Goal: Transaction & Acquisition: Purchase product/service

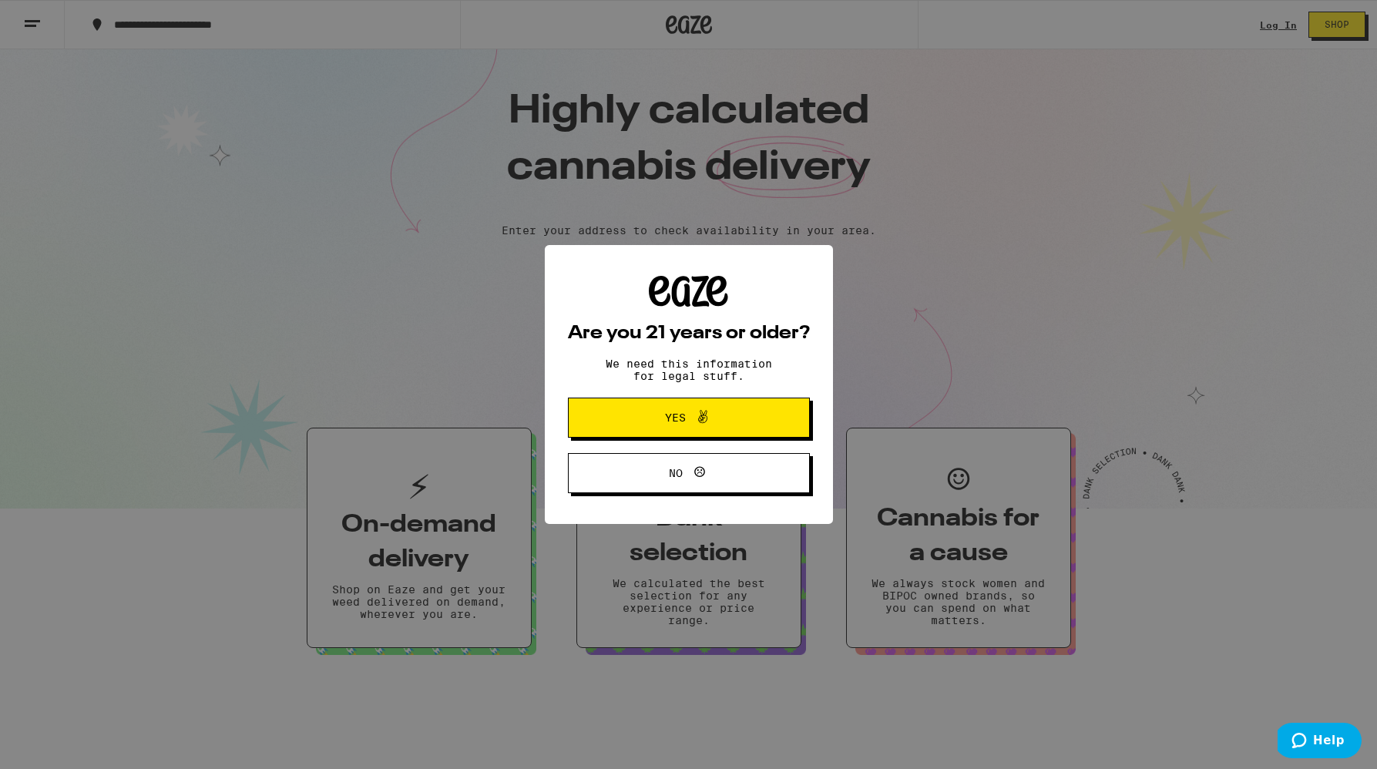
click at [721, 412] on span "Yes" at bounding box center [688, 418] width 117 height 20
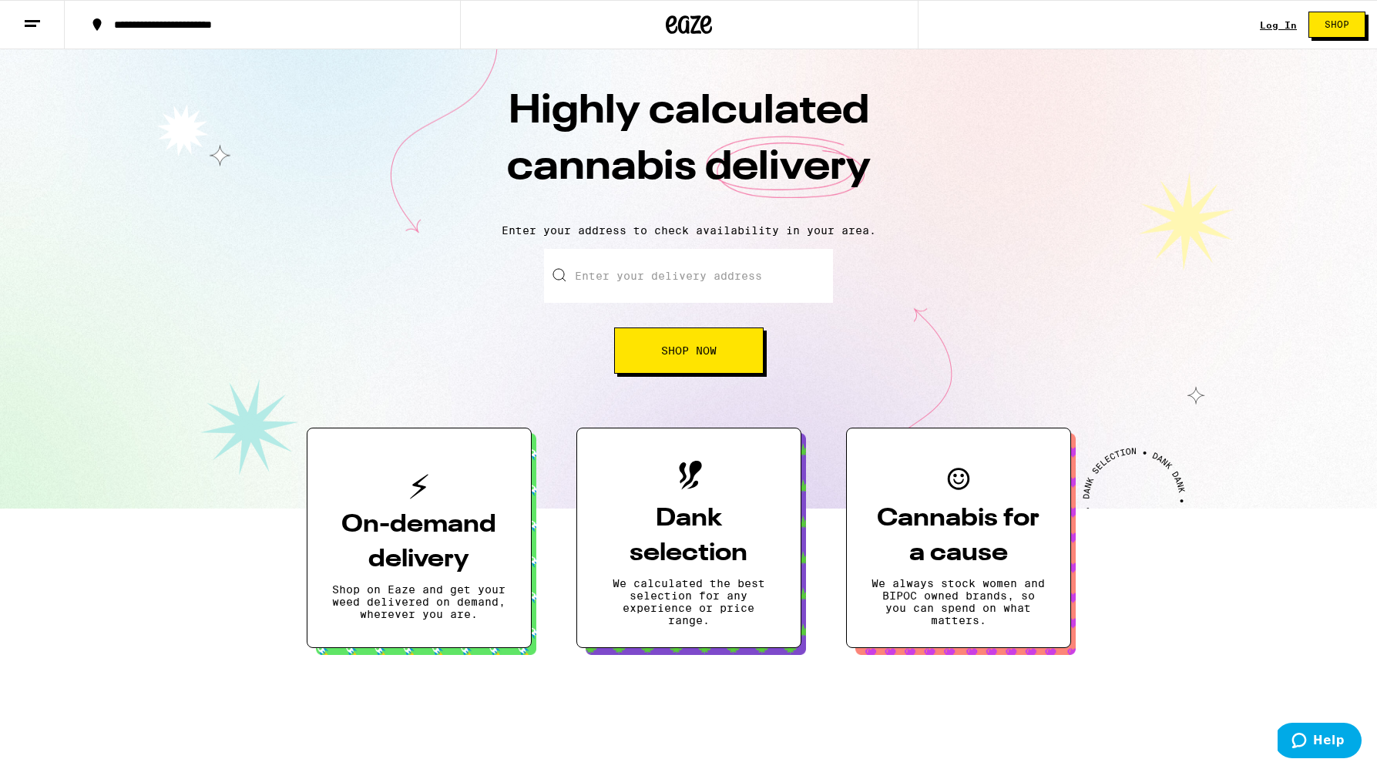
click at [1266, 25] on div "Log In" at bounding box center [1278, 25] width 37 height 10
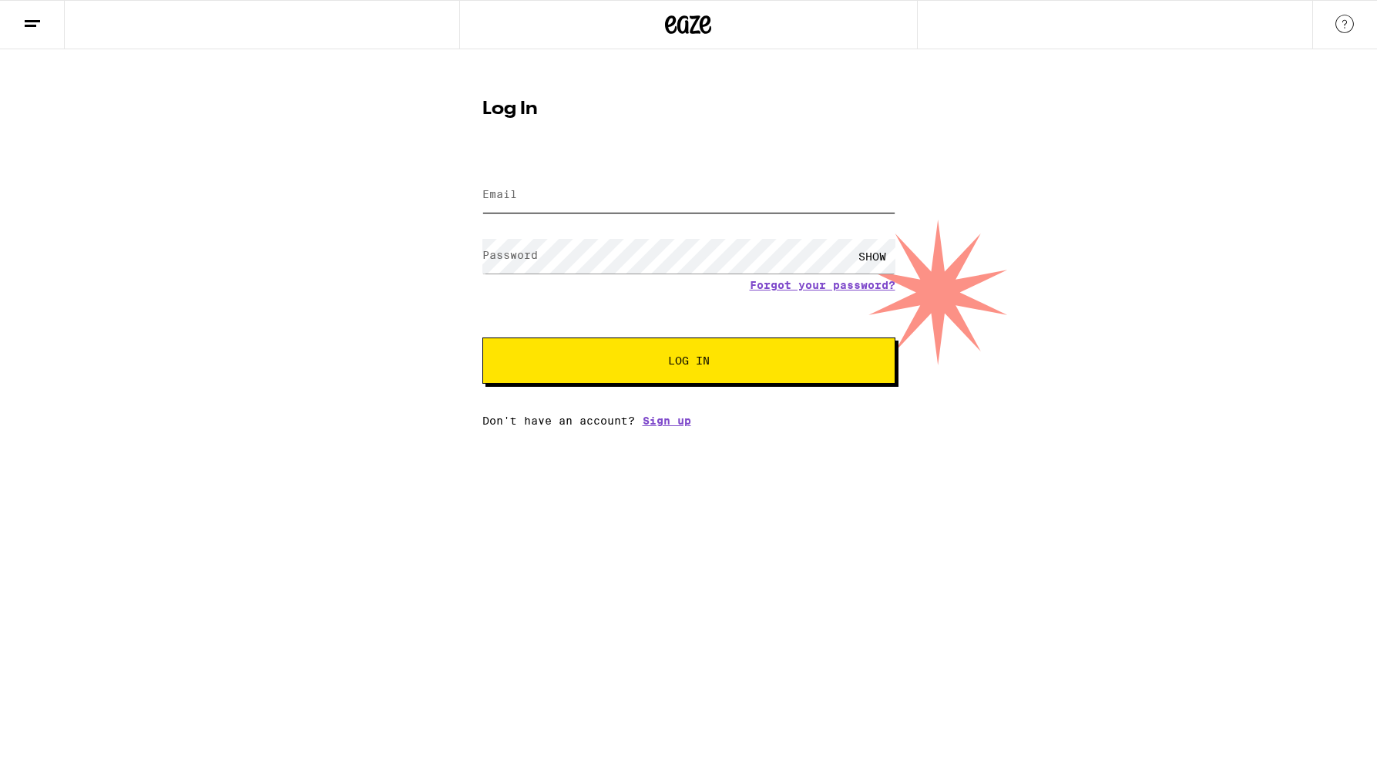
type input "[PERSON_NAME][EMAIL_ADDRESS][DOMAIN_NAME]"
click at [694, 375] on button "Log In" at bounding box center [688, 361] width 413 height 46
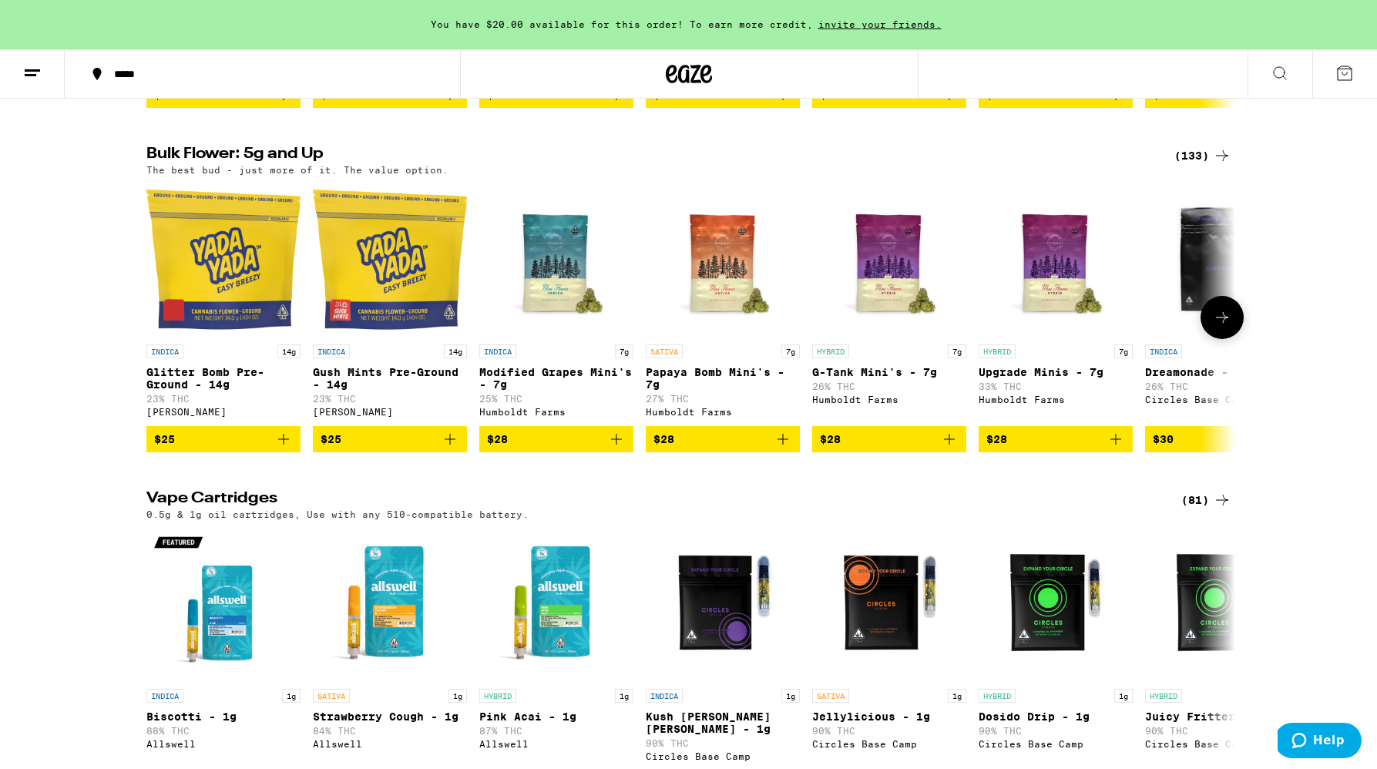
scroll to position [1185, 0]
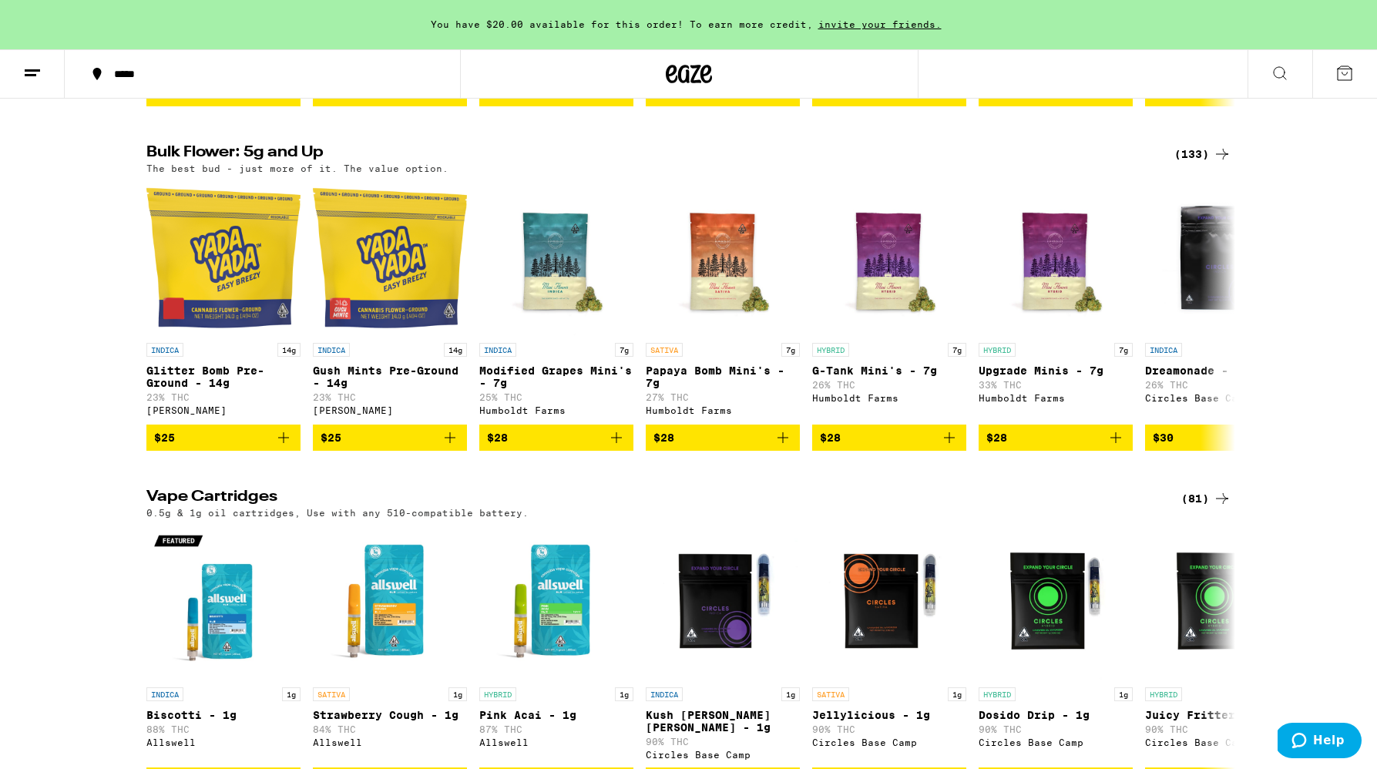
click at [1203, 163] on div "(133)" at bounding box center [1202, 154] width 57 height 18
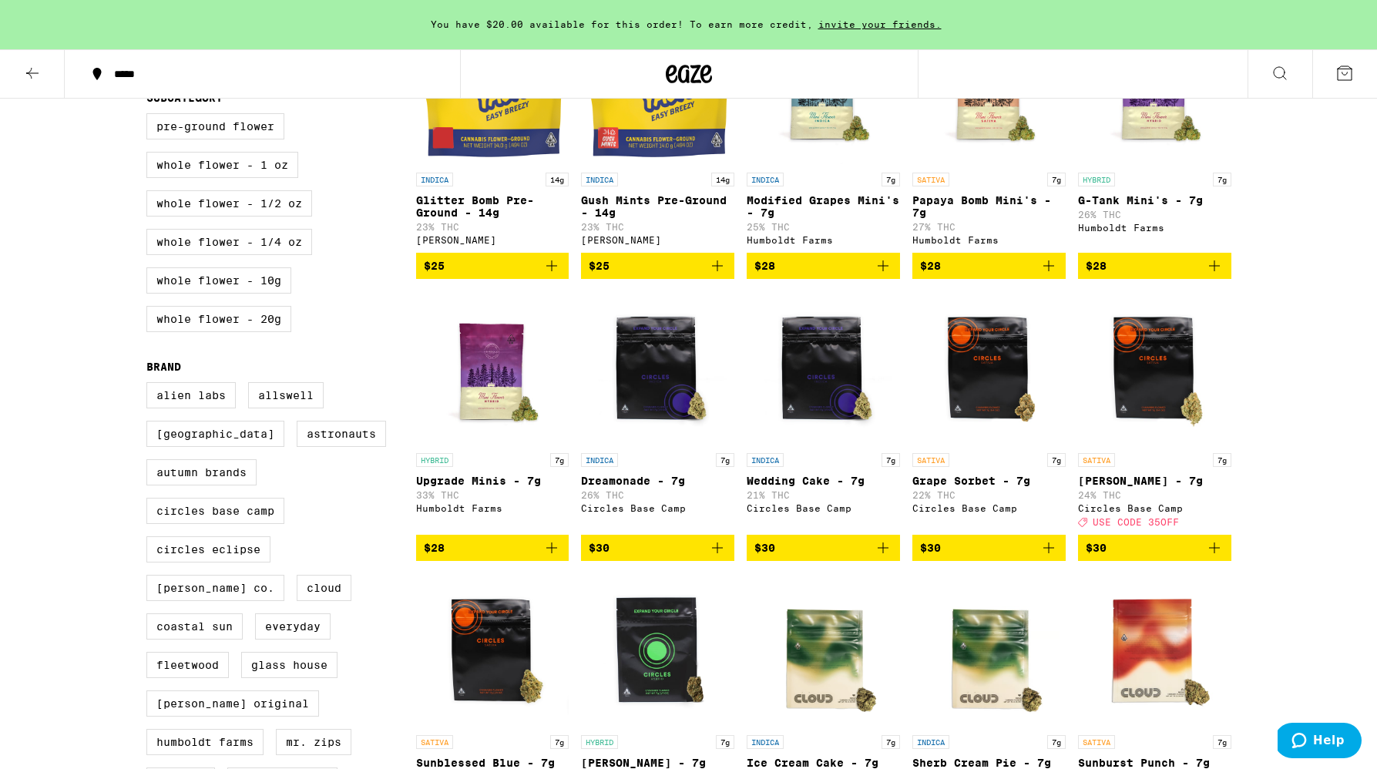
scroll to position [252, 0]
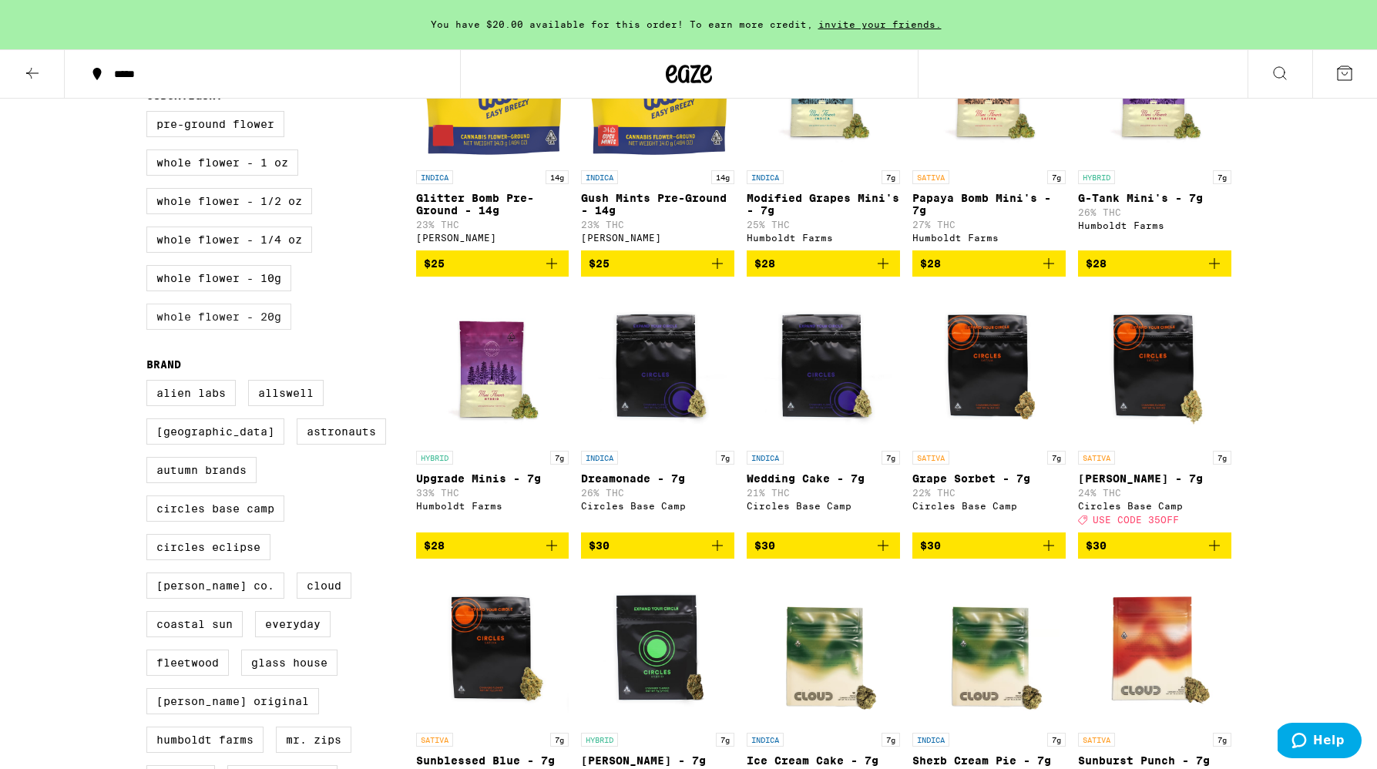
click at [237, 327] on label "Whole Flower - 20g" at bounding box center [218, 317] width 145 height 26
click at [150, 114] on input "Whole Flower - 20g" at bounding box center [150, 113] width 1 height 1
checkbox input "true"
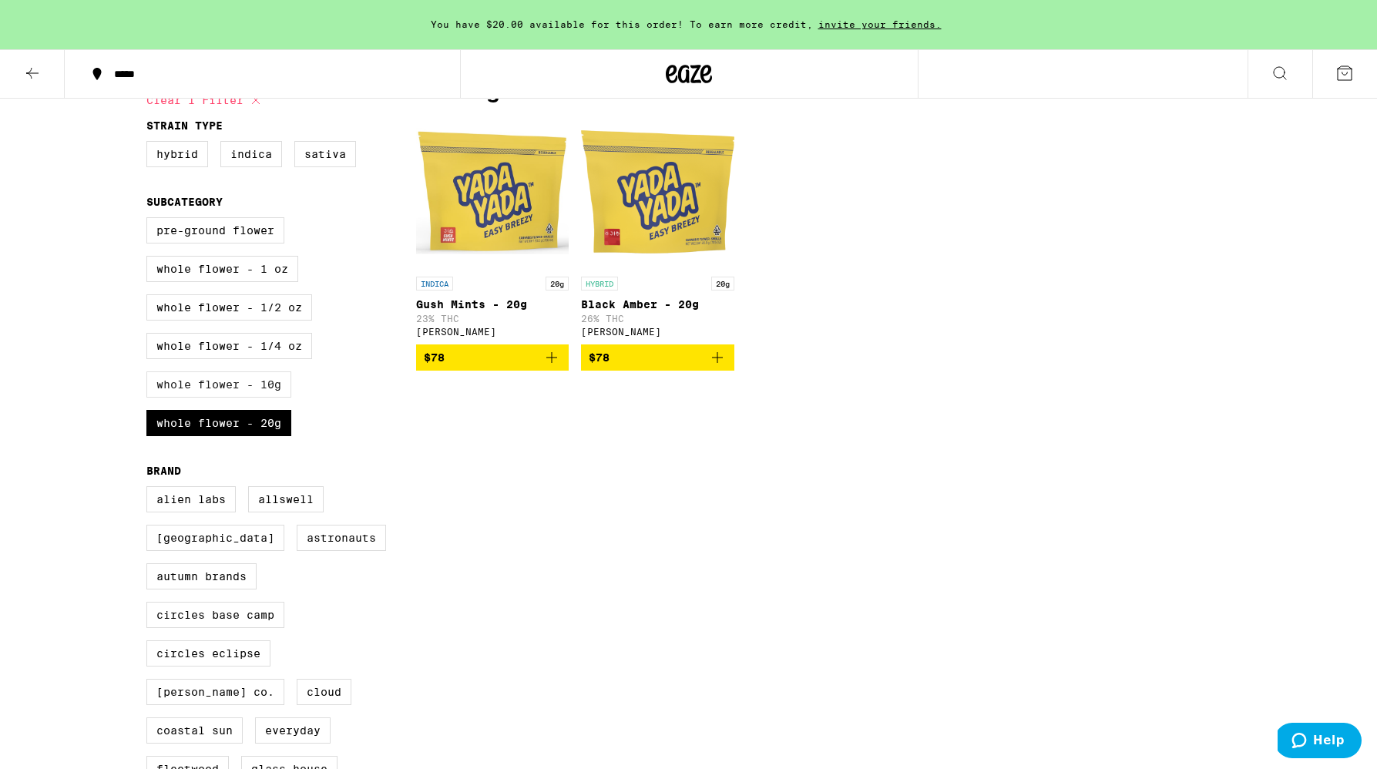
scroll to position [143, 0]
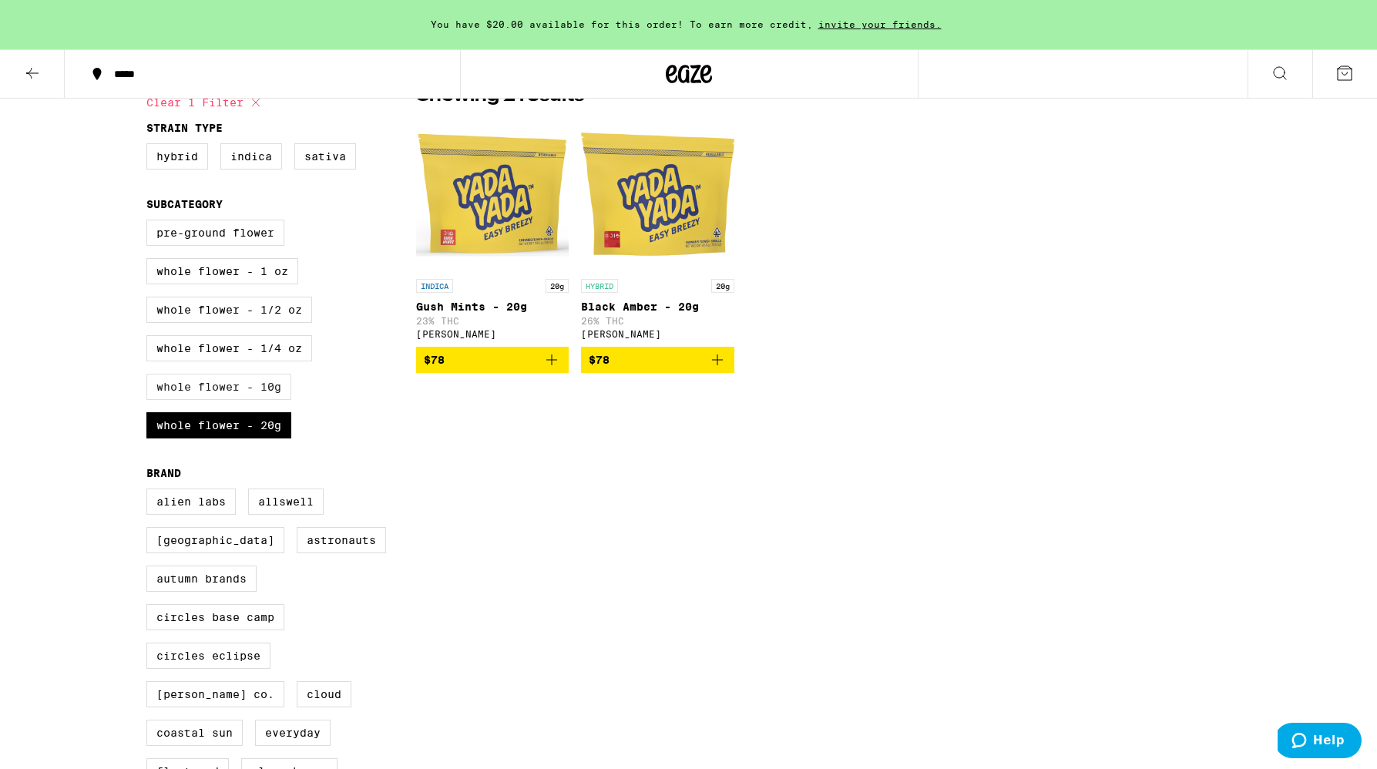
click at [230, 391] on label "Whole Flower - 10g" at bounding box center [218, 387] width 145 height 26
click at [150, 223] on input "Whole Flower - 10g" at bounding box center [150, 222] width 1 height 1
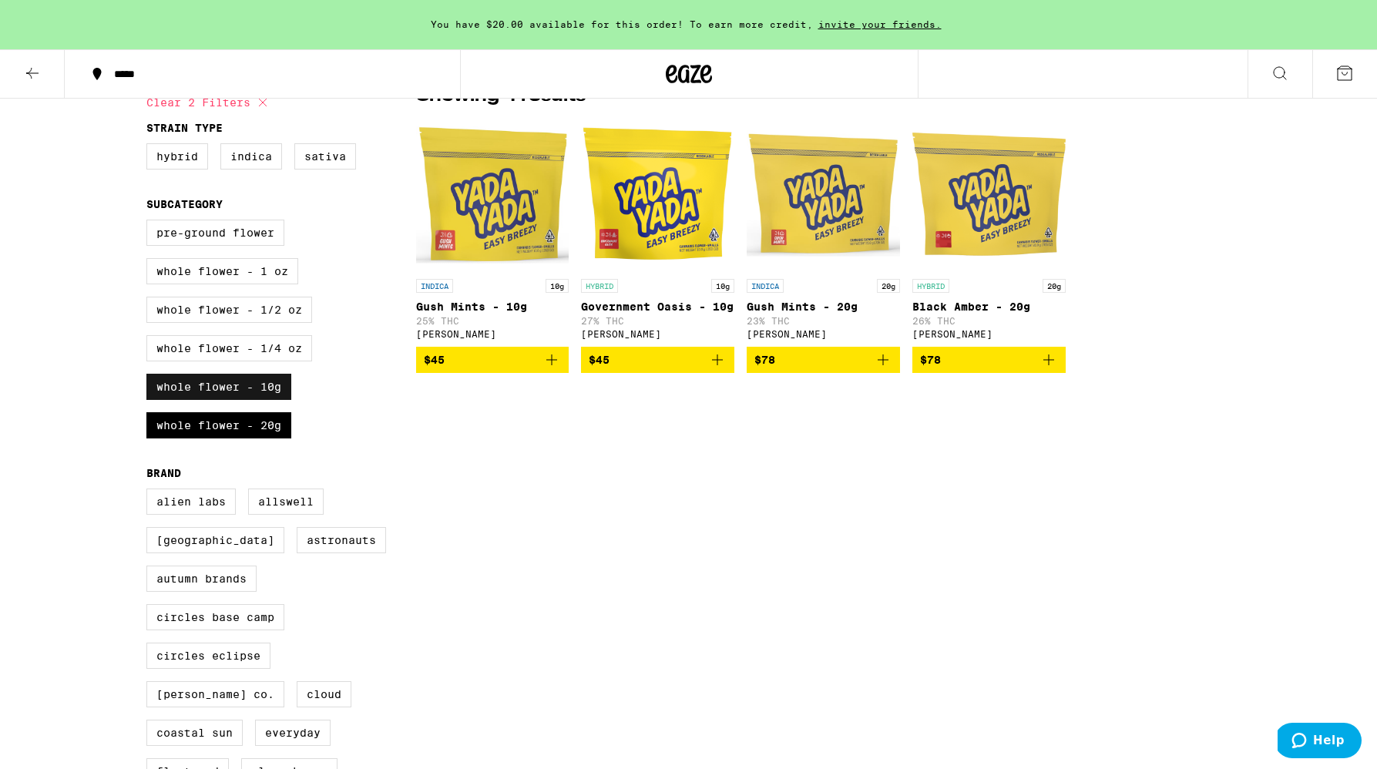
click at [227, 400] on label "Whole Flower - 10g" at bounding box center [218, 387] width 145 height 26
click at [150, 223] on input "Whole Flower - 10g" at bounding box center [150, 222] width 1 height 1
checkbox input "false"
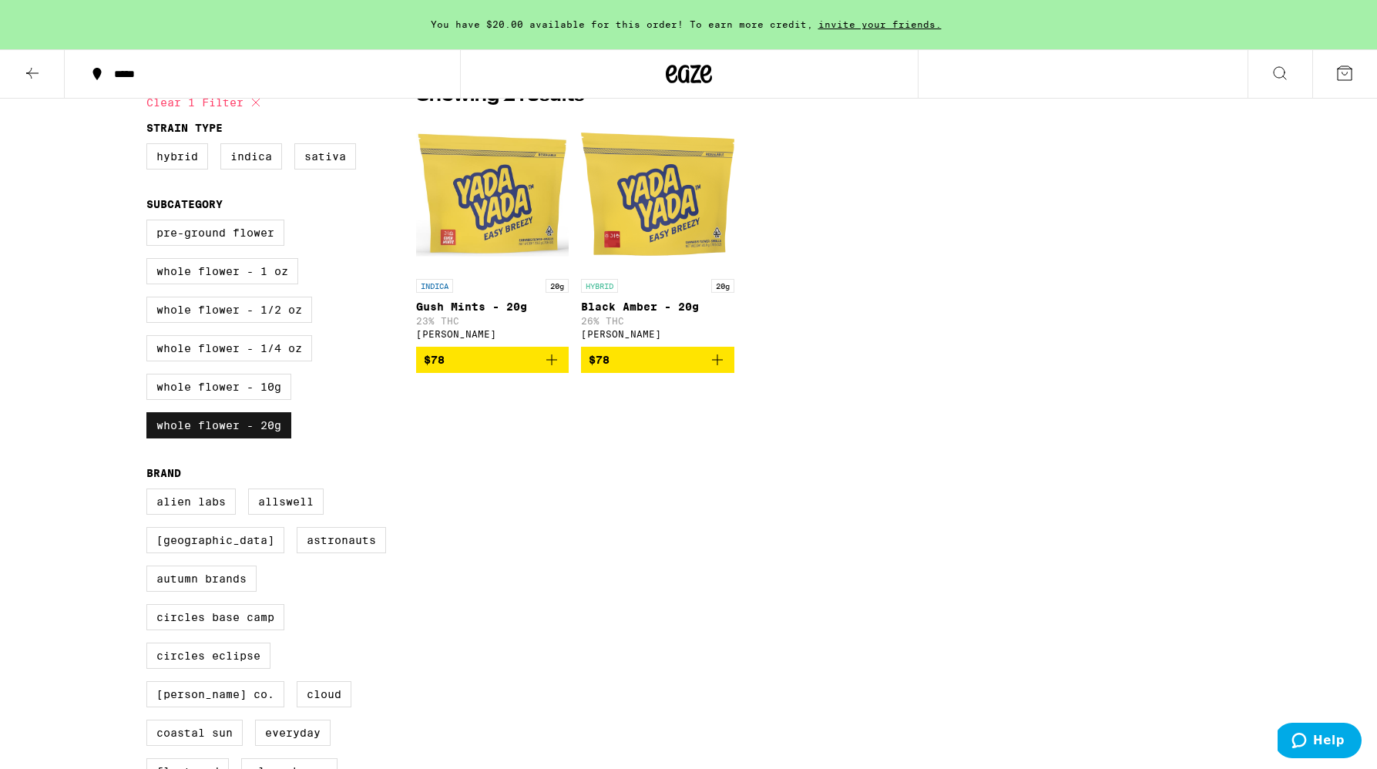
click at [234, 439] on label "Whole Flower - 20g" at bounding box center [218, 425] width 145 height 26
click at [150, 223] on input "Whole Flower - 20g" at bounding box center [150, 222] width 1 height 1
checkbox input "false"
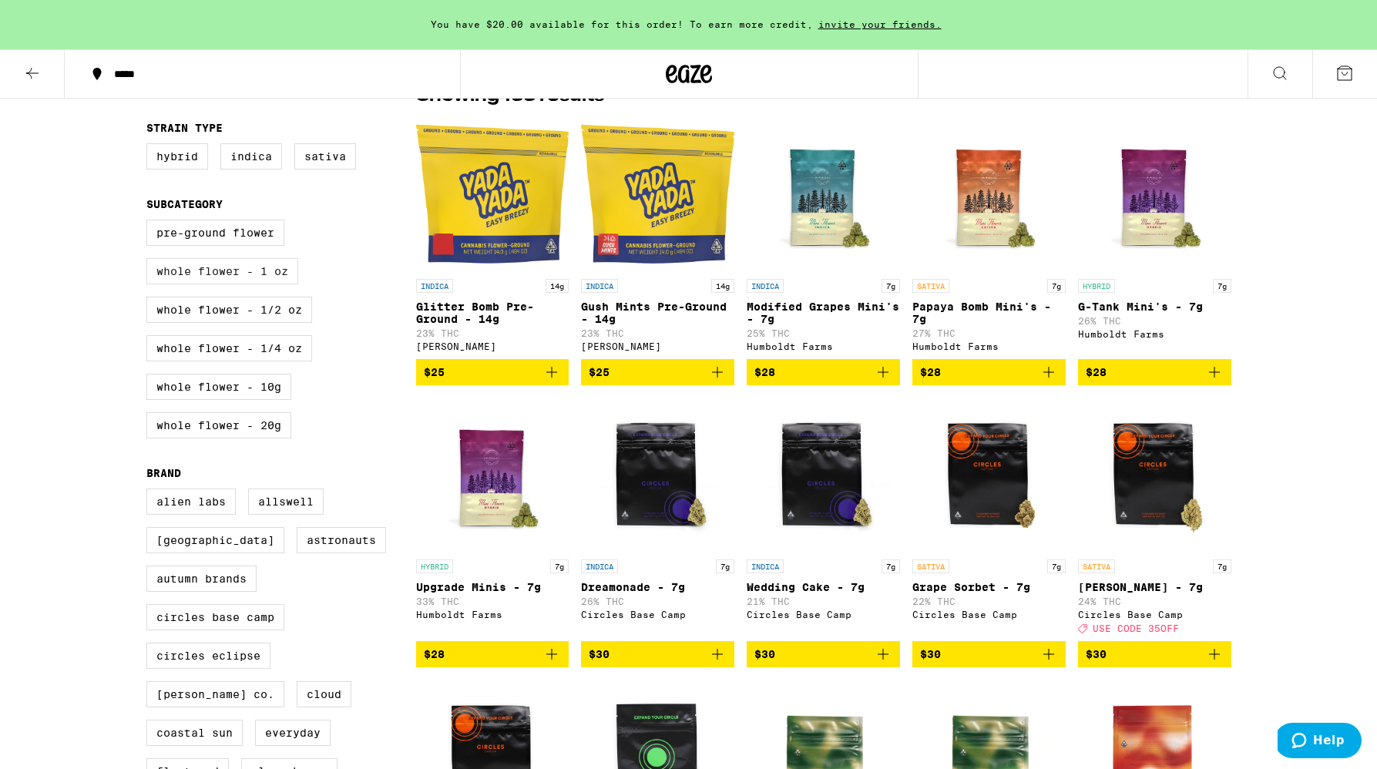
click at [239, 281] on label "Whole Flower - 1 oz" at bounding box center [222, 271] width 152 height 26
click at [150, 223] on input "Whole Flower - 1 oz" at bounding box center [150, 222] width 1 height 1
checkbox input "true"
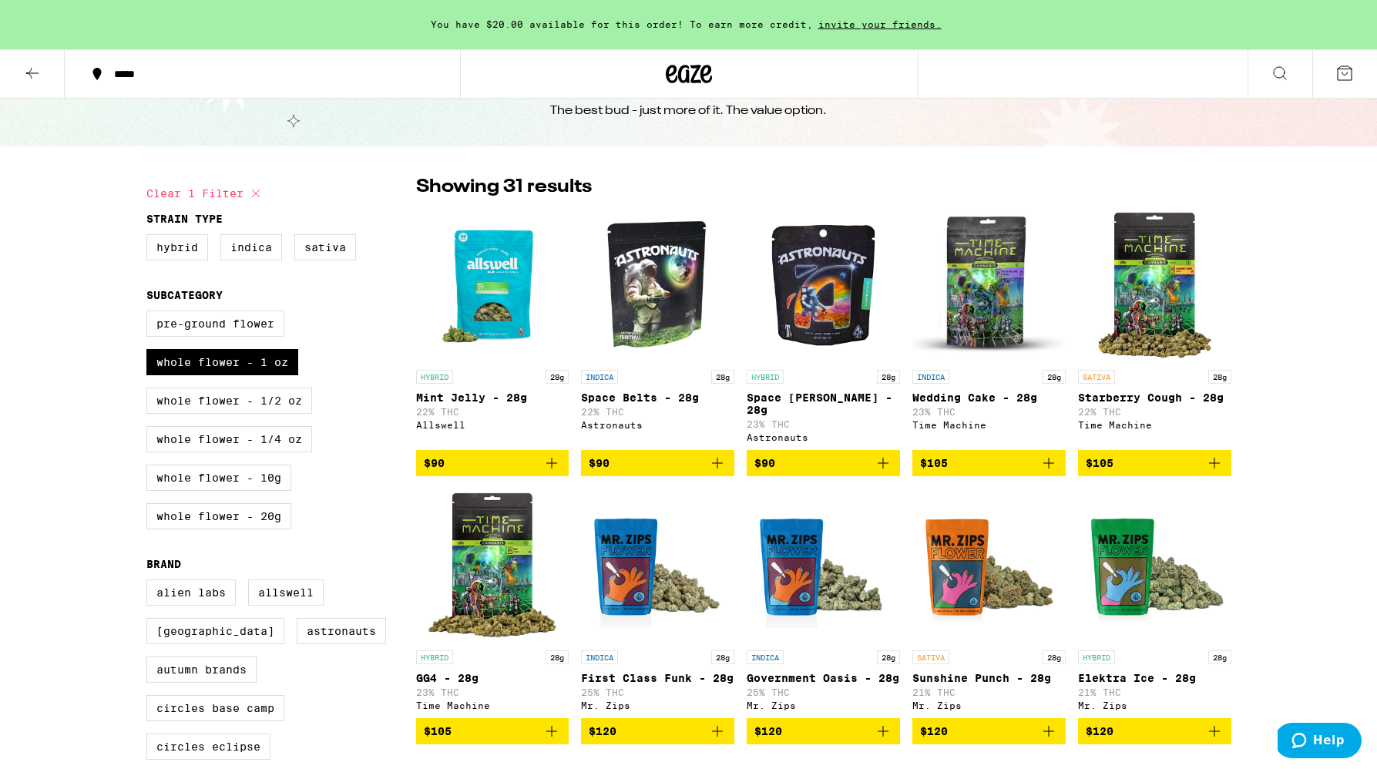
scroll to position [49, 0]
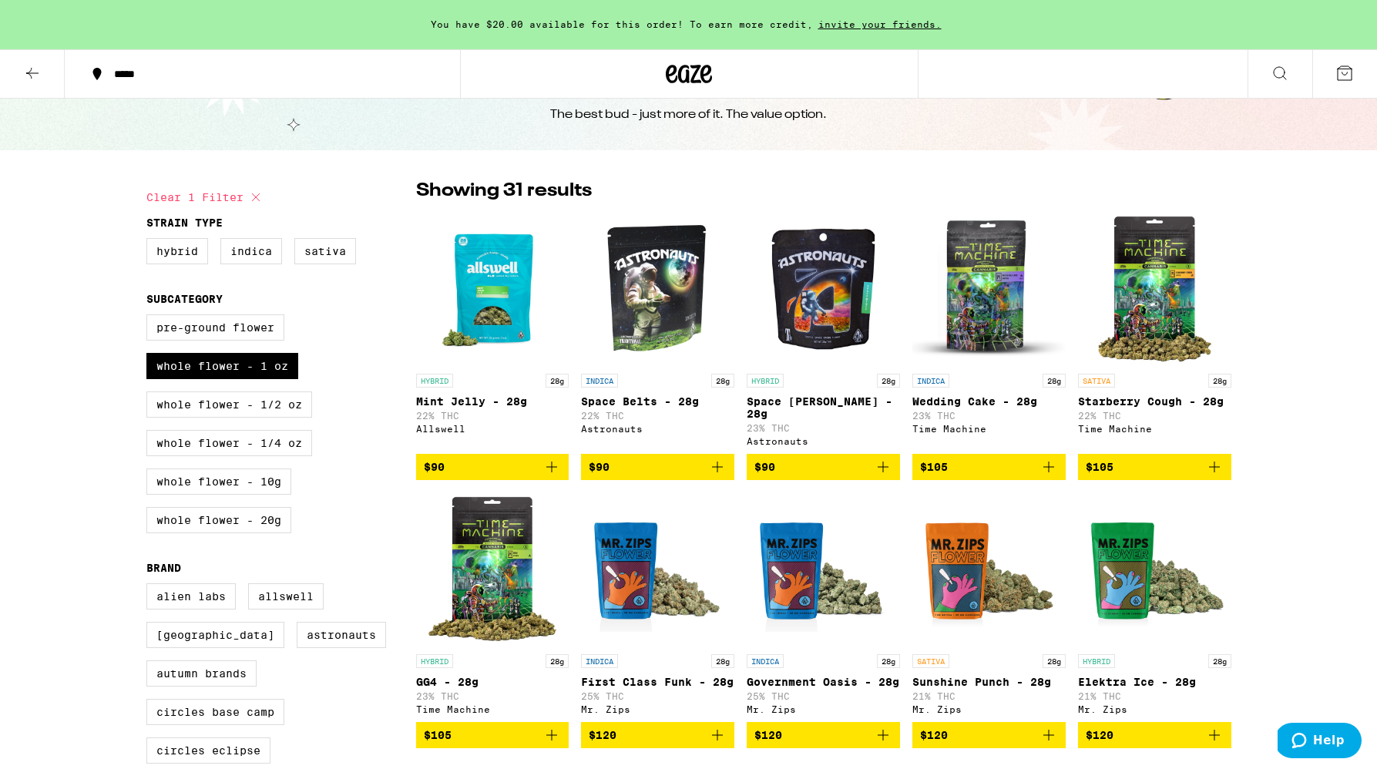
click at [30, 64] on icon at bounding box center [32, 73] width 18 height 18
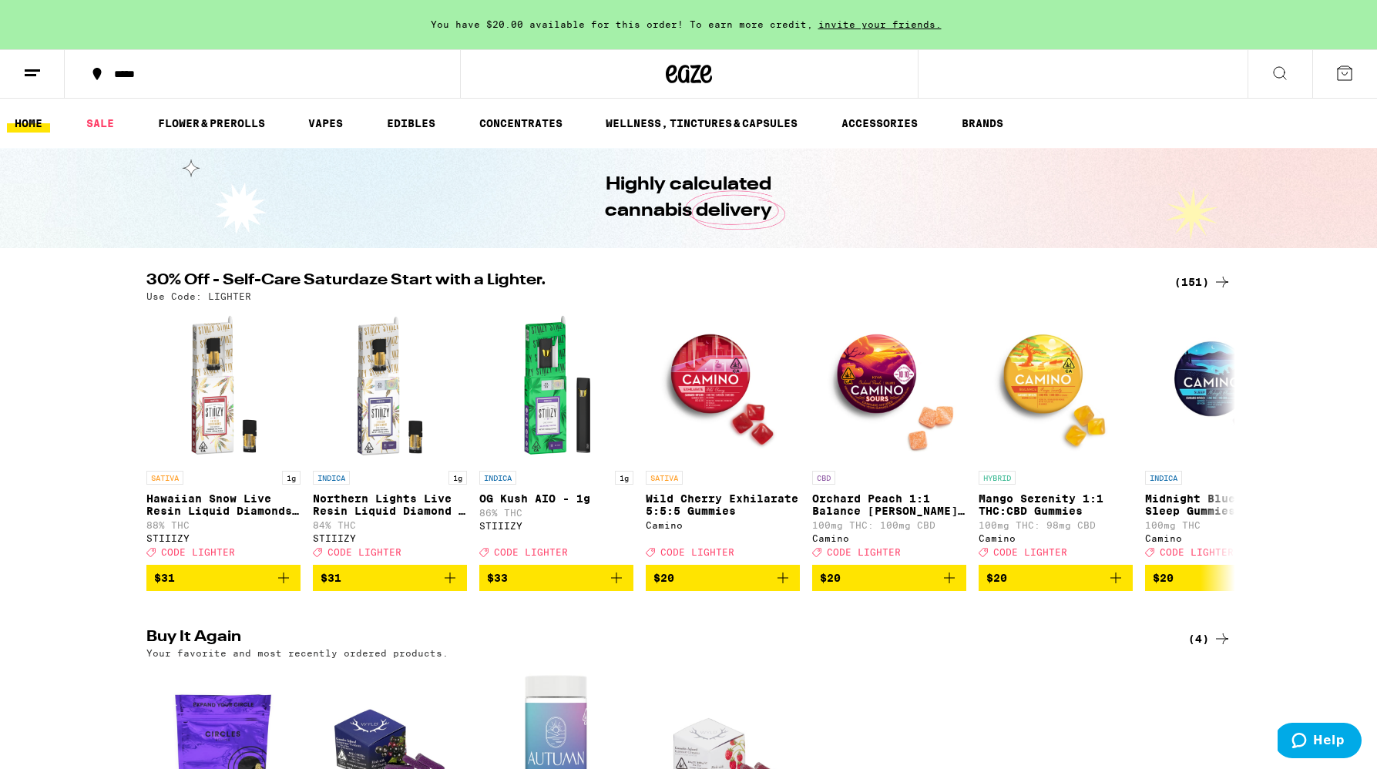
click at [1200, 277] on div "(151)" at bounding box center [1202, 282] width 57 height 18
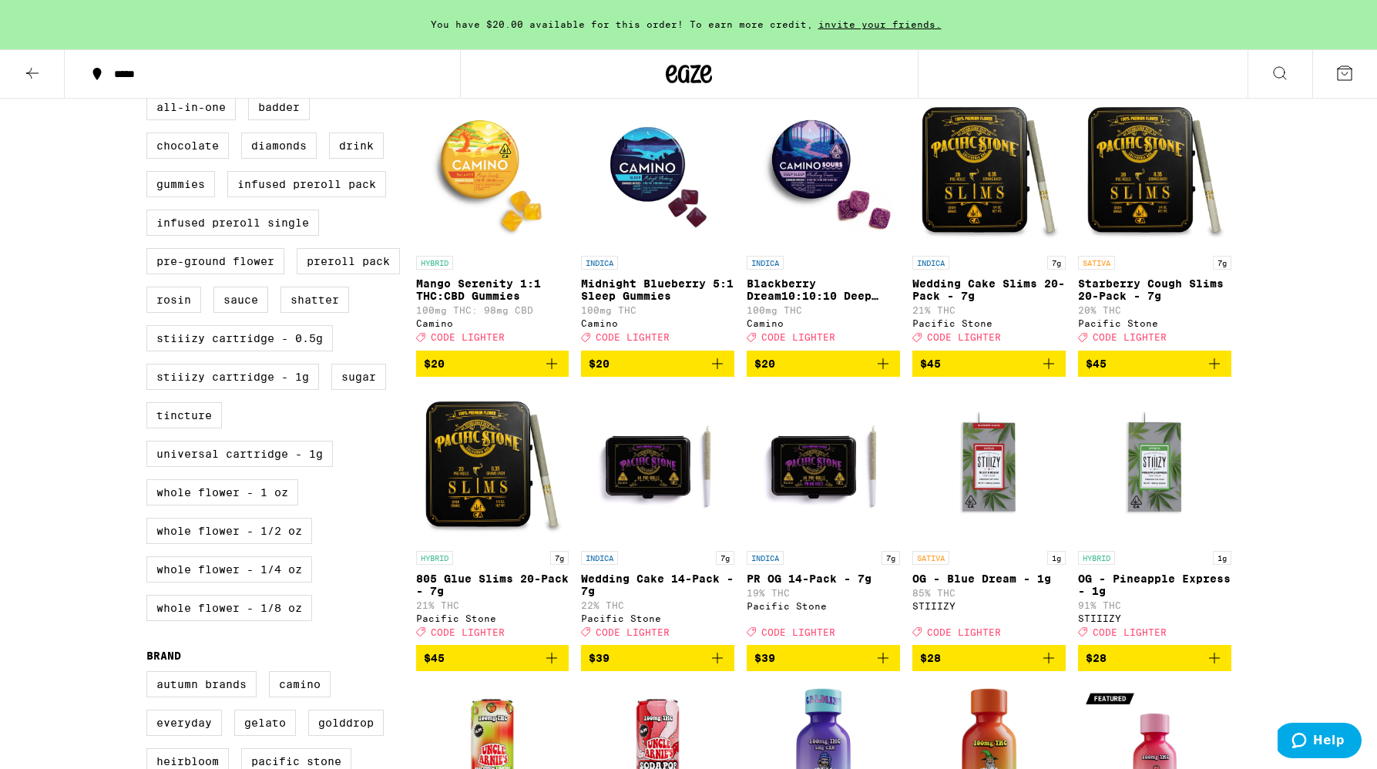
scroll to position [465, 0]
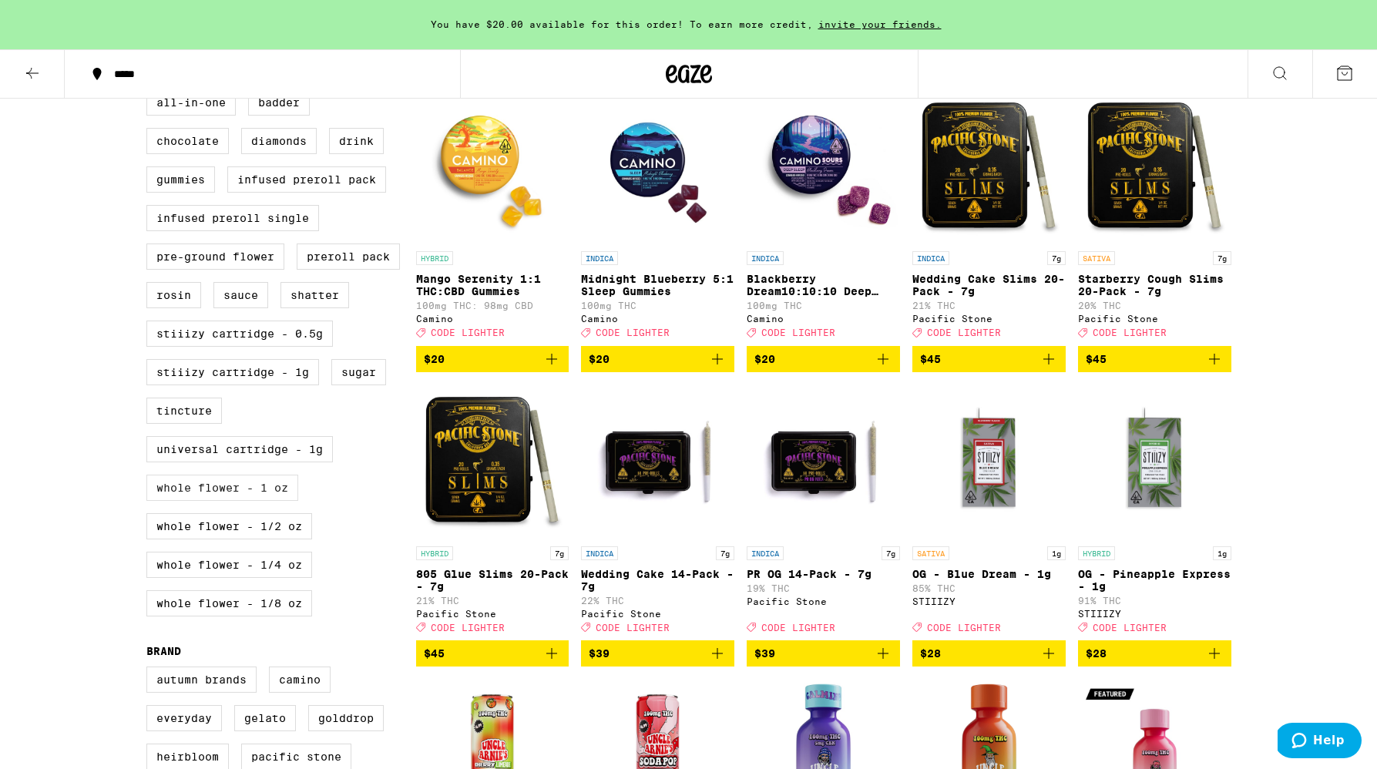
click at [261, 501] on label "Whole Flower - 1 oz" at bounding box center [222, 488] width 152 height 26
click at [150, 92] on input "Whole Flower - 1 oz" at bounding box center [150, 92] width 1 height 1
checkbox input "true"
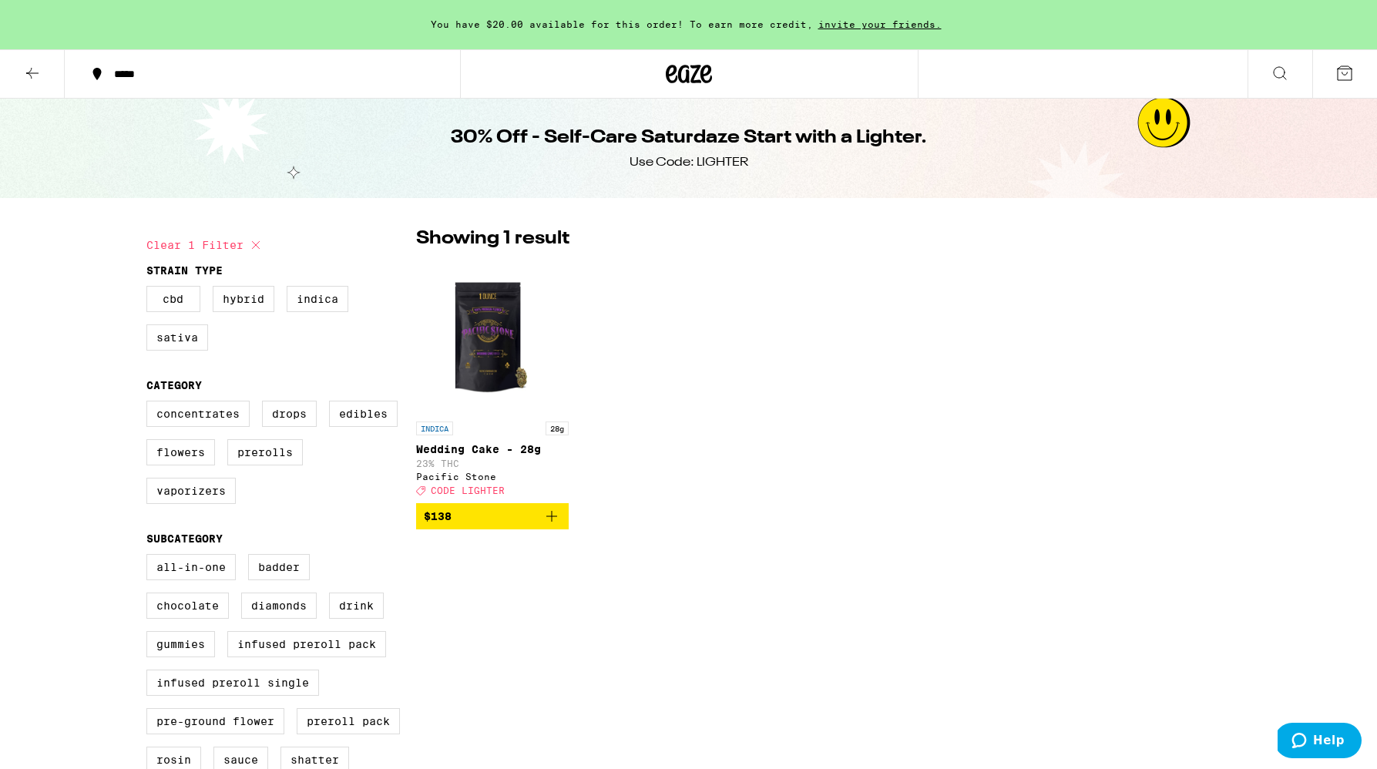
scroll to position [2, 0]
click at [555, 516] on icon "Add to bag" at bounding box center [552, 515] width 18 height 18
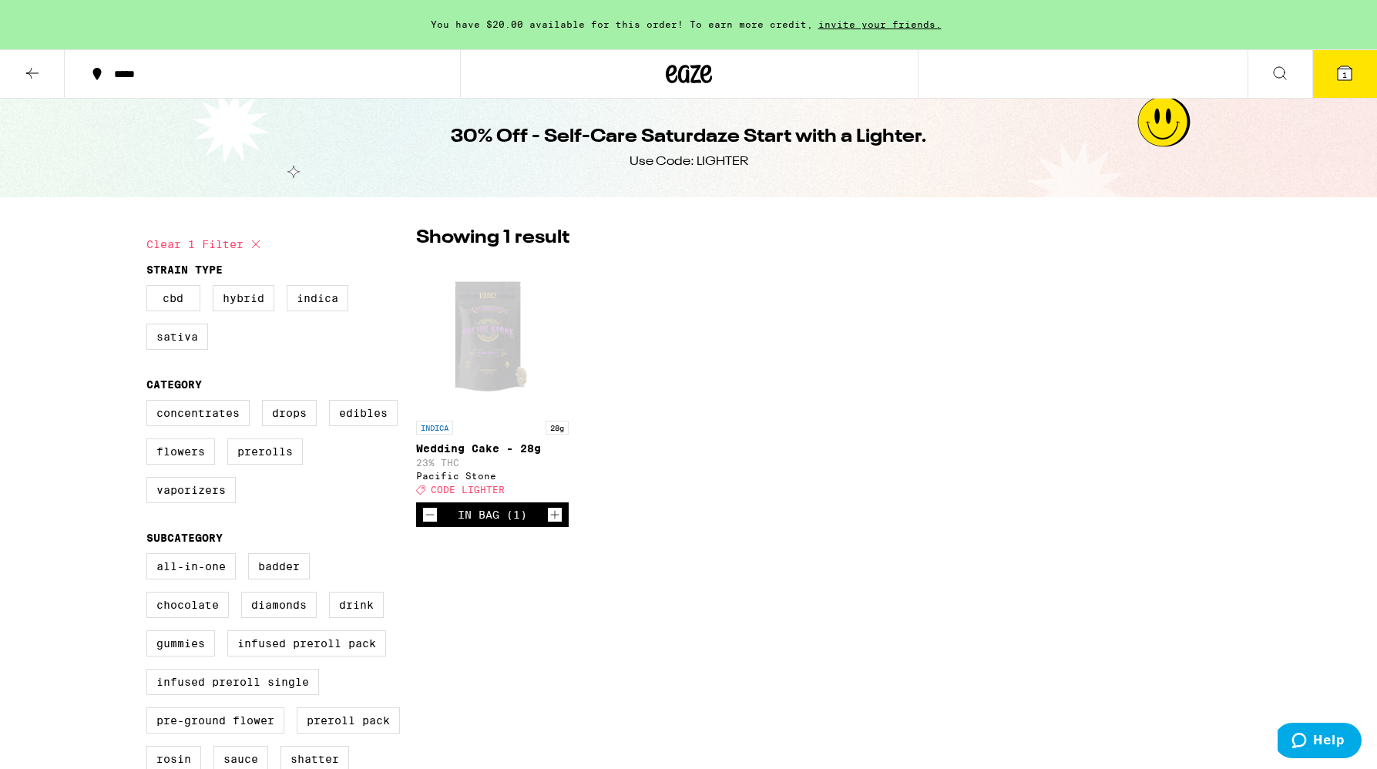
click at [1341, 64] on icon at bounding box center [1345, 73] width 18 height 18
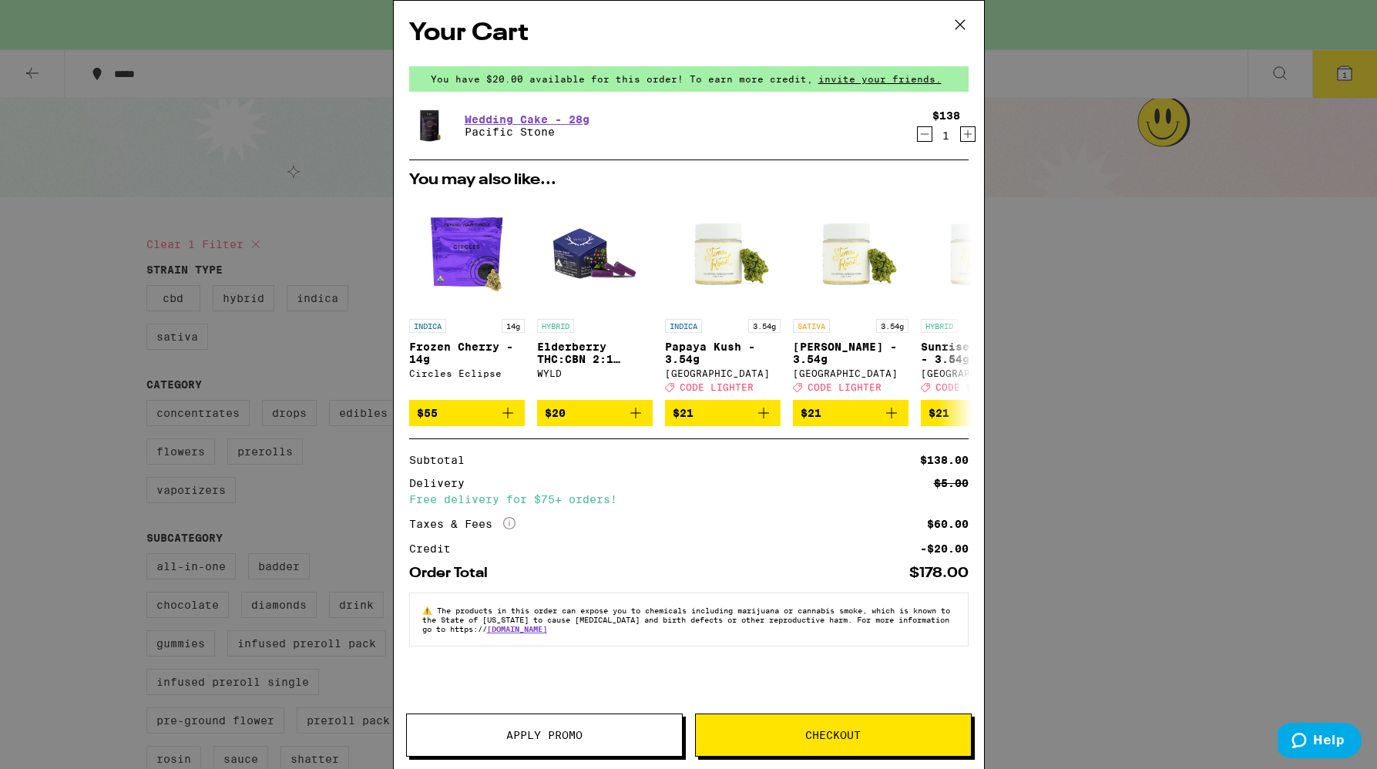
click at [557, 731] on span "Apply Promo" at bounding box center [544, 735] width 76 height 11
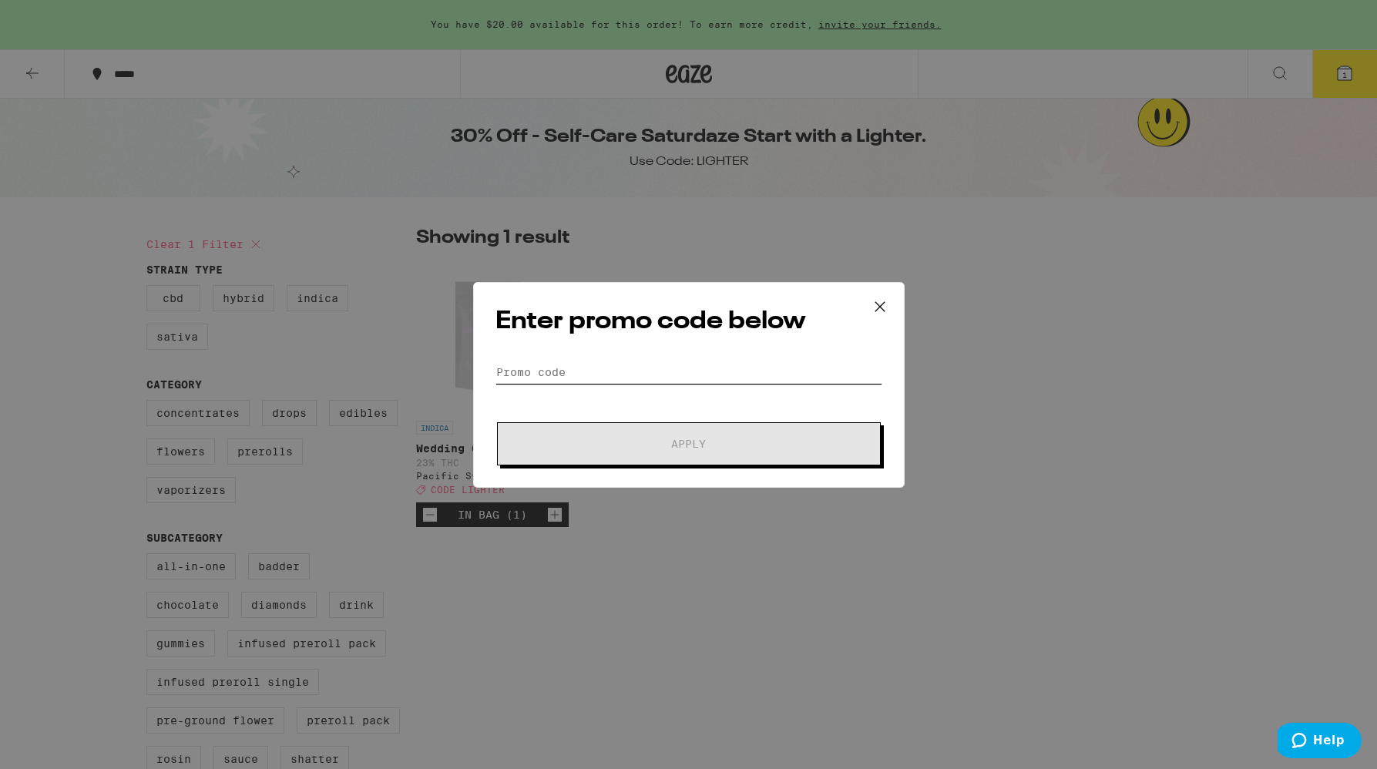
click at [565, 378] on input "Promo Code" at bounding box center [689, 372] width 387 height 23
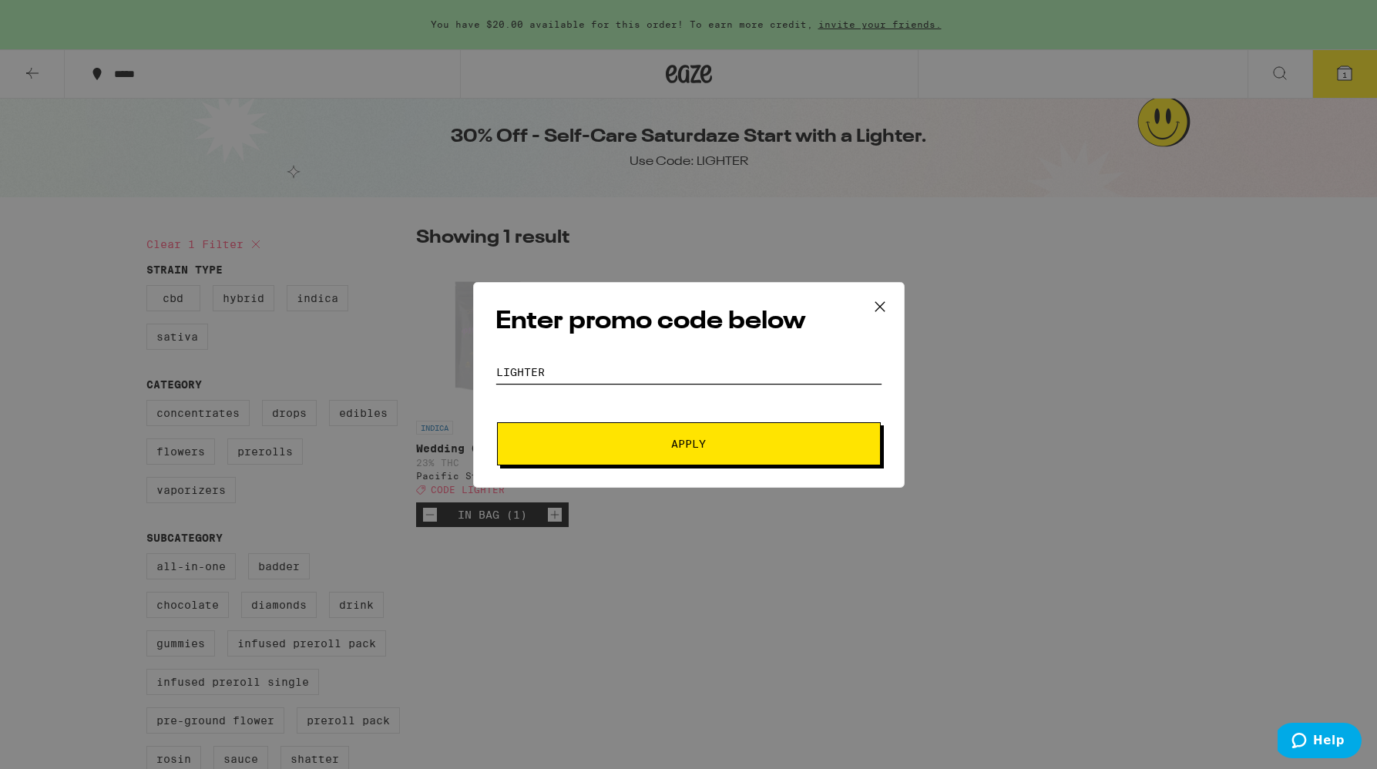
type input "lighter"
click at [567, 443] on span "Apply" at bounding box center [688, 444] width 277 height 11
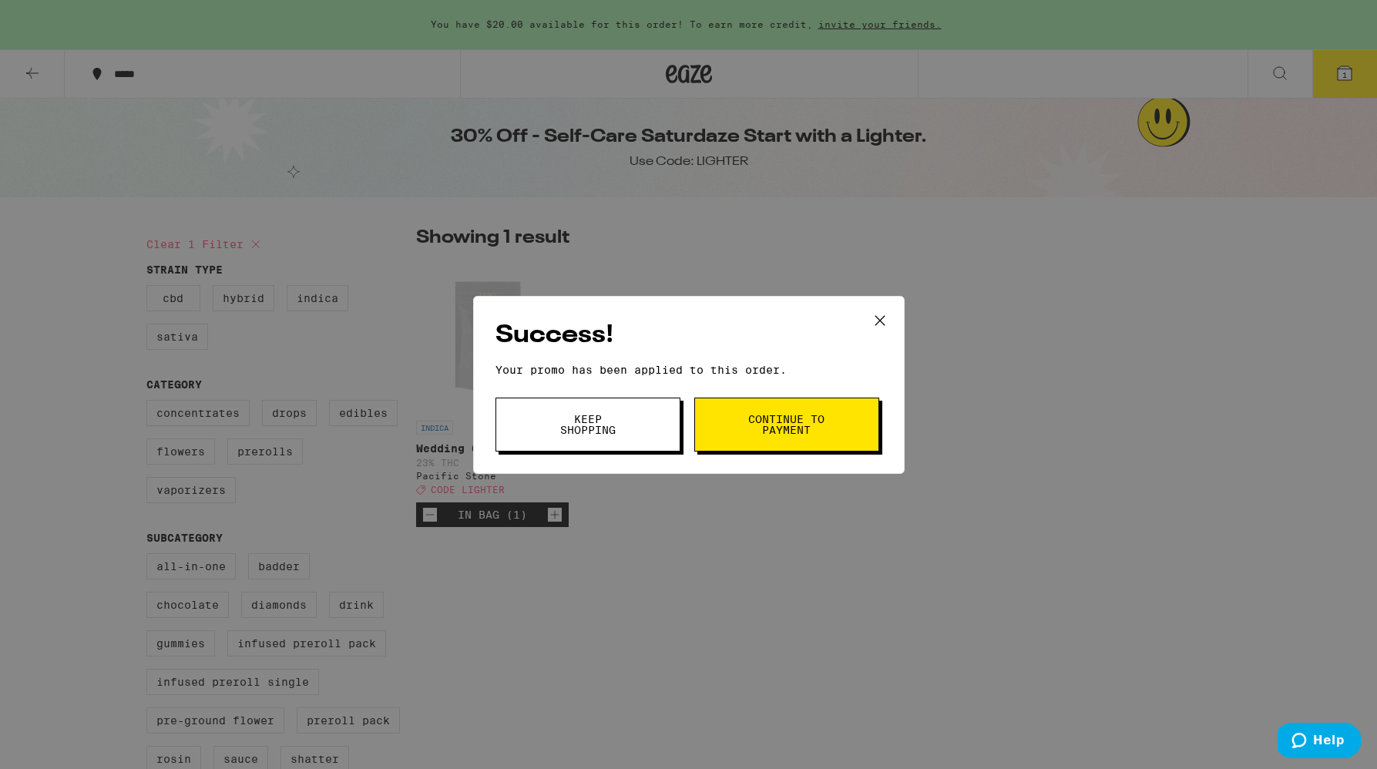
click at [608, 432] on span "Keep Shopping" at bounding box center [588, 425] width 79 height 22
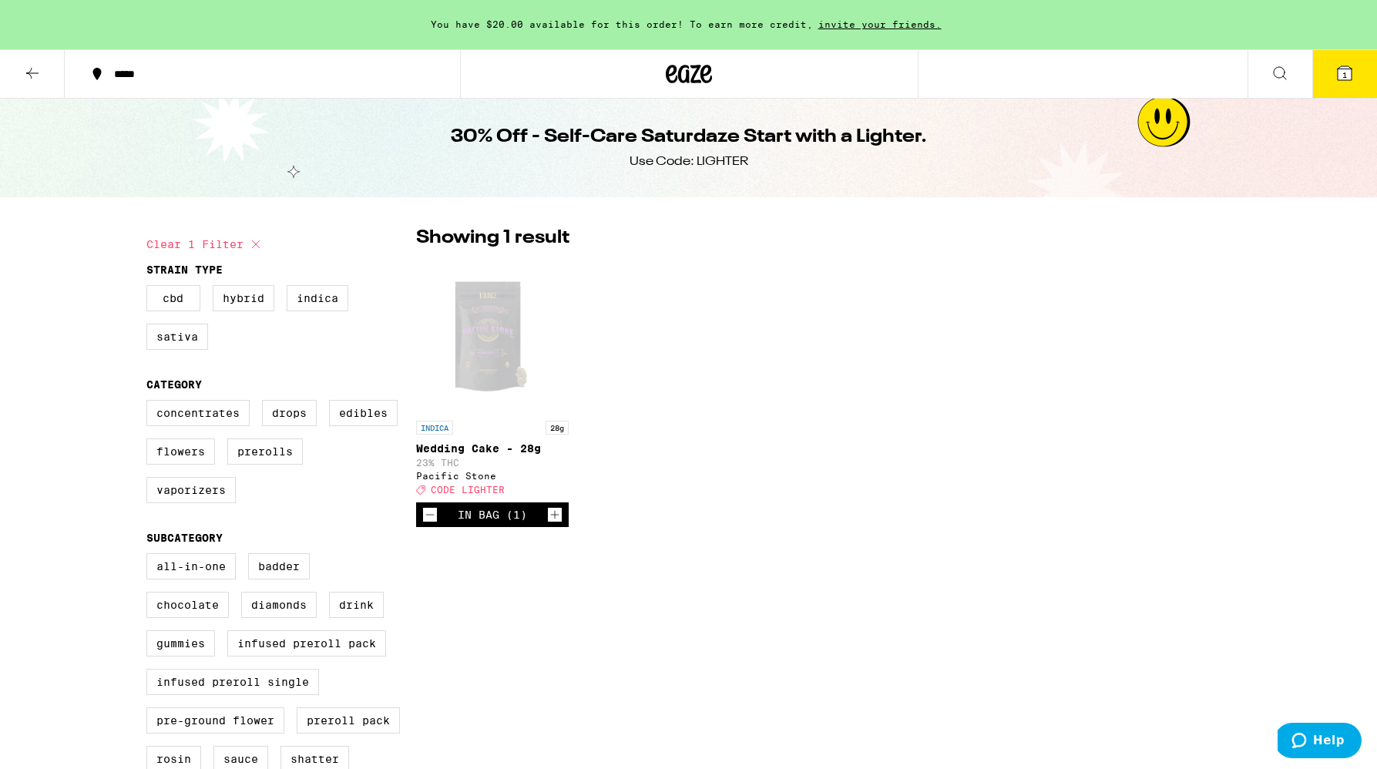
click at [1336, 76] on icon at bounding box center [1345, 73] width 18 height 18
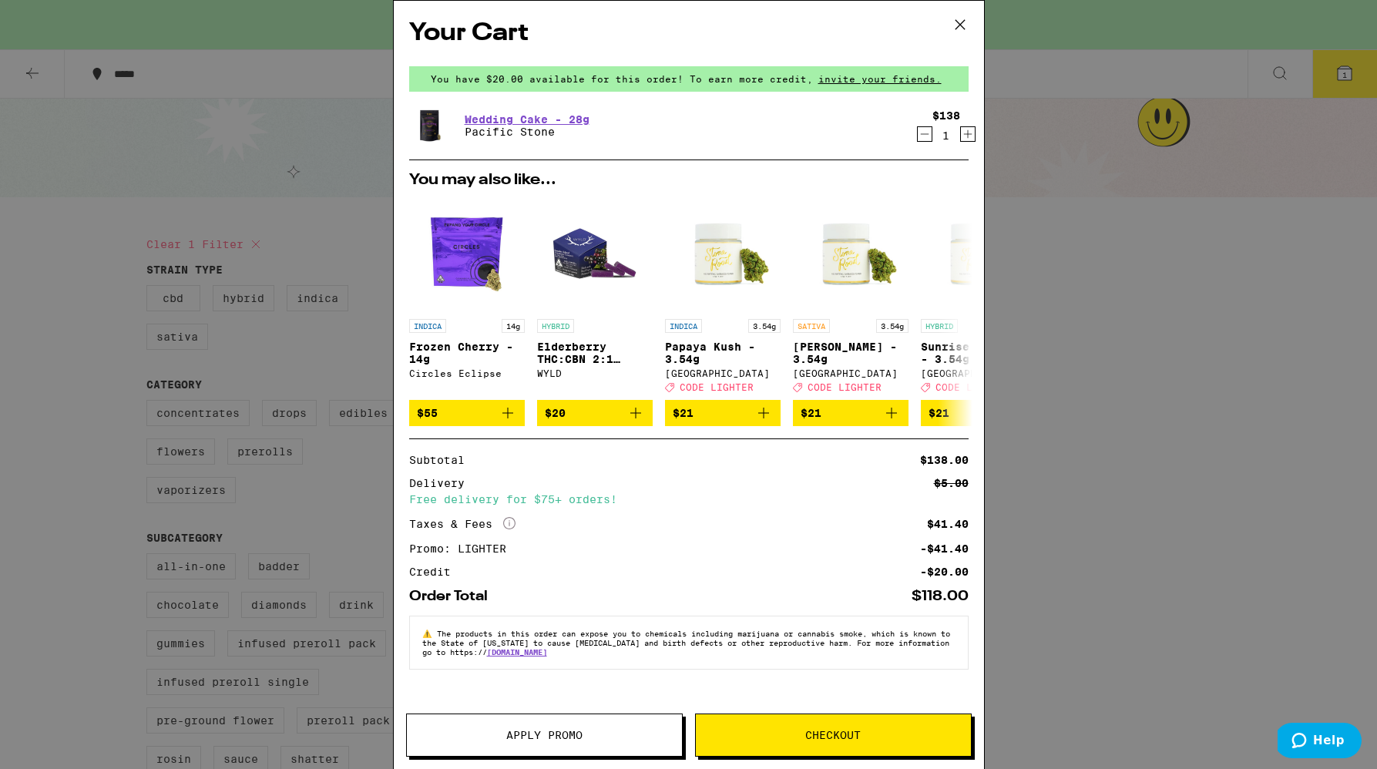
click at [951, 18] on icon at bounding box center [960, 24] width 23 height 23
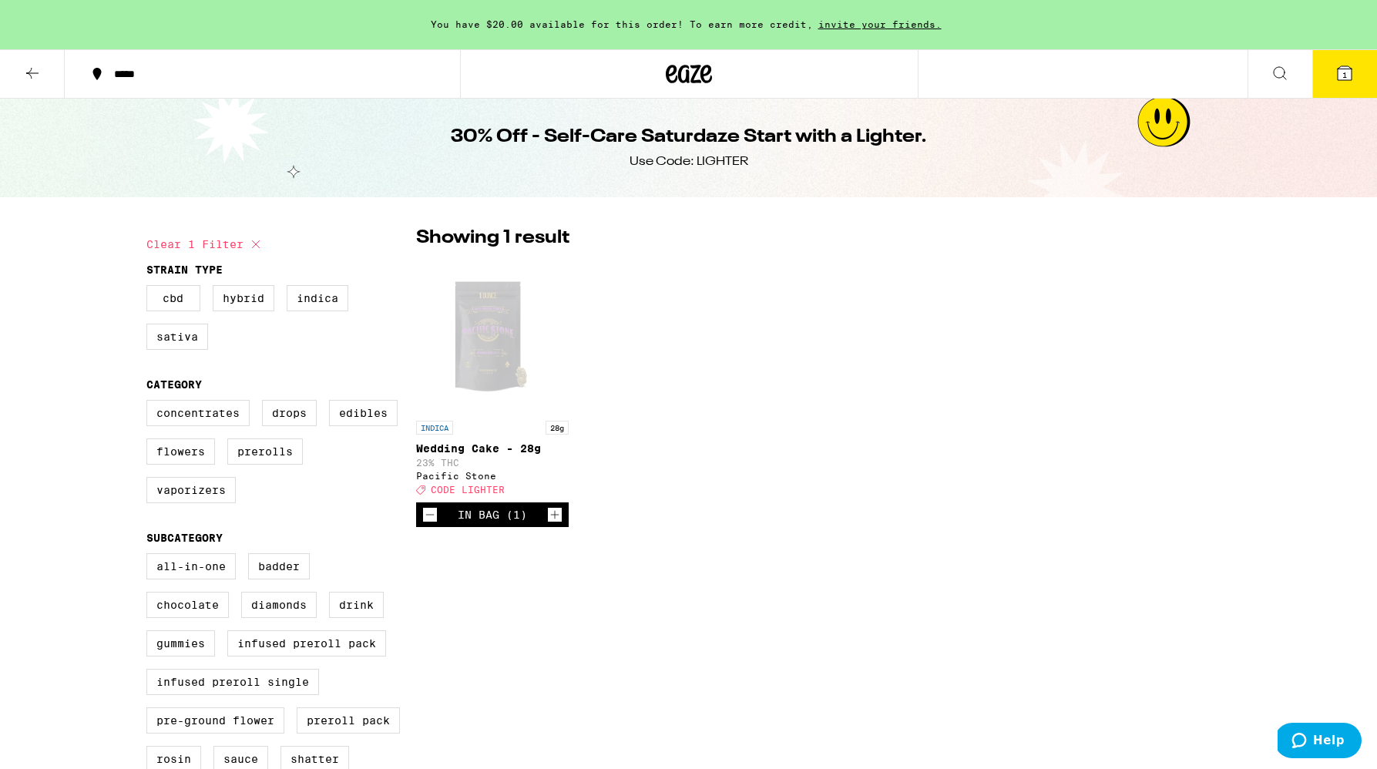
click at [424, 518] on icon "Decrement" at bounding box center [430, 515] width 14 height 18
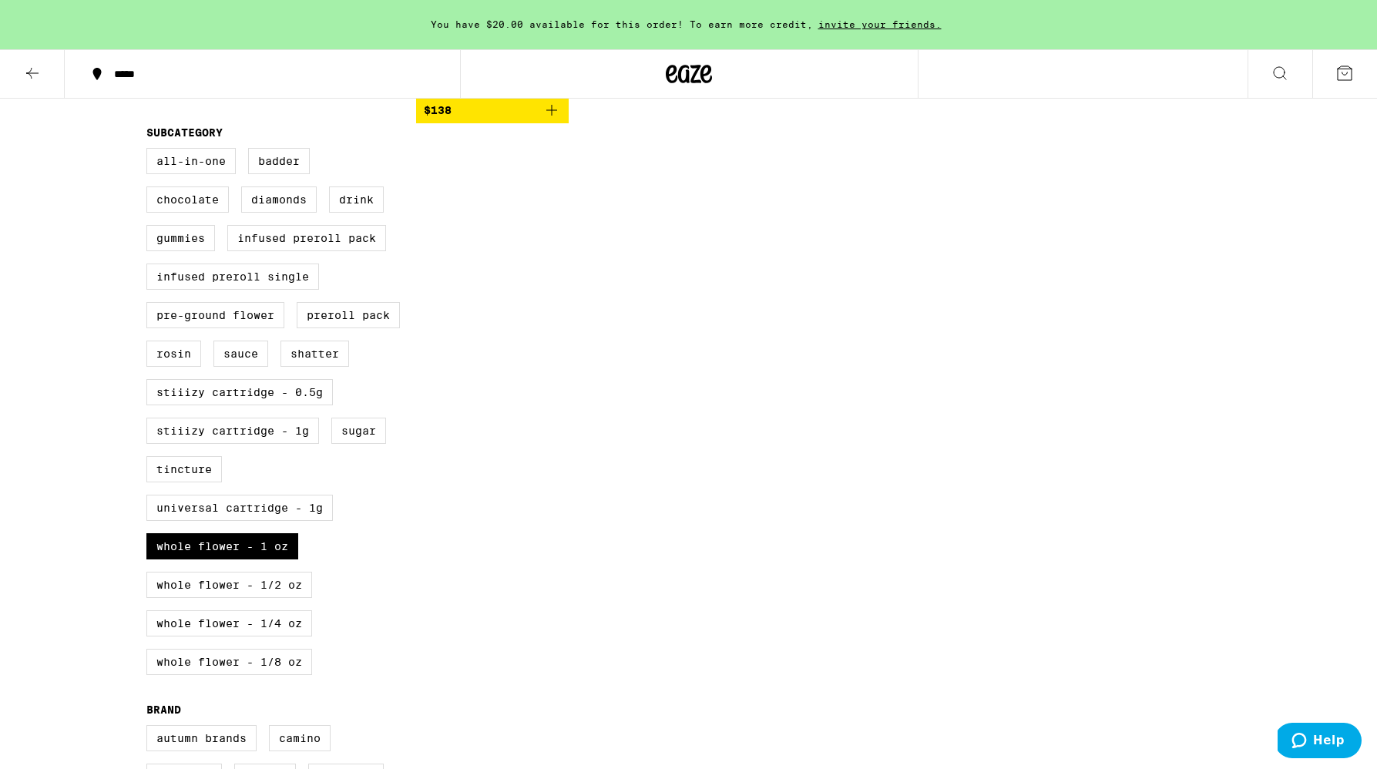
scroll to position [411, 0]
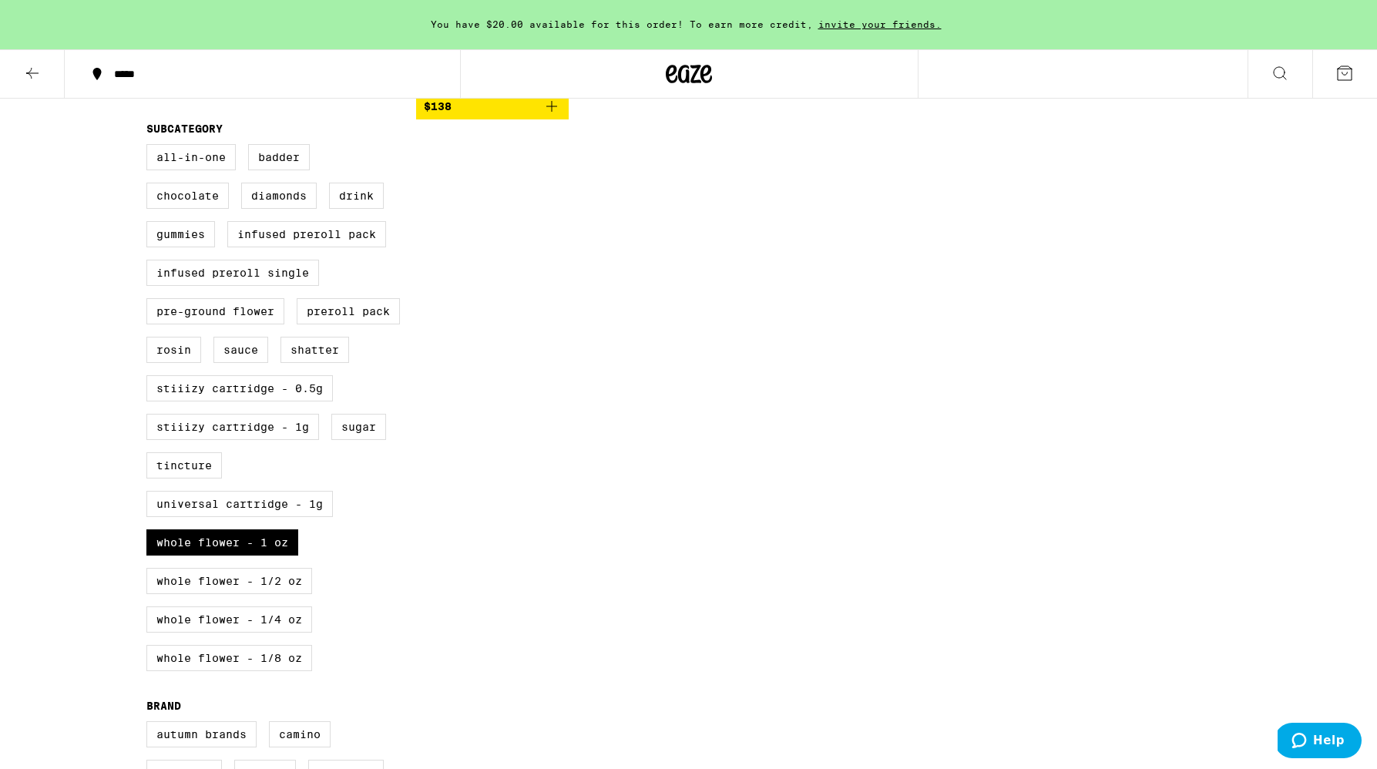
click at [27, 66] on icon at bounding box center [32, 73] width 18 height 18
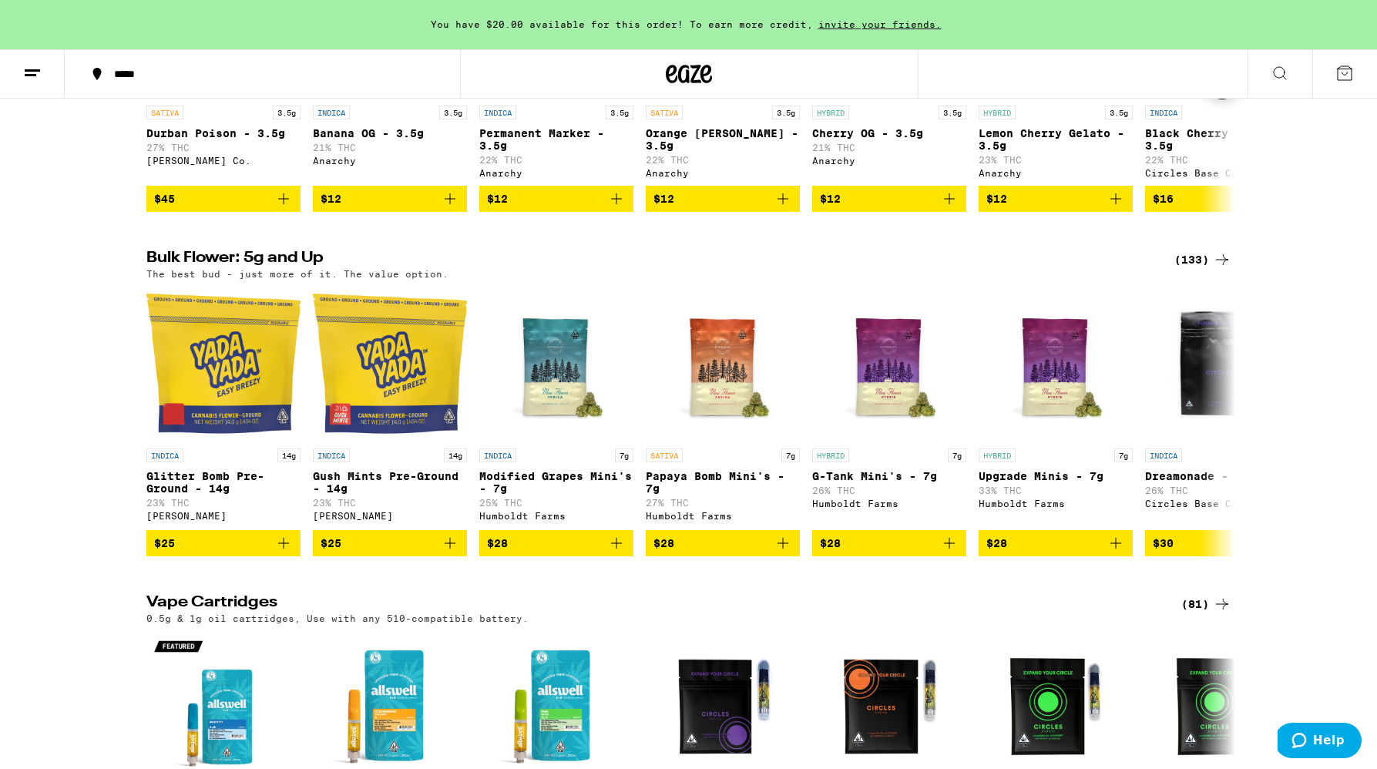
scroll to position [1080, 0]
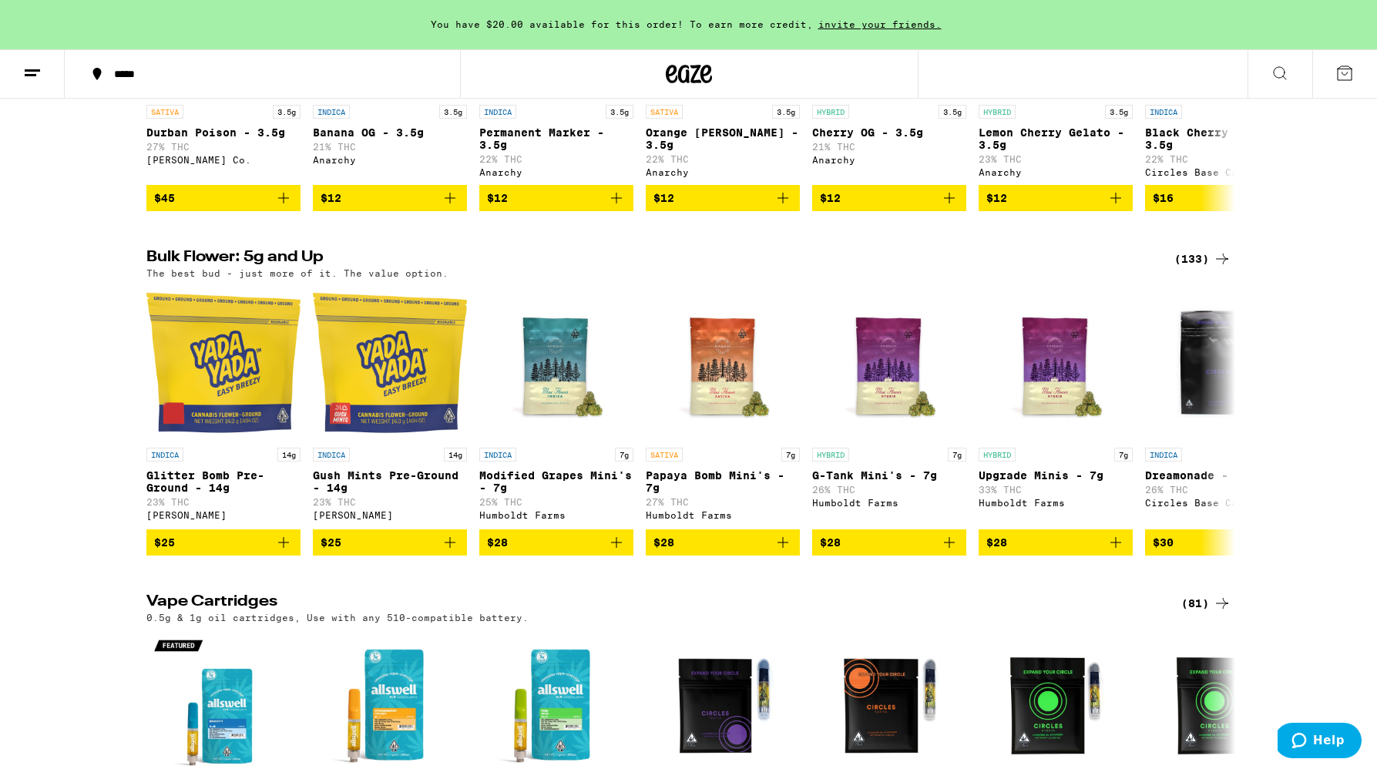
click at [1201, 268] on div "(133)" at bounding box center [1202, 259] width 57 height 18
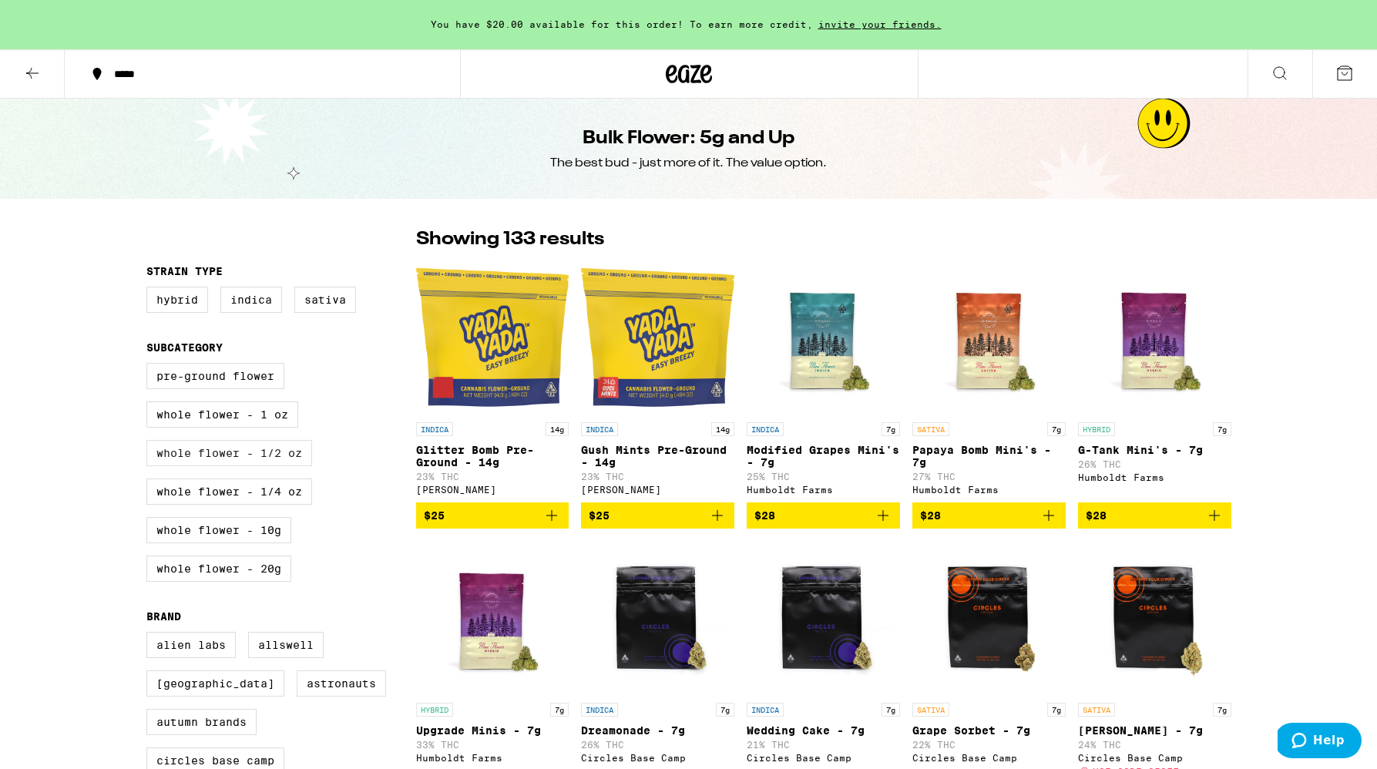
click at [238, 452] on label "Whole Flower - 1/2 oz" at bounding box center [229, 453] width 166 height 26
click at [150, 366] on input "Whole Flower - 1/2 oz" at bounding box center [150, 365] width 1 height 1
checkbox input "true"
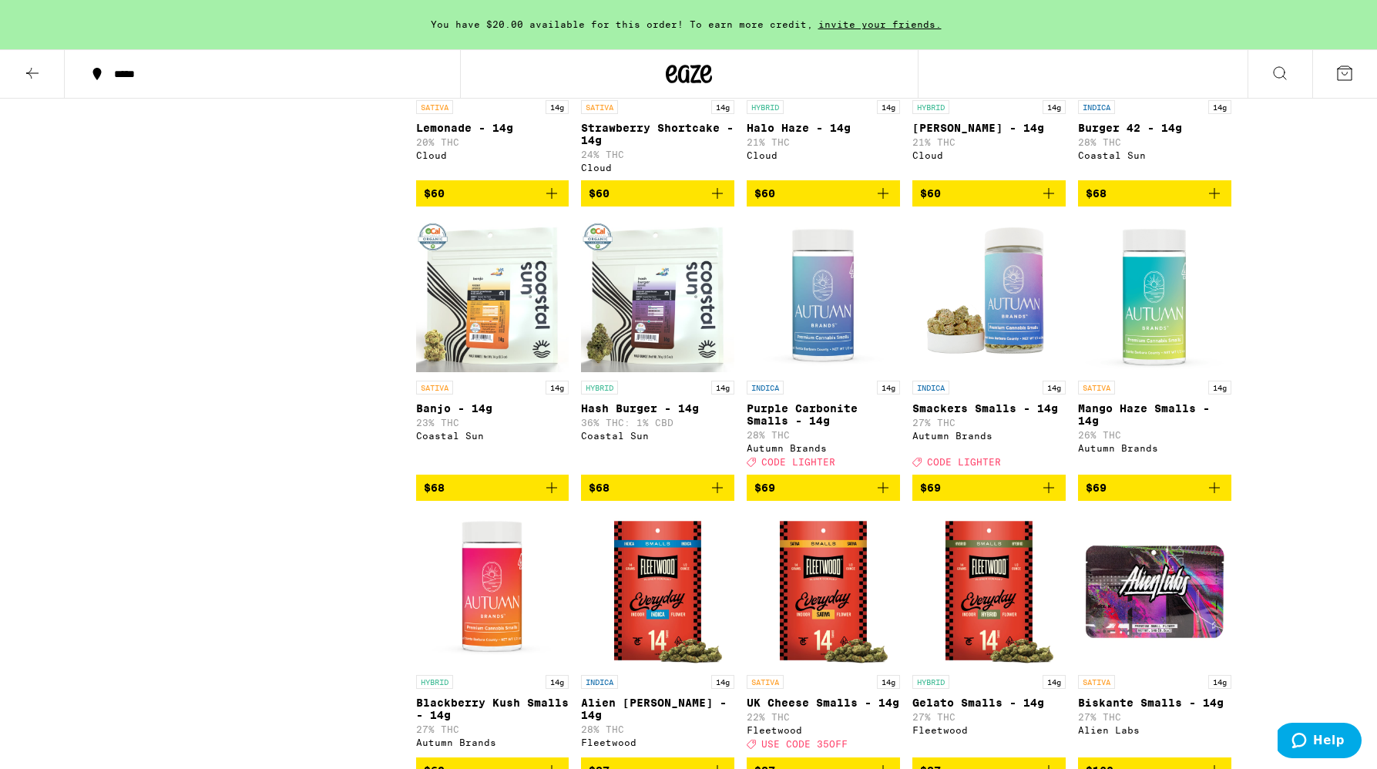
scroll to position [1166, 0]
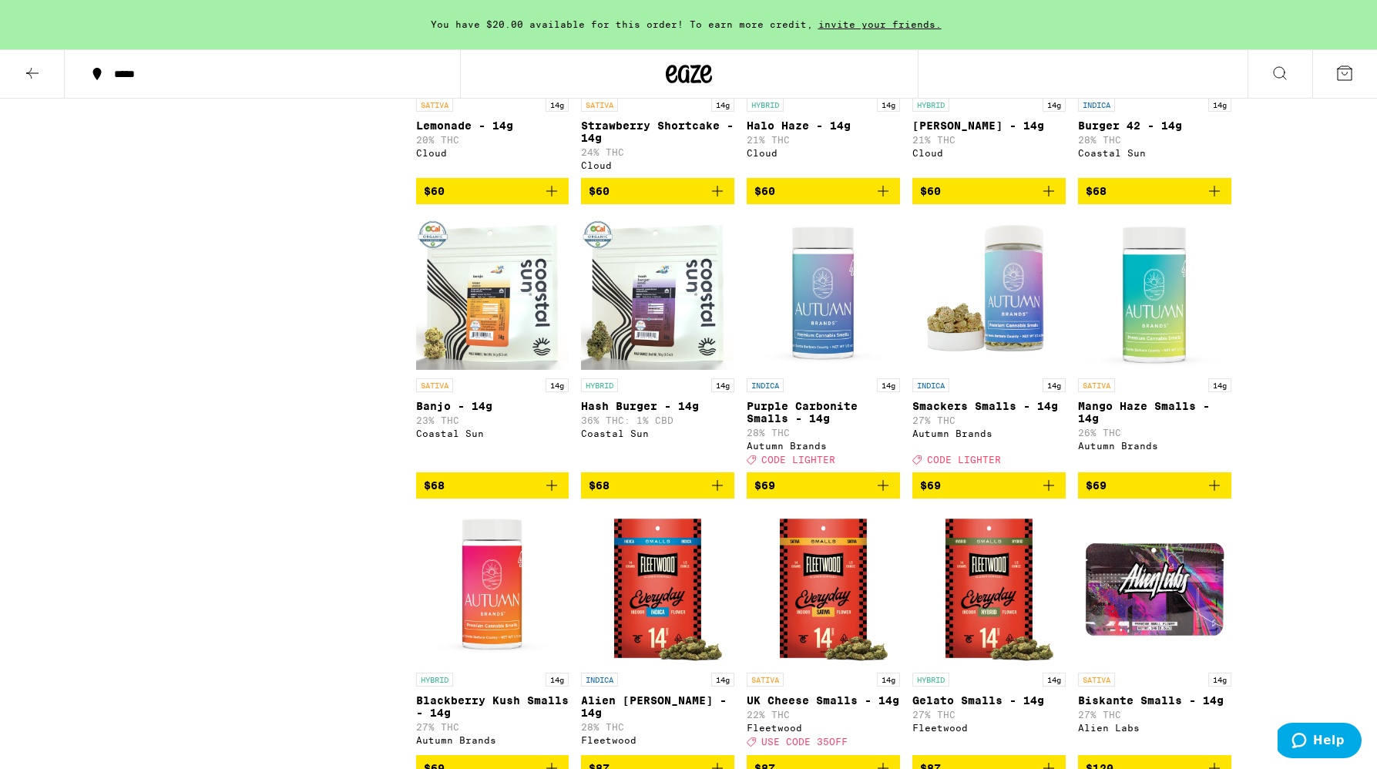
click at [663, 324] on img "Open page for Hash Burger - 14g from Coastal Sun" at bounding box center [657, 294] width 153 height 154
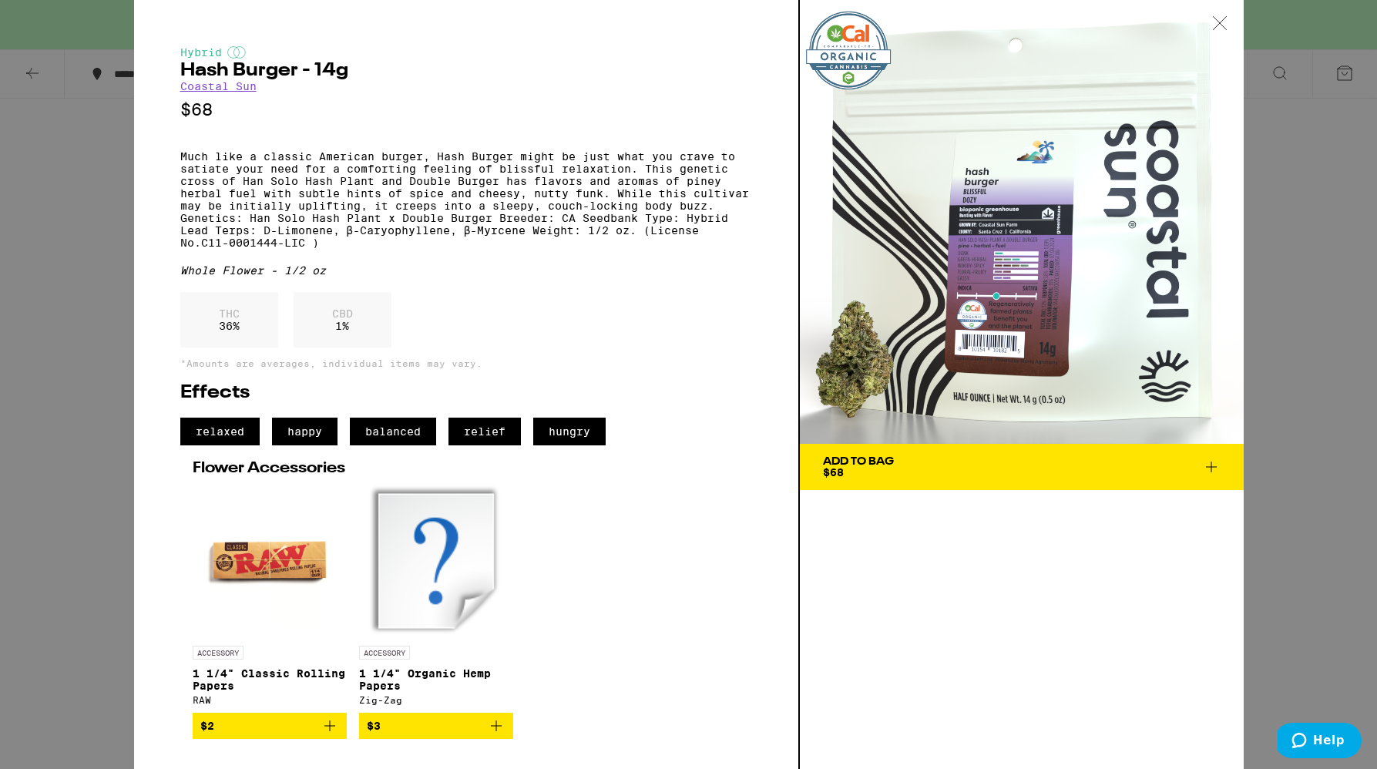
scroll to position [7, 0]
click at [1221, 18] on icon at bounding box center [1219, 22] width 13 height 13
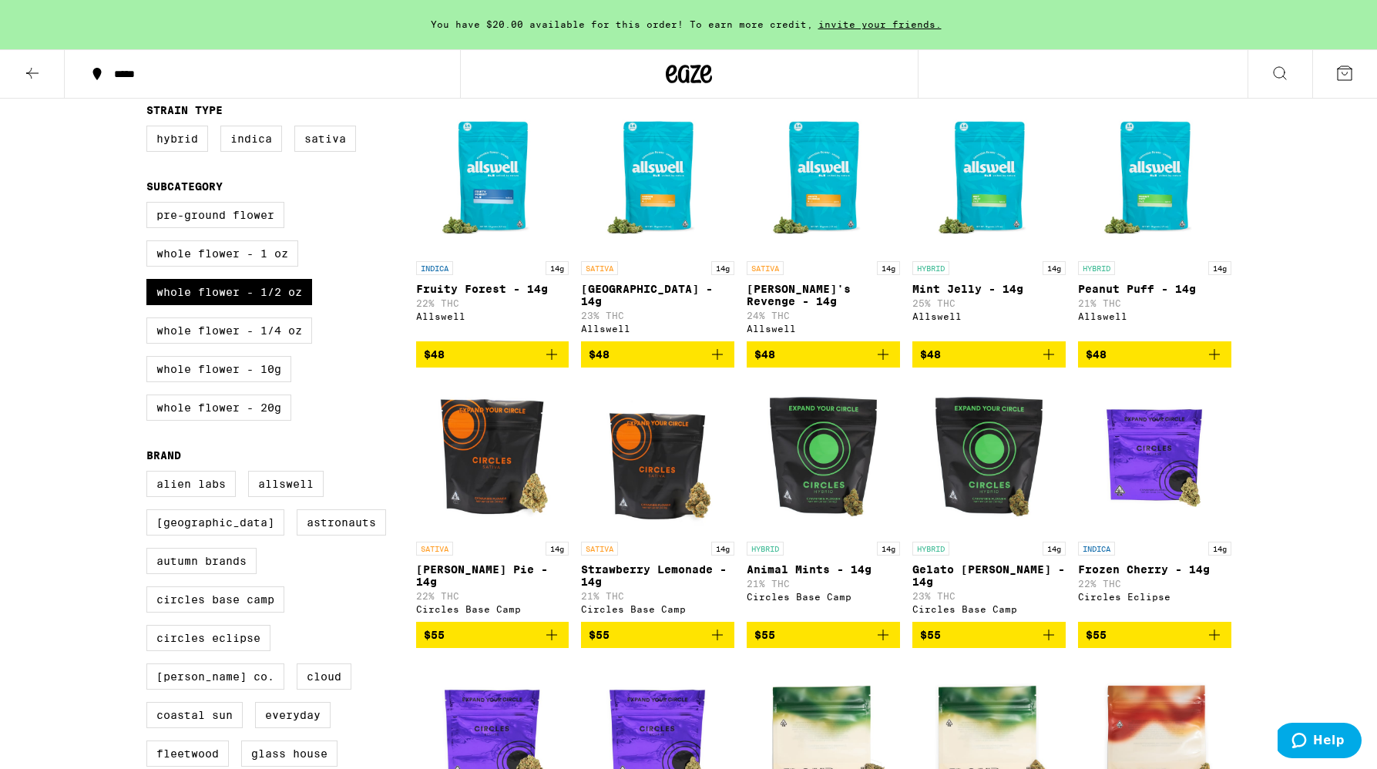
scroll to position [159, 0]
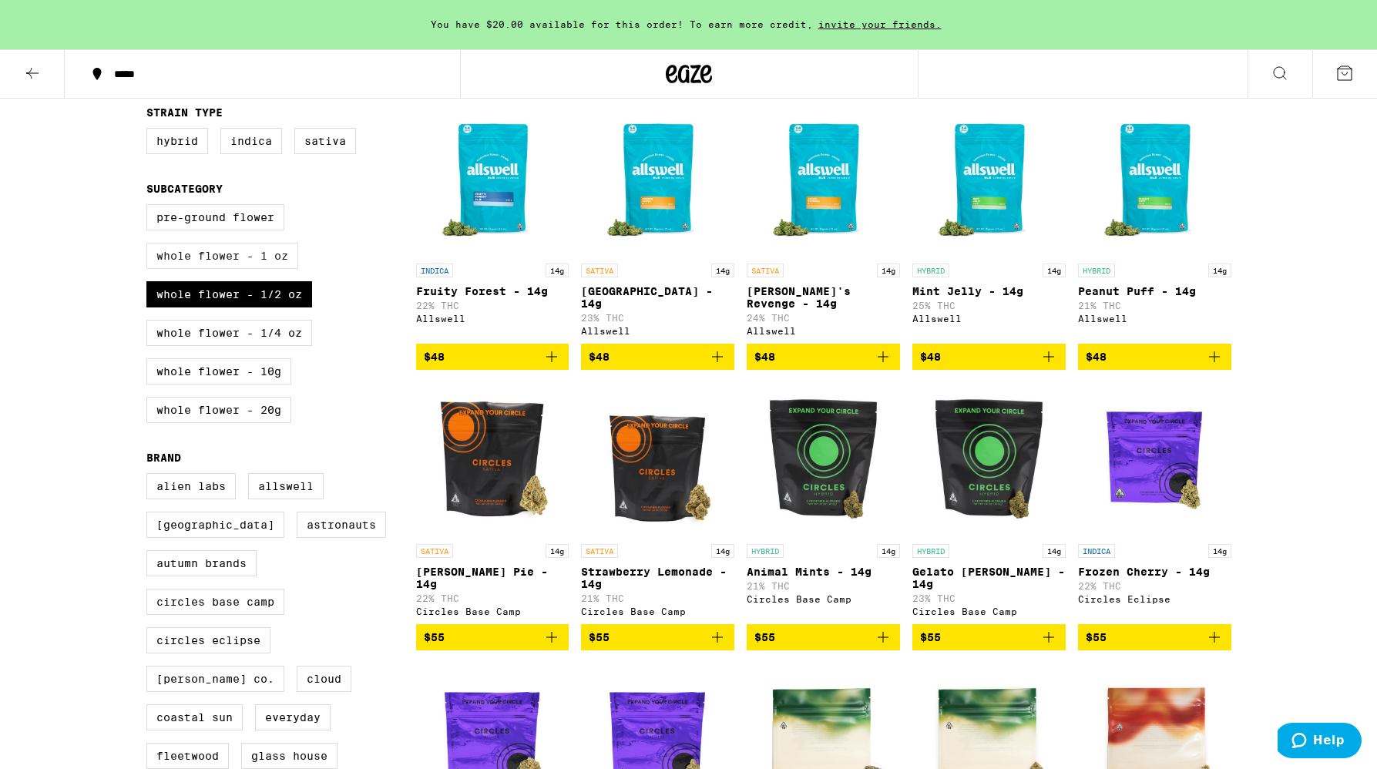
click at [260, 263] on label "Whole Flower - 1 oz" at bounding box center [222, 256] width 152 height 26
click at [150, 207] on input "Whole Flower - 1 oz" at bounding box center [150, 207] width 1 height 1
checkbox input "true"
click at [249, 294] on label "Whole Flower - 1/2 oz" at bounding box center [229, 294] width 166 height 26
click at [150, 207] on input "Whole Flower - 1/2 oz" at bounding box center [150, 207] width 1 height 1
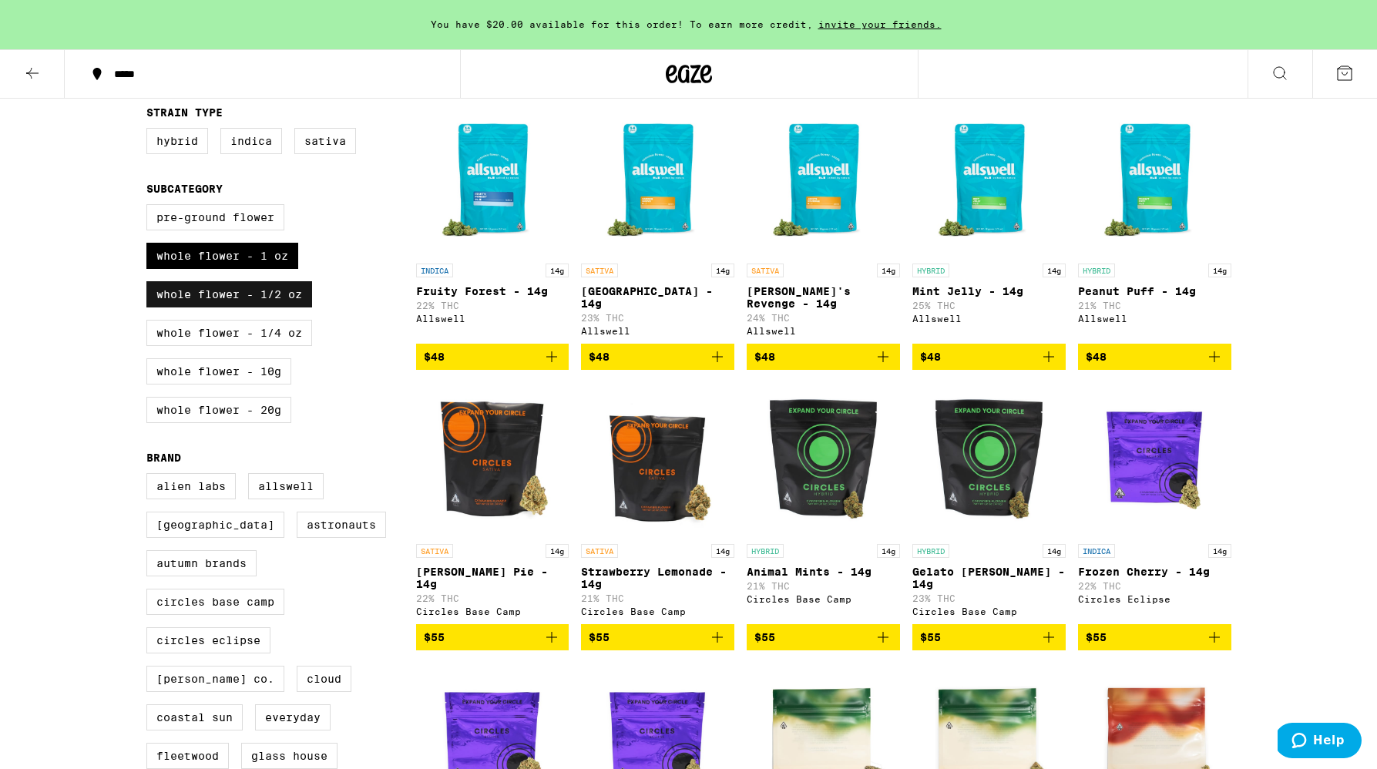
checkbox input "false"
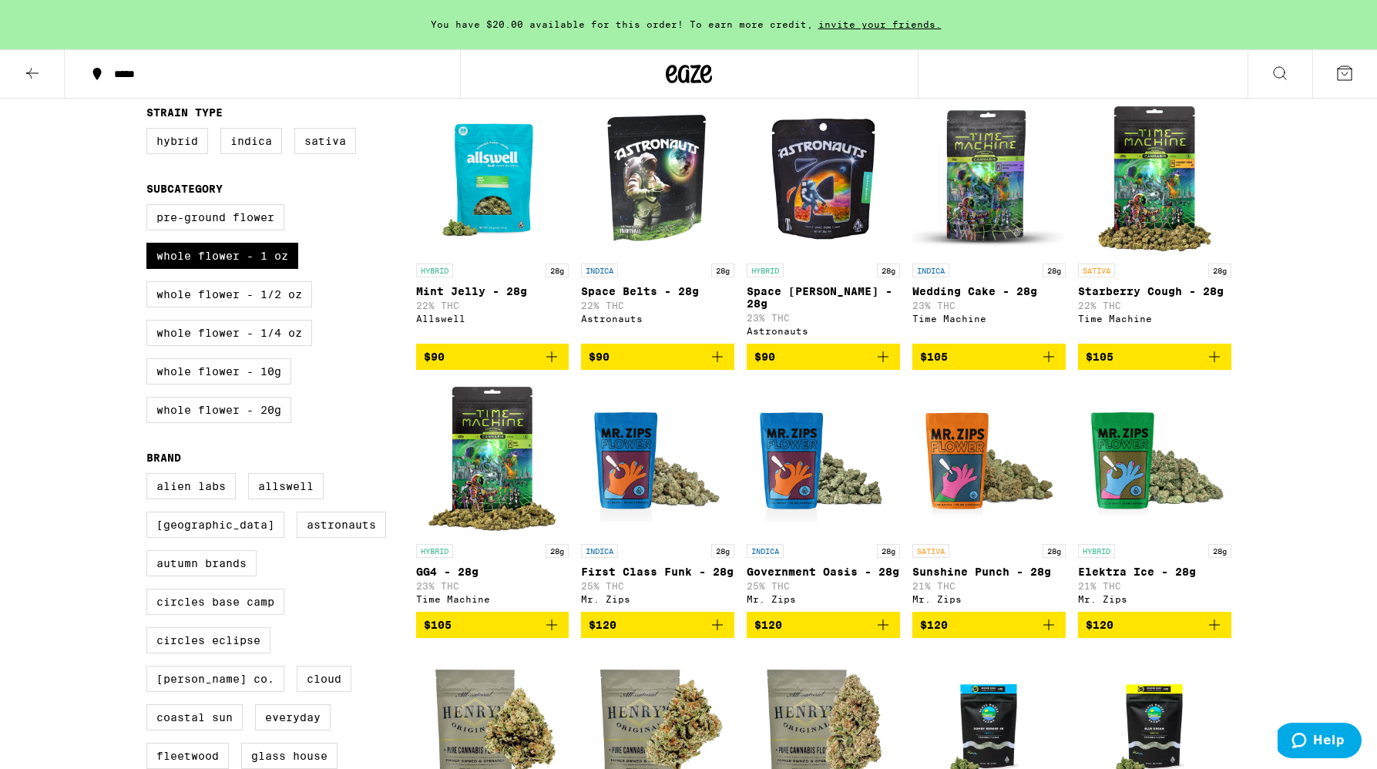
click at [817, 344] on button "$90" at bounding box center [823, 357] width 153 height 26
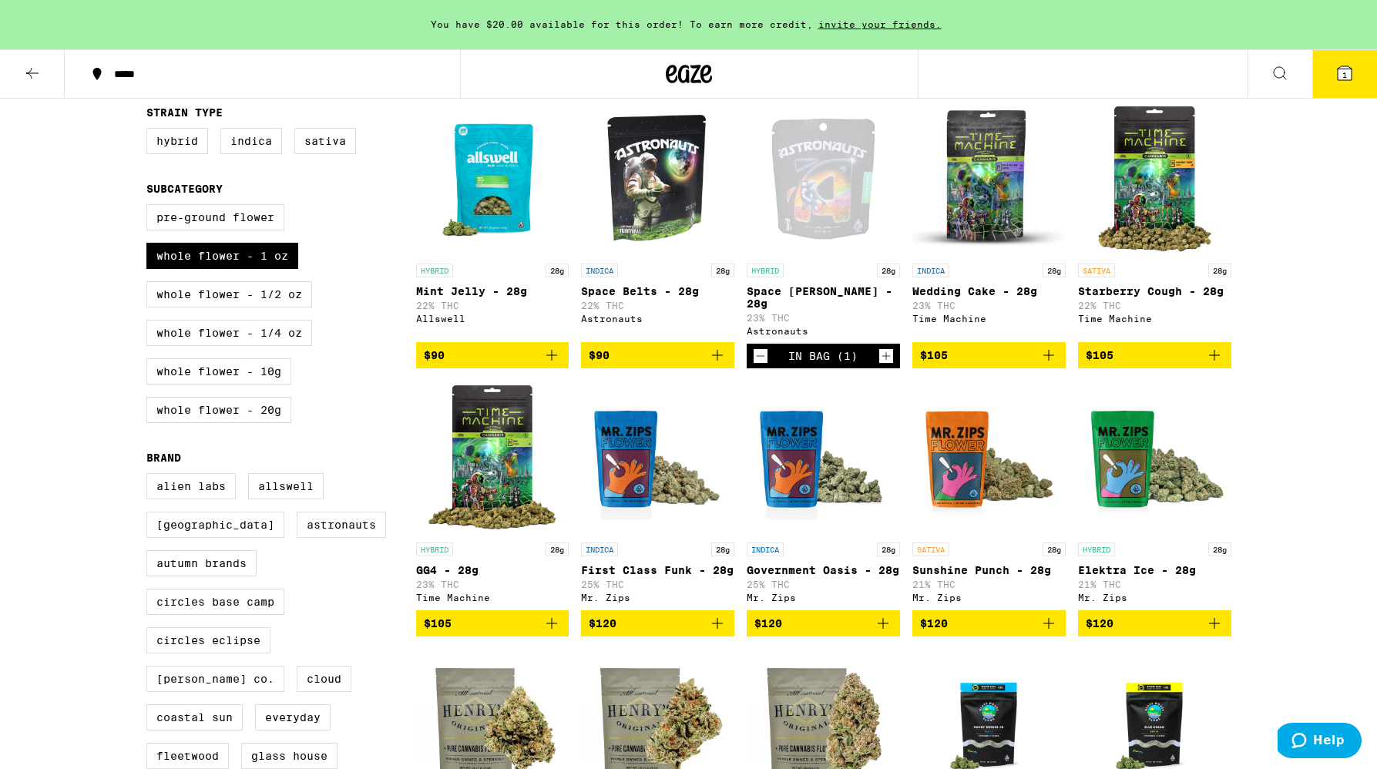
click at [892, 350] on icon "Increment" at bounding box center [886, 356] width 14 height 18
click at [1332, 78] on button "2" at bounding box center [1344, 74] width 65 height 48
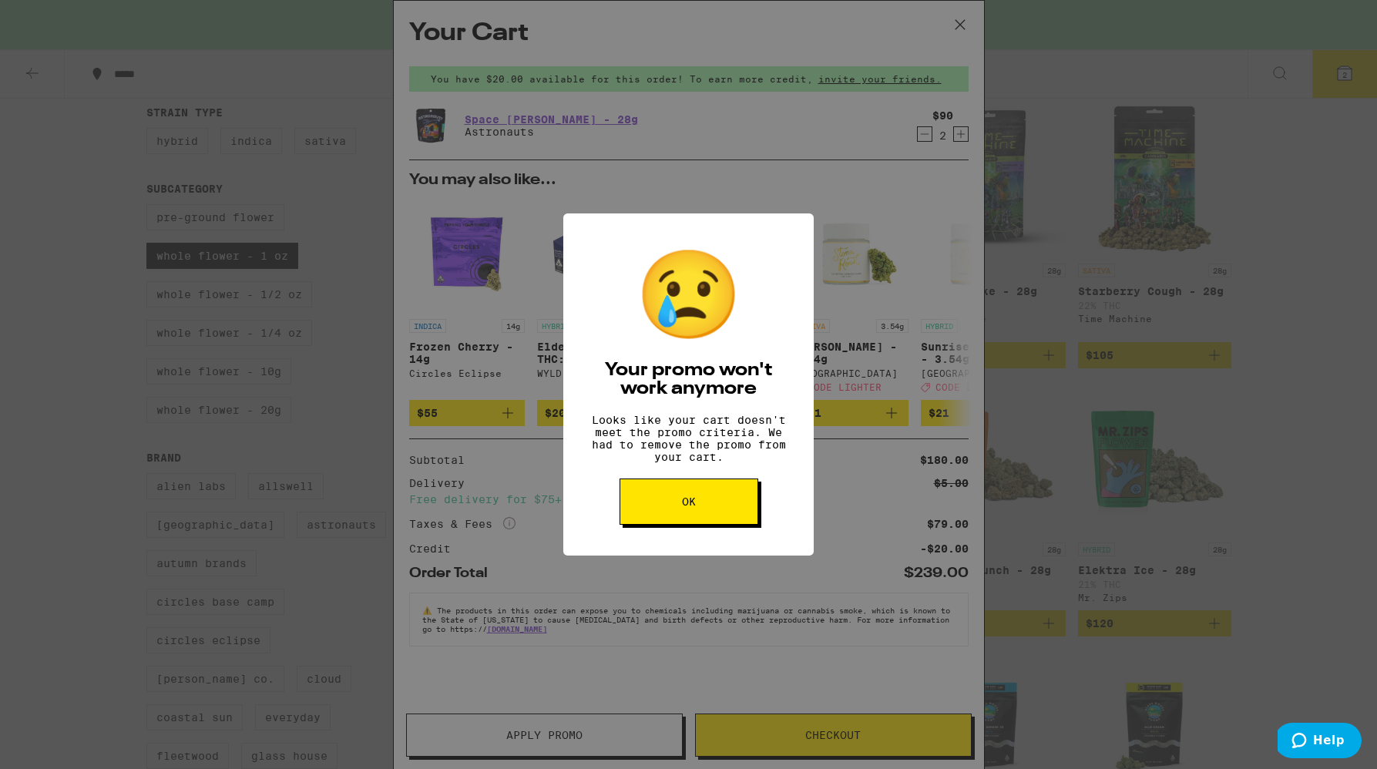
click at [695, 507] on span "OK" at bounding box center [689, 501] width 14 height 11
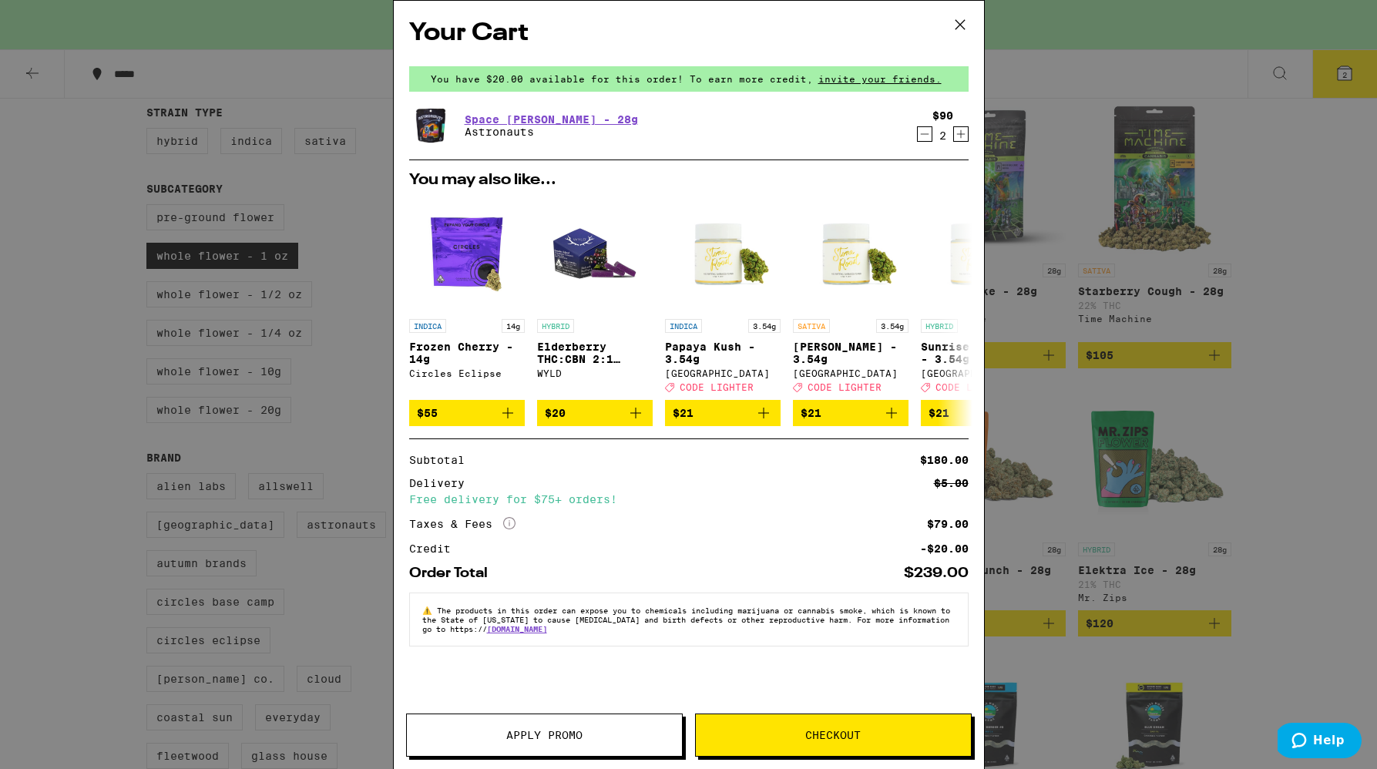
click at [918, 132] on icon "Decrement" at bounding box center [925, 134] width 14 height 18
click at [957, 28] on icon at bounding box center [960, 24] width 23 height 23
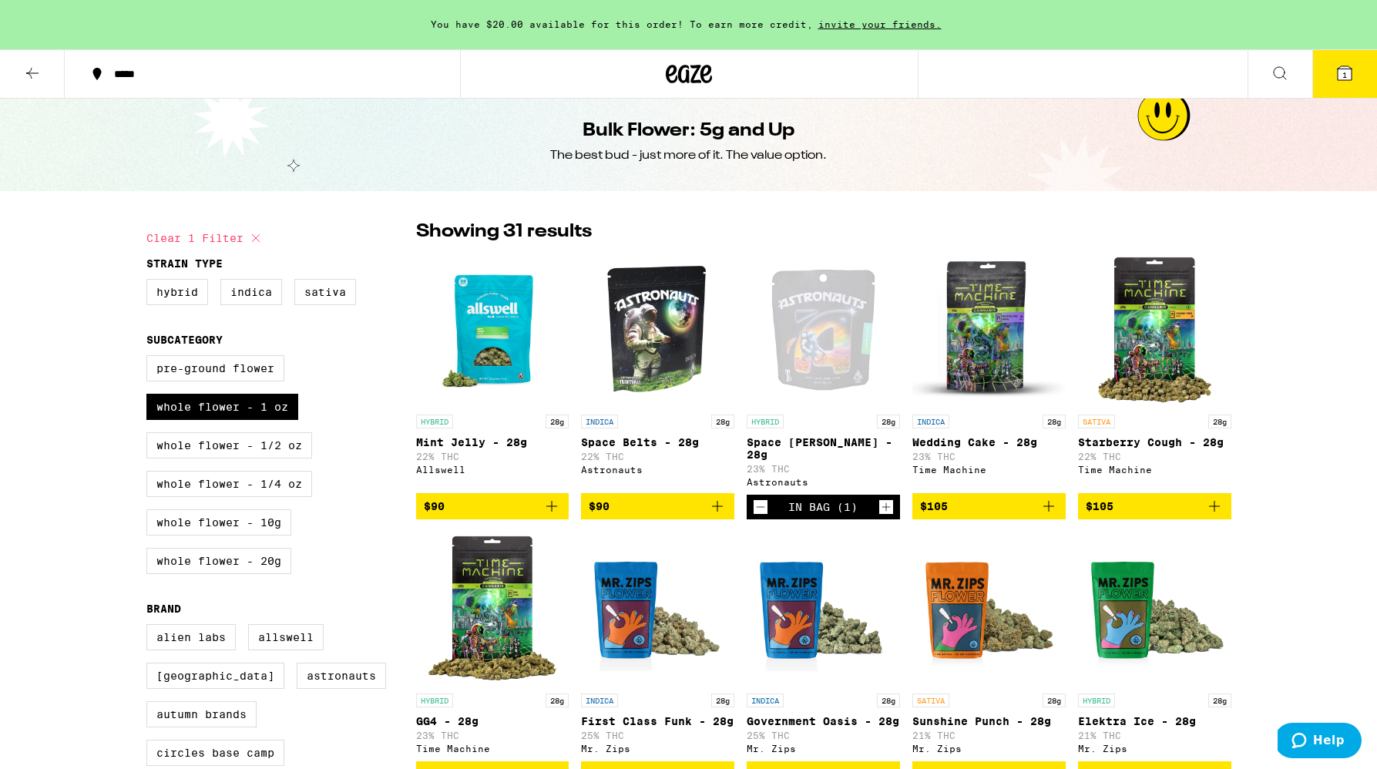
scroll to position [6, 0]
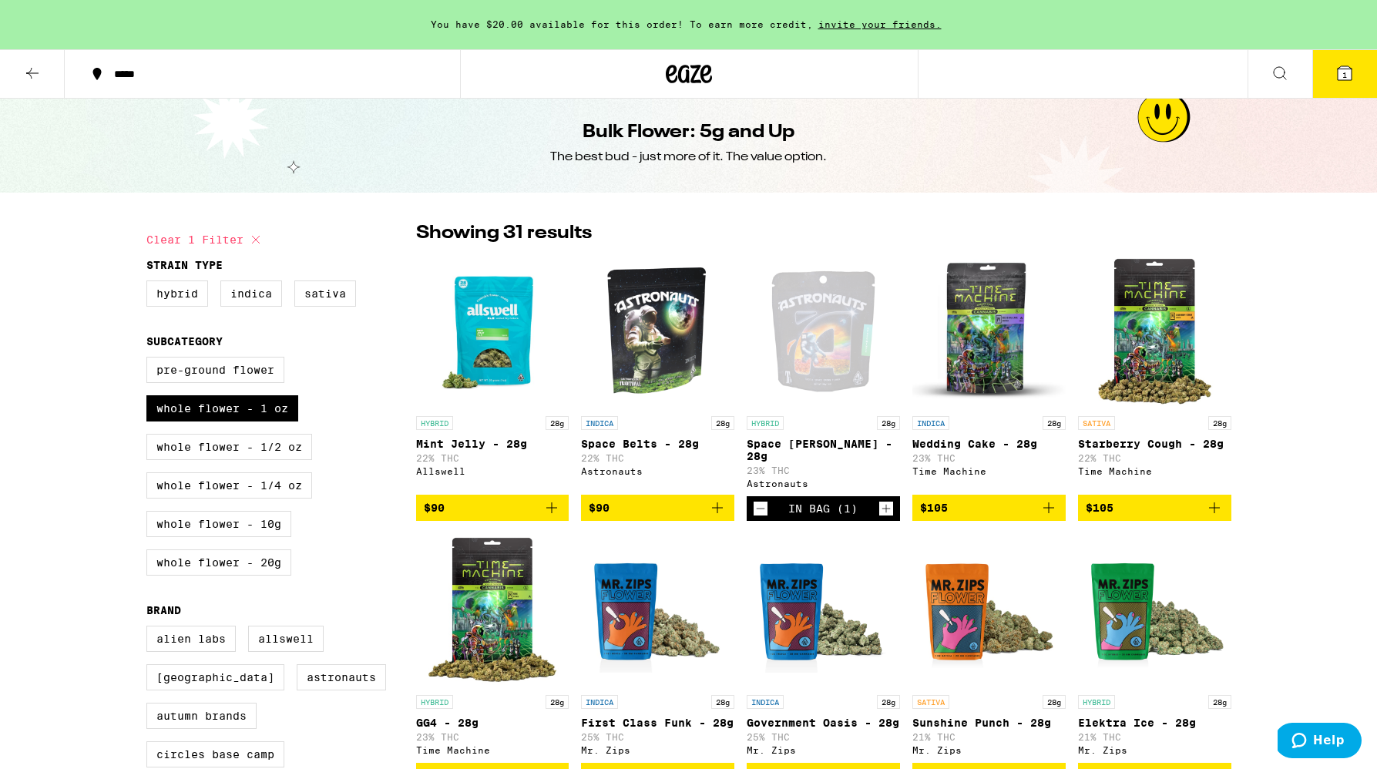
click at [39, 69] on icon at bounding box center [32, 73] width 18 height 18
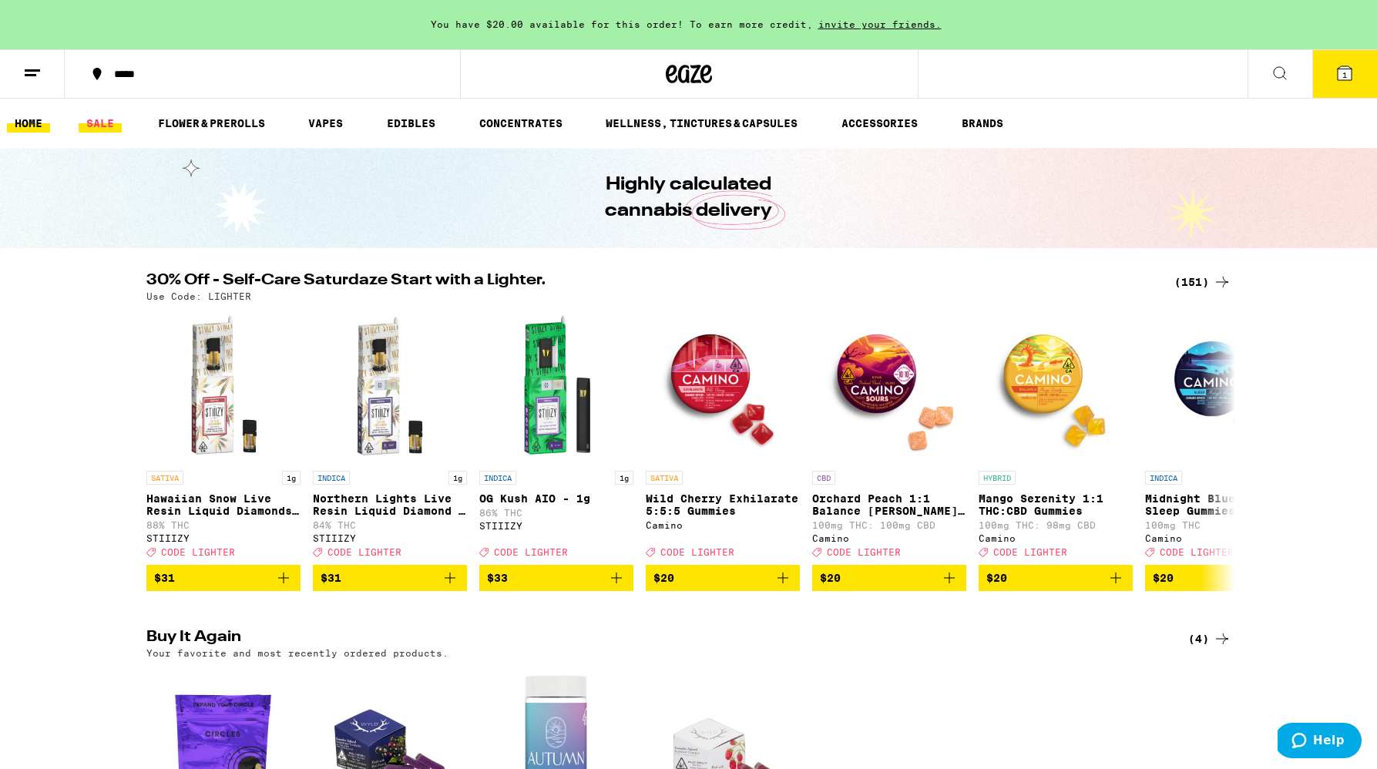
click at [106, 117] on link "SALE" at bounding box center [100, 123] width 43 height 18
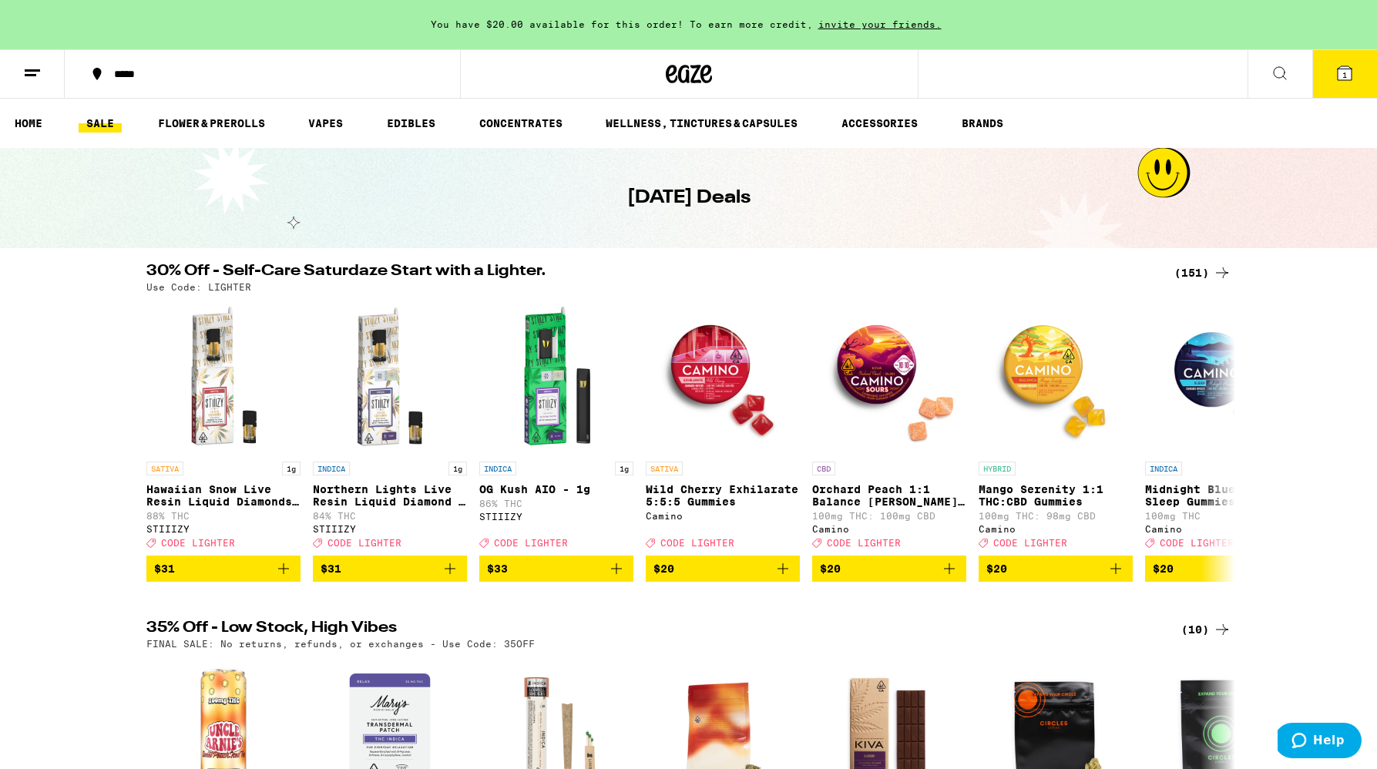
click at [1195, 636] on div "(10)" at bounding box center [1206, 629] width 50 height 18
click at [1201, 271] on div "(151)" at bounding box center [1202, 273] width 57 height 18
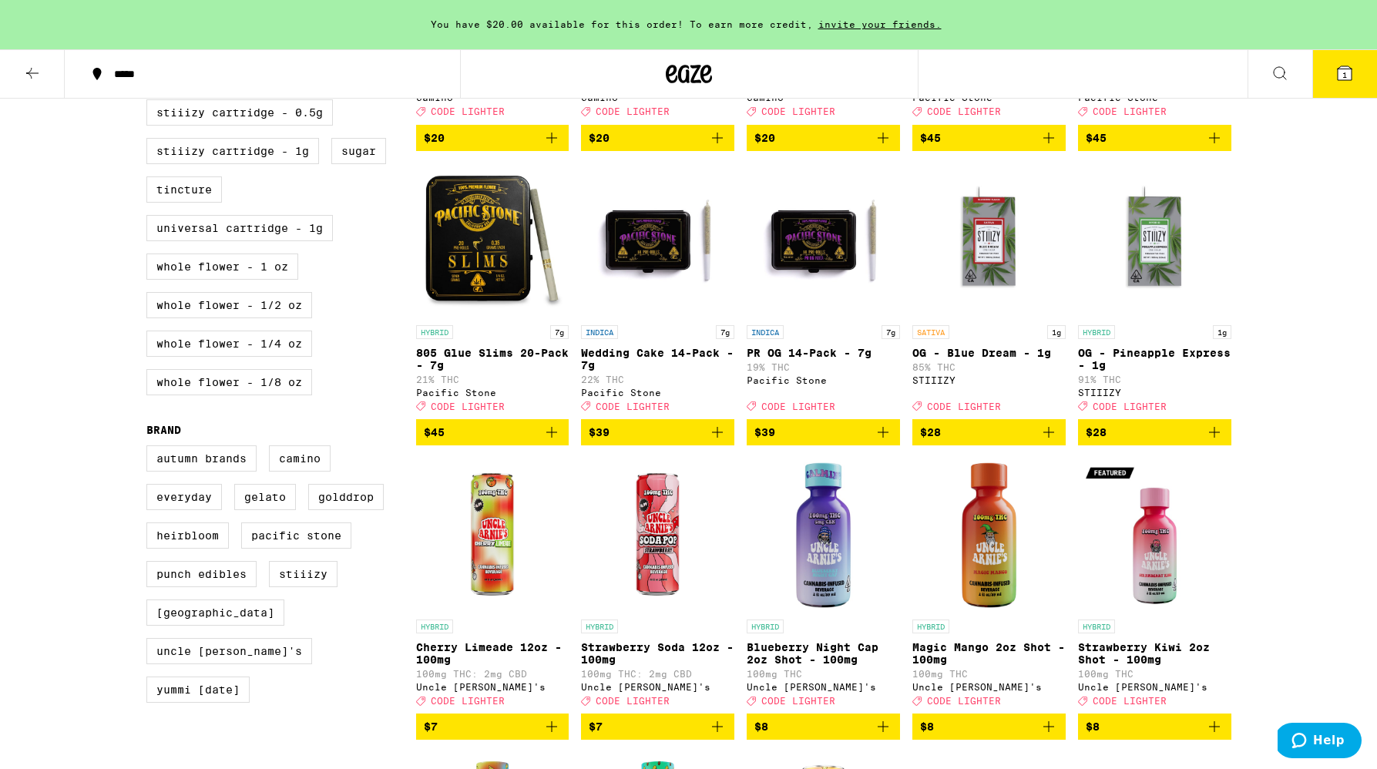
scroll to position [691, 0]
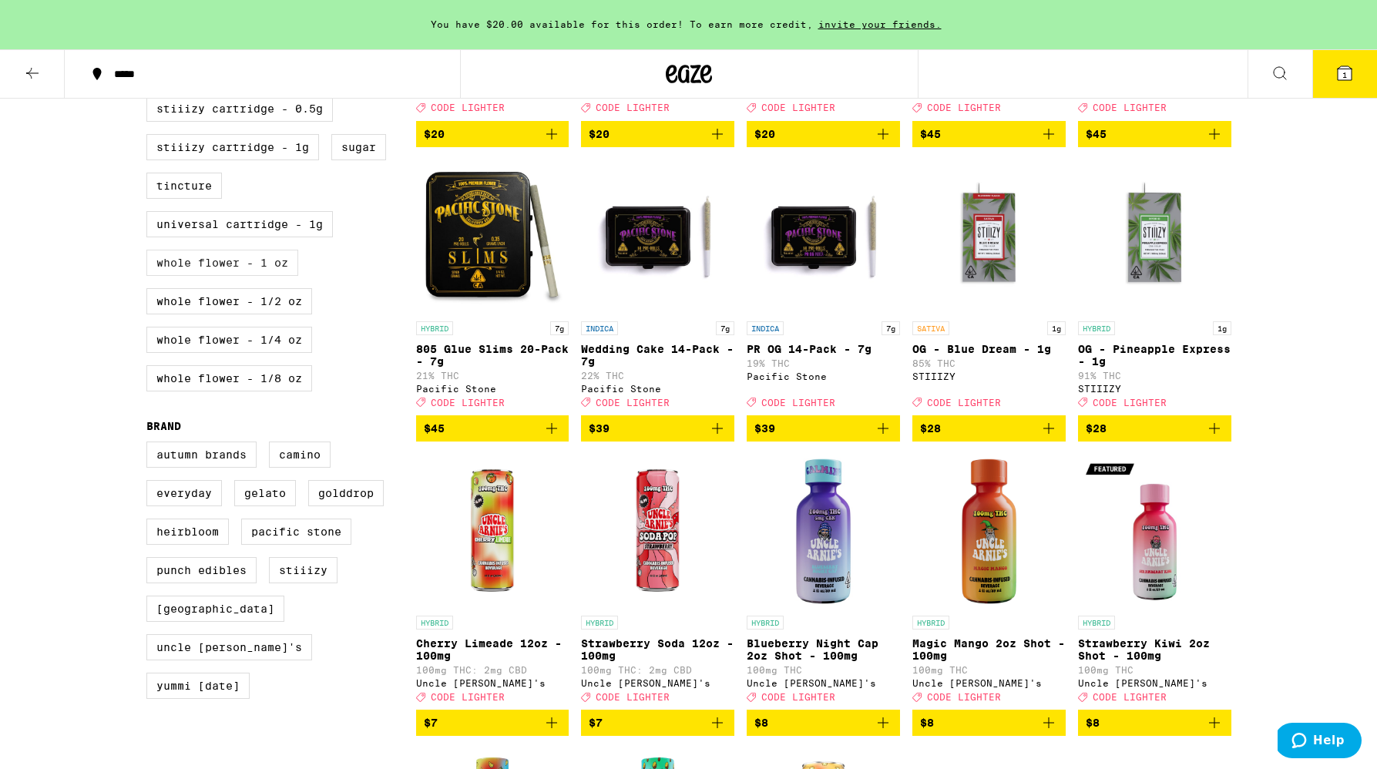
click at [268, 276] on label "Whole Flower - 1 oz" at bounding box center [222, 263] width 152 height 26
checkbox input "true"
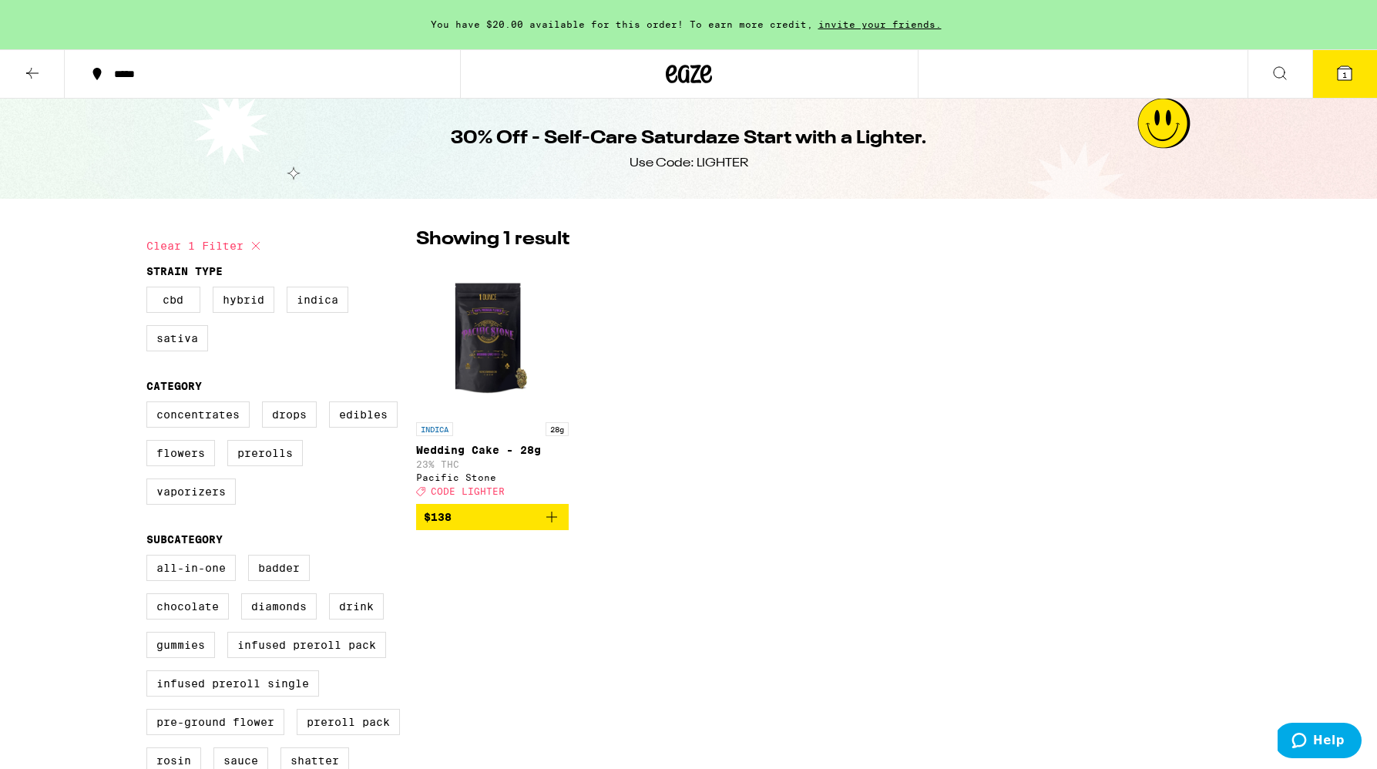
click at [35, 69] on icon at bounding box center [32, 73] width 18 height 18
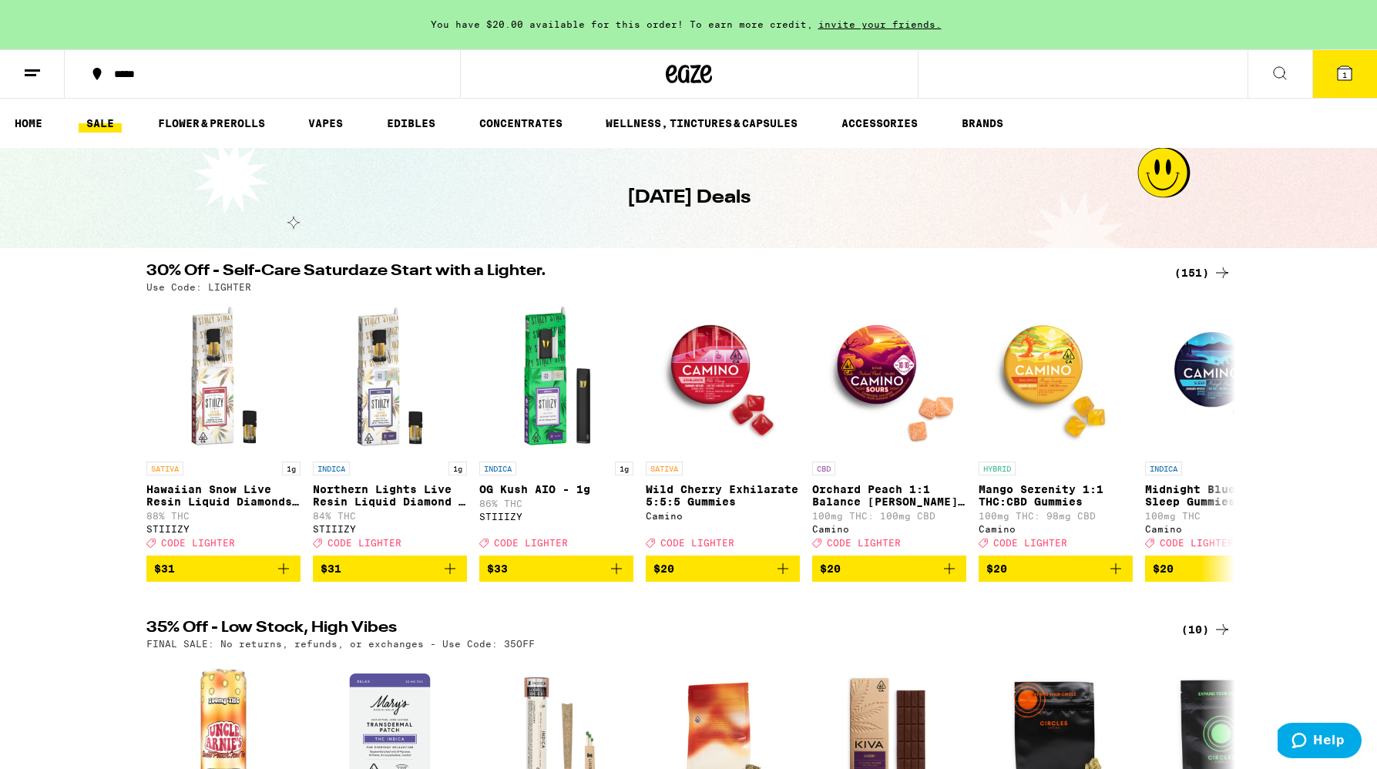
click at [109, 72] on div "*****" at bounding box center [271, 74] width 331 height 11
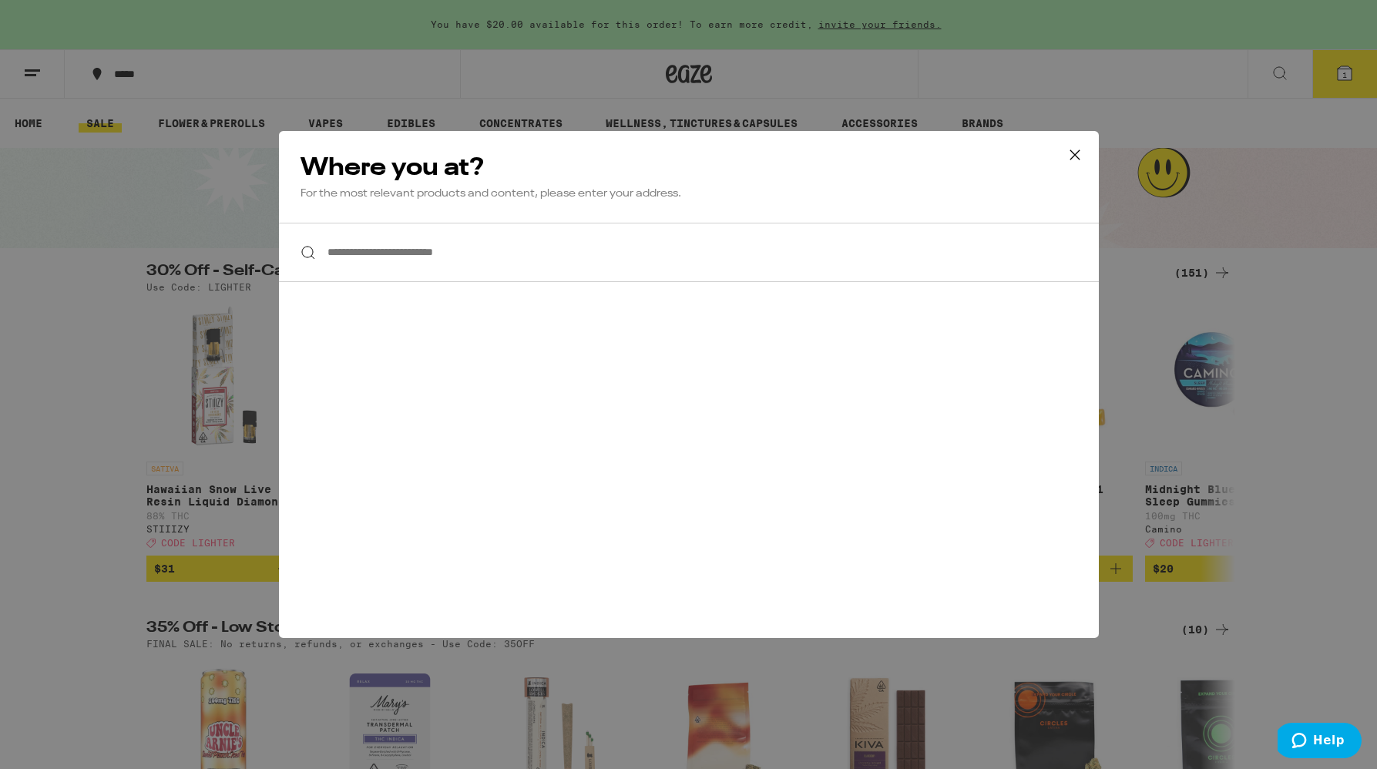
click at [425, 242] on input "**********" at bounding box center [689, 252] width 820 height 59
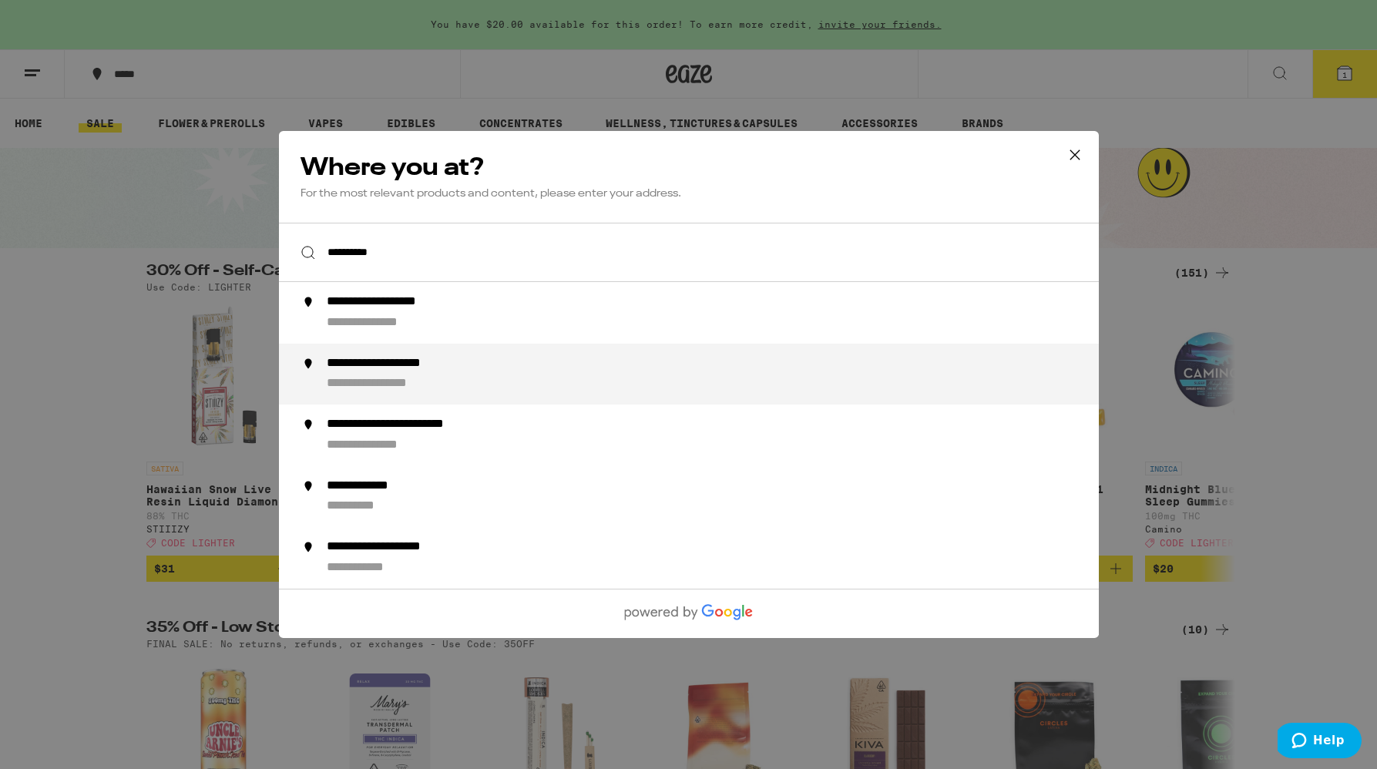
click at [434, 375] on div "**********" at bounding box center [719, 374] width 786 height 37
type input "**********"
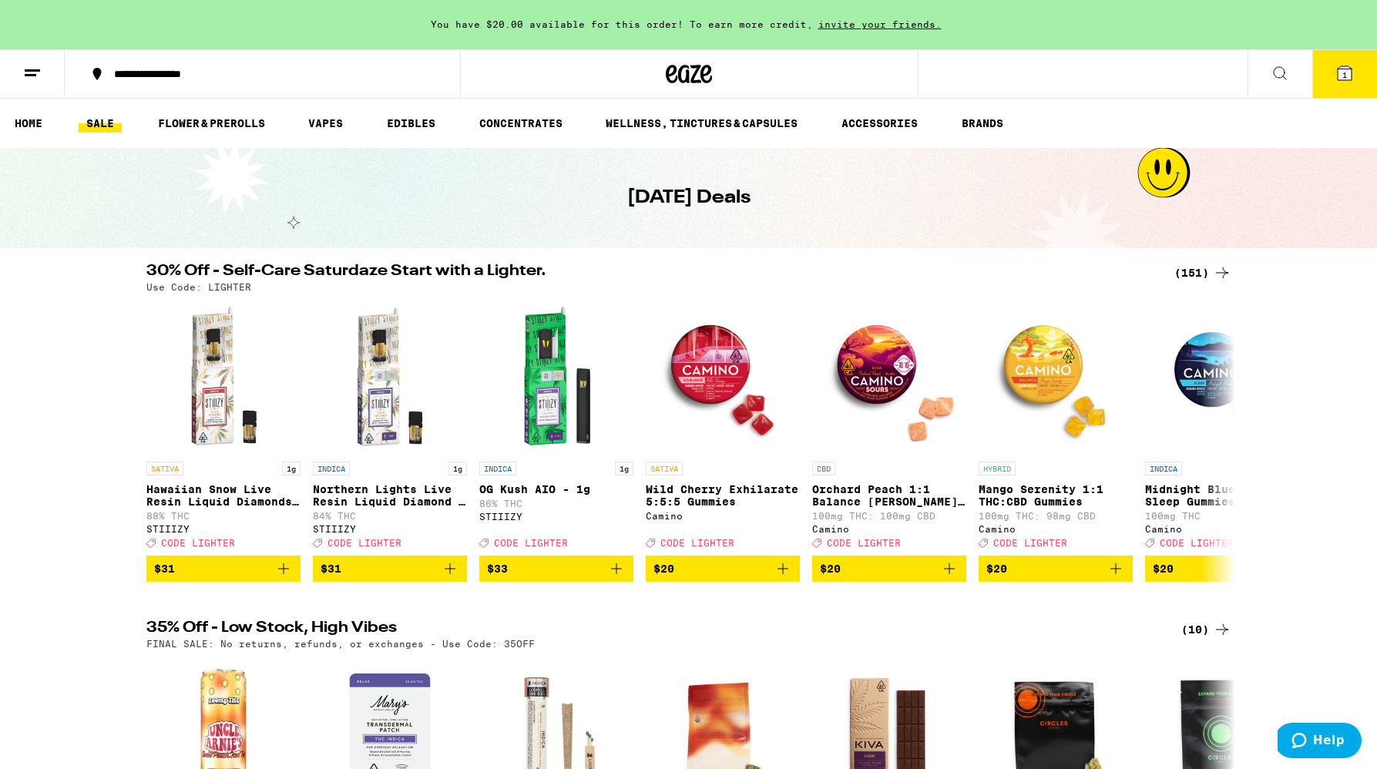
click at [1199, 273] on div "(151)" at bounding box center [1202, 273] width 57 height 18
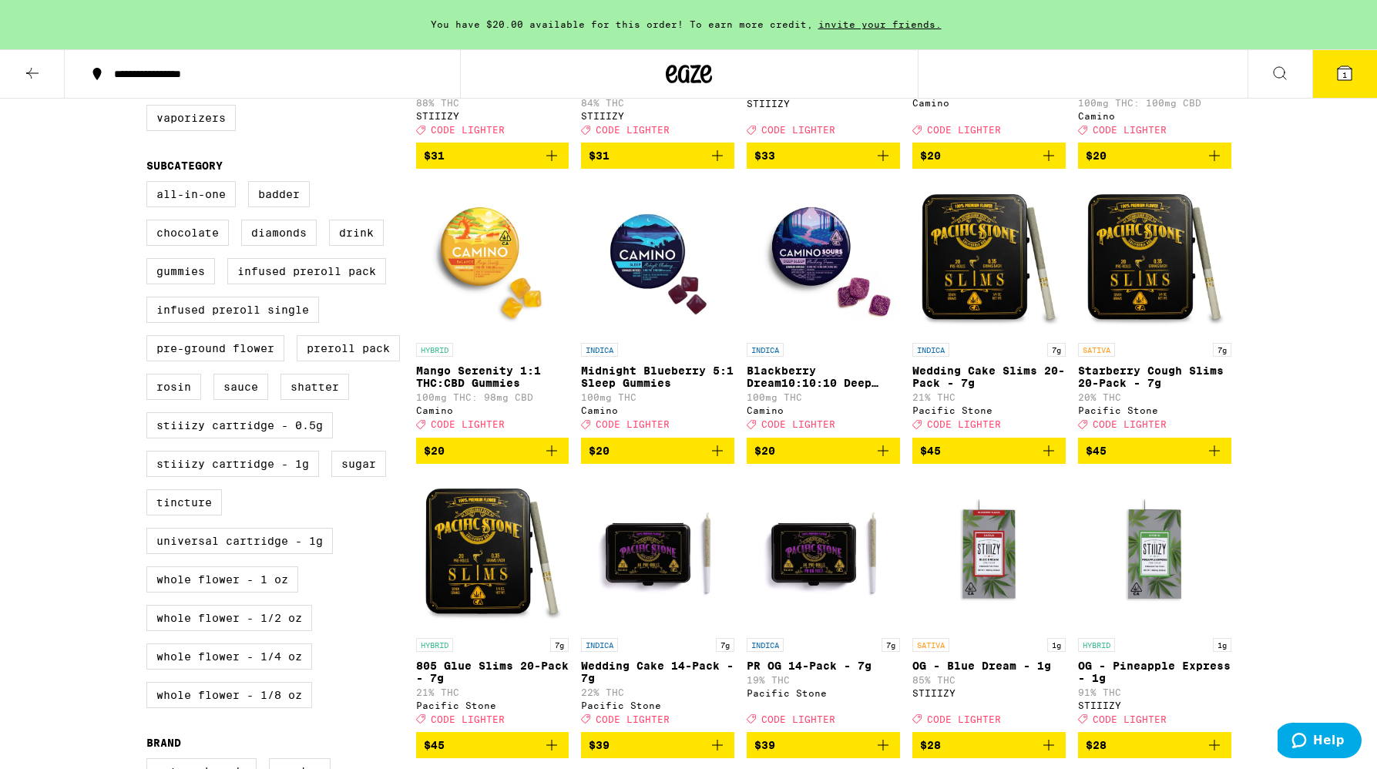
scroll to position [376, 0]
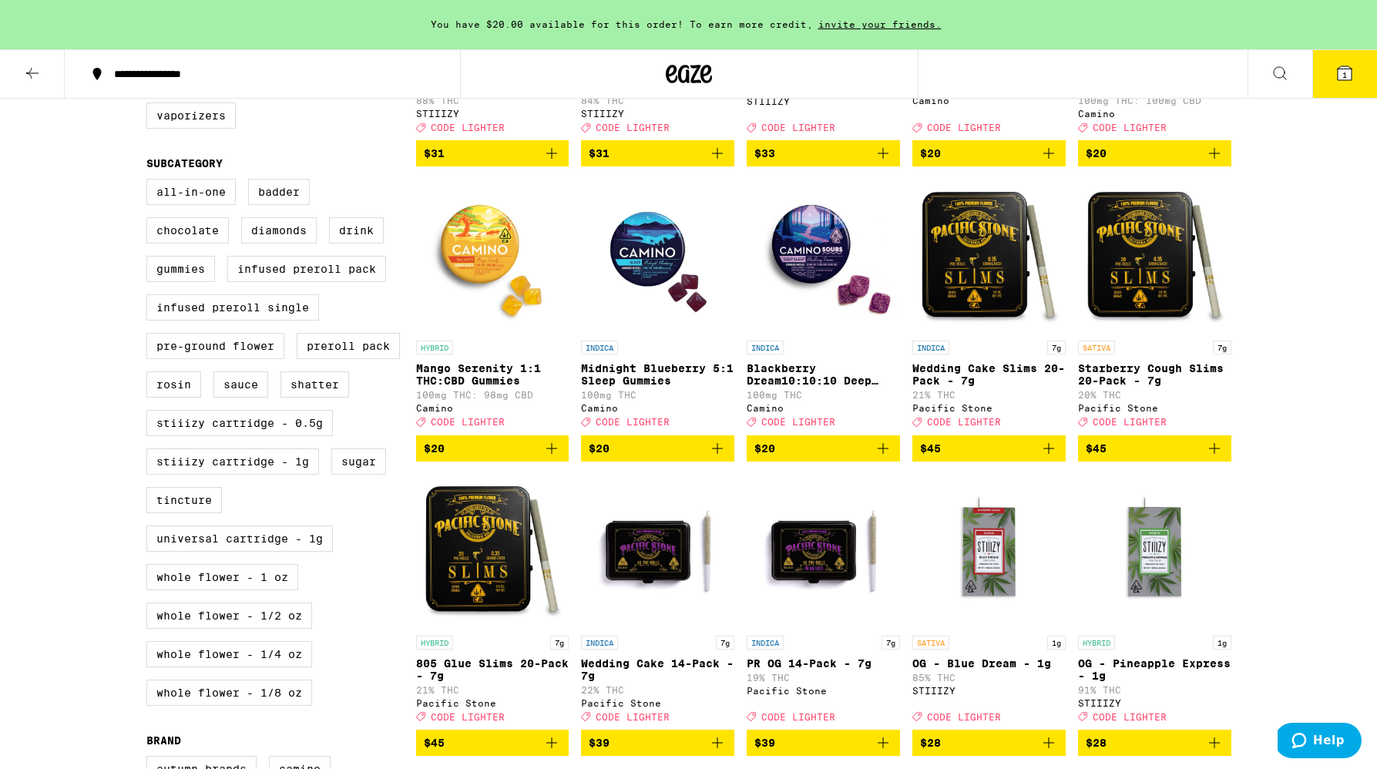
click at [288, 509] on div "All-In-One Badder Chocolate Diamonds Drink Gummies Infused Preroll Pack Infused…" at bounding box center [281, 448] width 270 height 539
click at [247, 590] on label "Whole Flower - 1 oz" at bounding box center [222, 577] width 152 height 26
click at [150, 182] on input "Whole Flower - 1 oz" at bounding box center [150, 181] width 1 height 1
checkbox input "true"
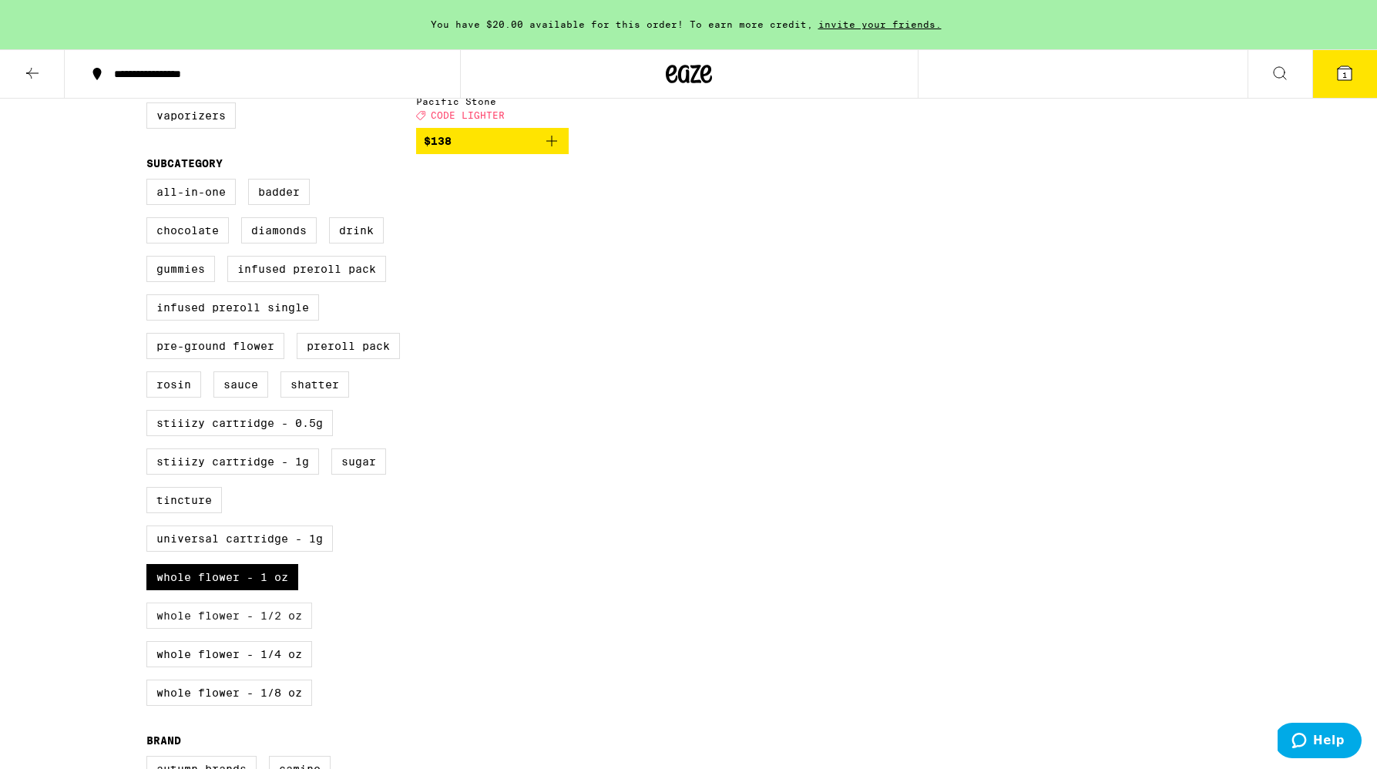
click at [253, 629] on label "Whole Flower - 1/2 oz" at bounding box center [229, 616] width 166 height 26
click at [150, 182] on input "Whole Flower - 1/2 oz" at bounding box center [150, 181] width 1 height 1
checkbox input "true"
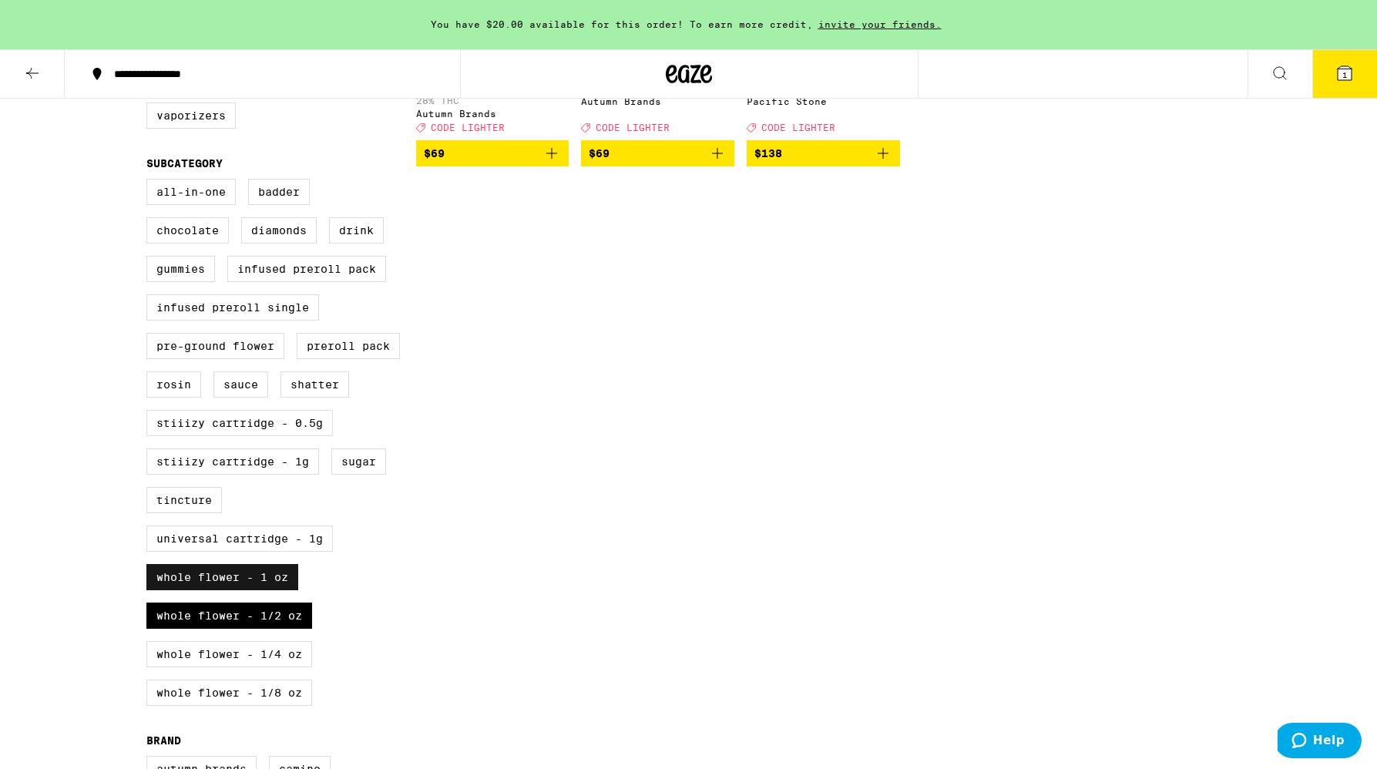
click at [255, 590] on label "Whole Flower - 1 oz" at bounding box center [222, 577] width 152 height 26
click at [150, 182] on input "Whole Flower - 1 oz" at bounding box center [150, 181] width 1 height 1
checkbox input "false"
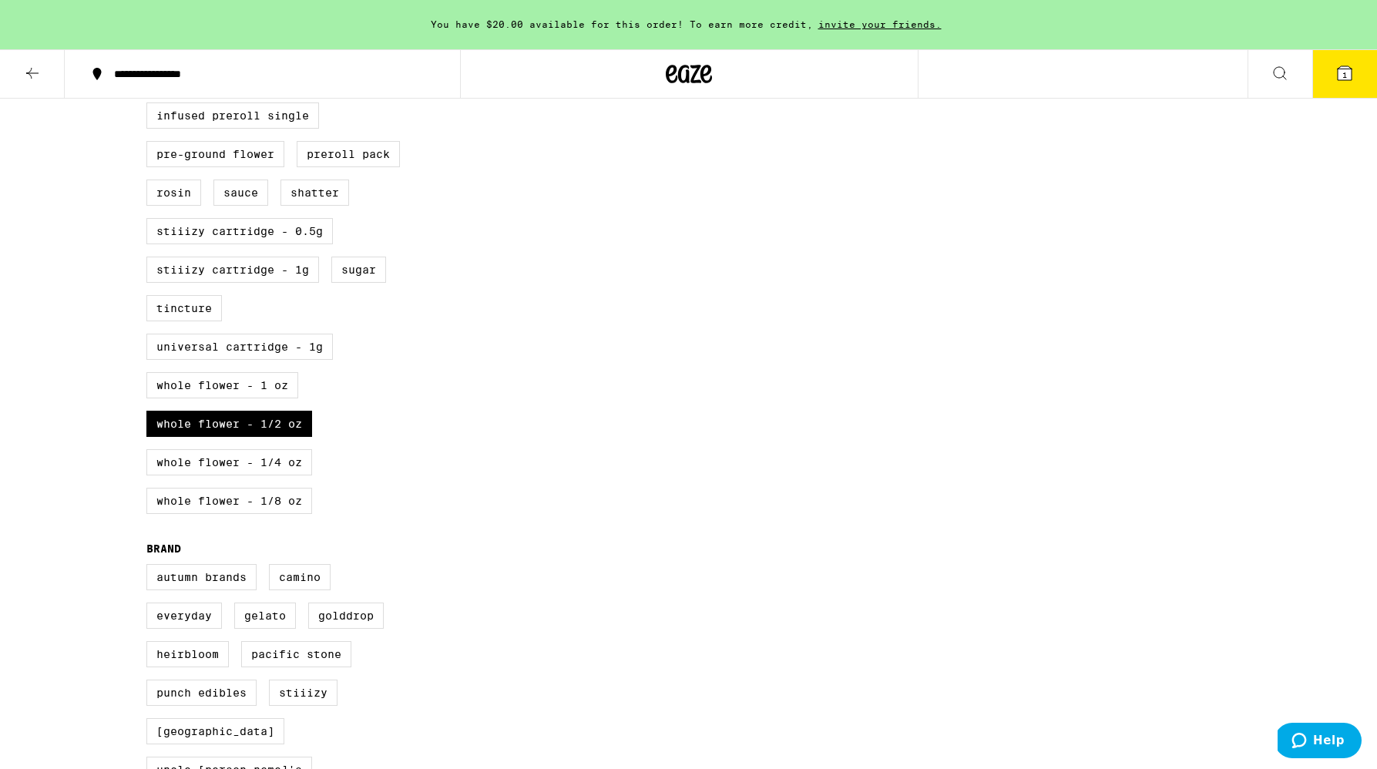
scroll to position [573, 0]
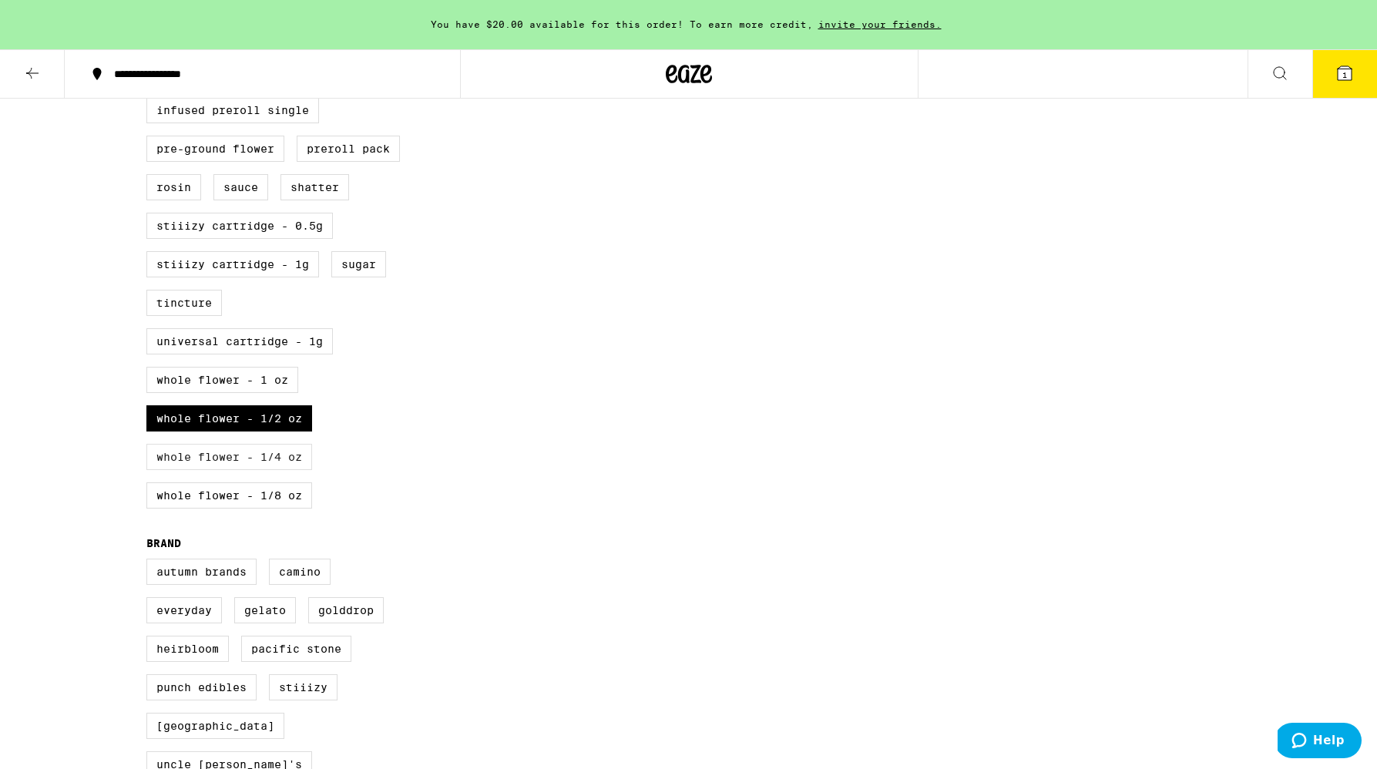
click at [269, 470] on label "Whole Flower - 1/4 oz" at bounding box center [229, 457] width 166 height 26
checkbox input "true"
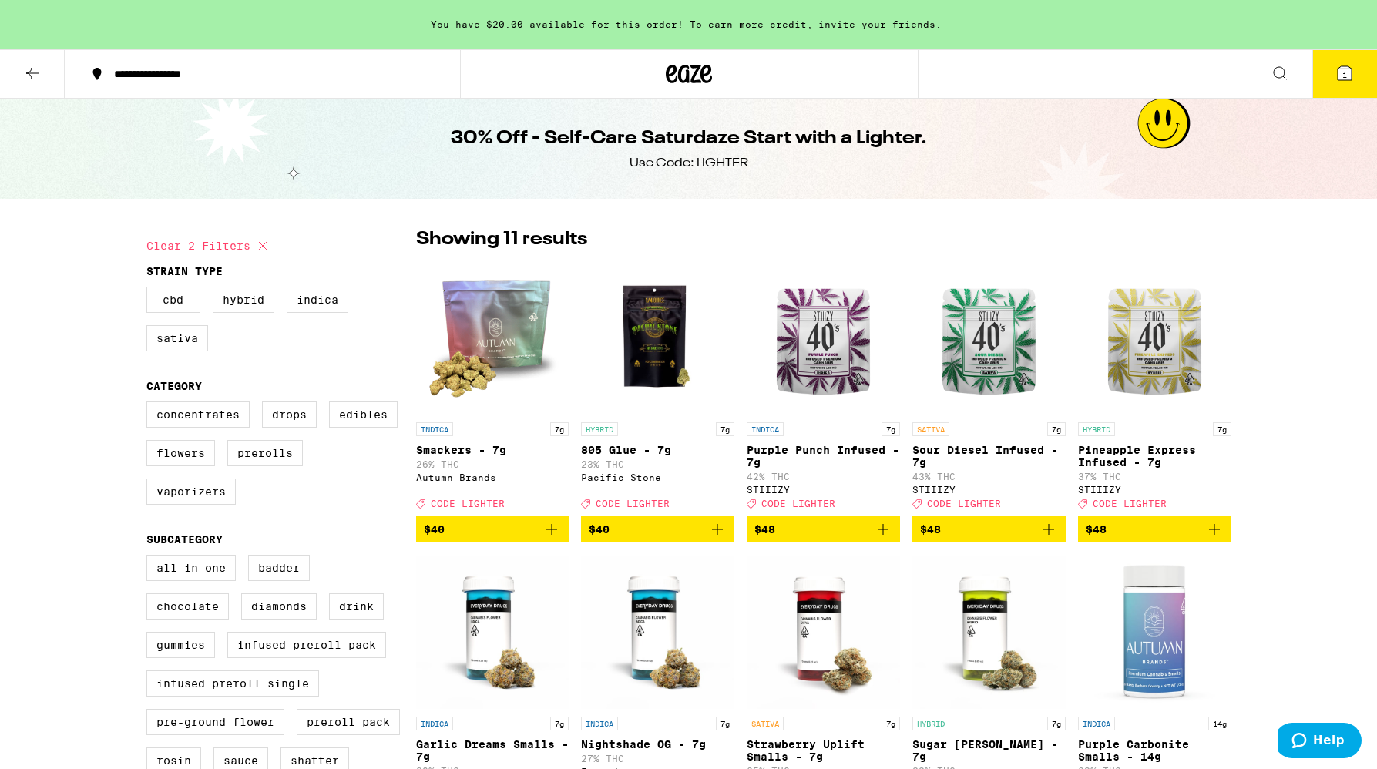
click at [35, 69] on icon at bounding box center [32, 73] width 18 height 18
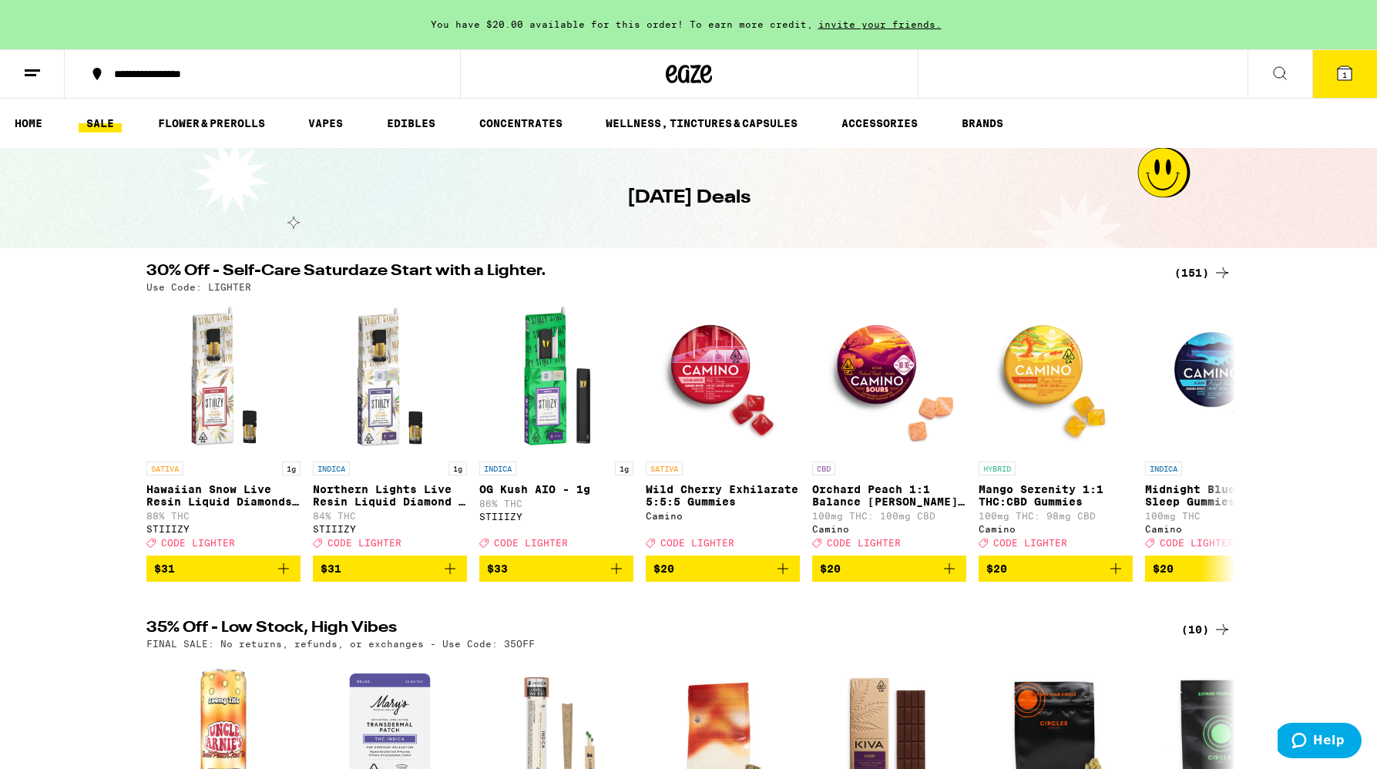
click at [1181, 264] on div "(151)" at bounding box center [1202, 273] width 57 height 18
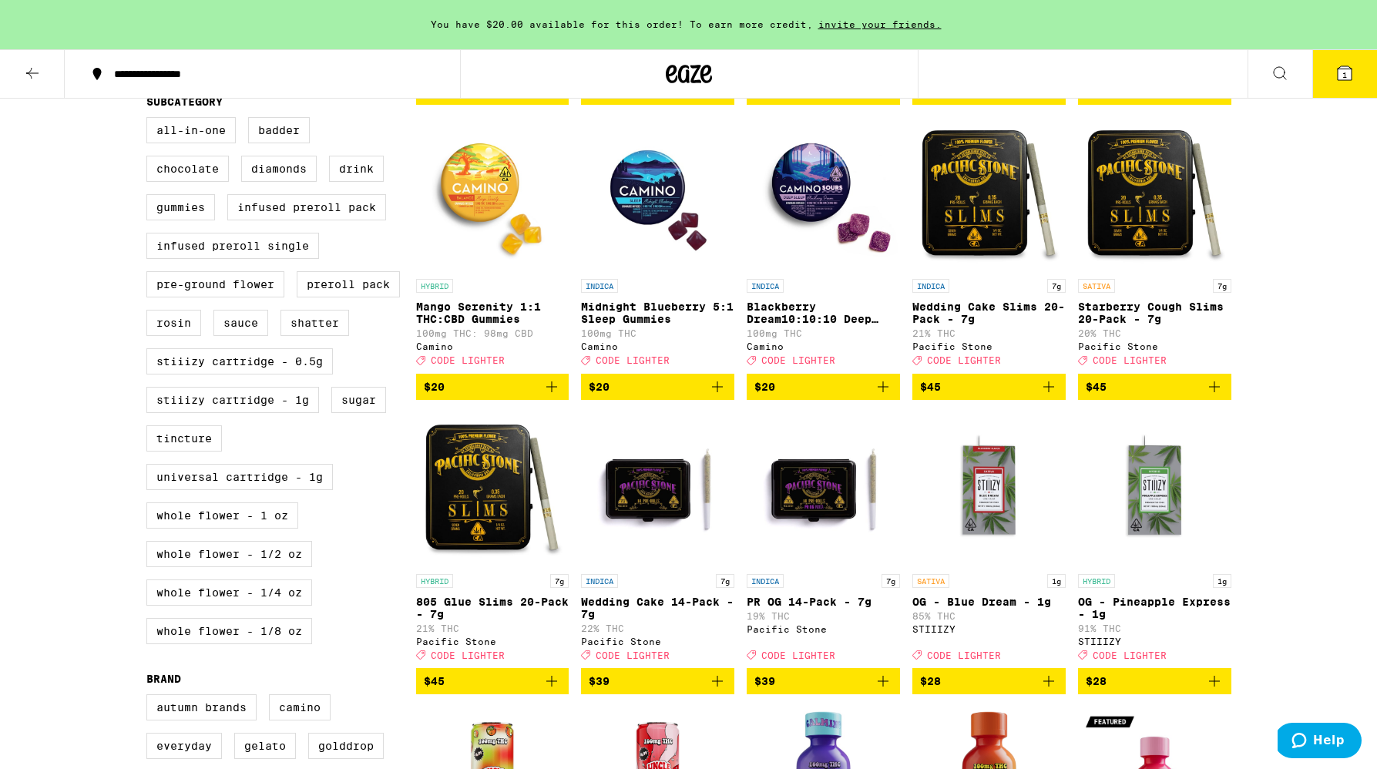
scroll to position [442, 0]
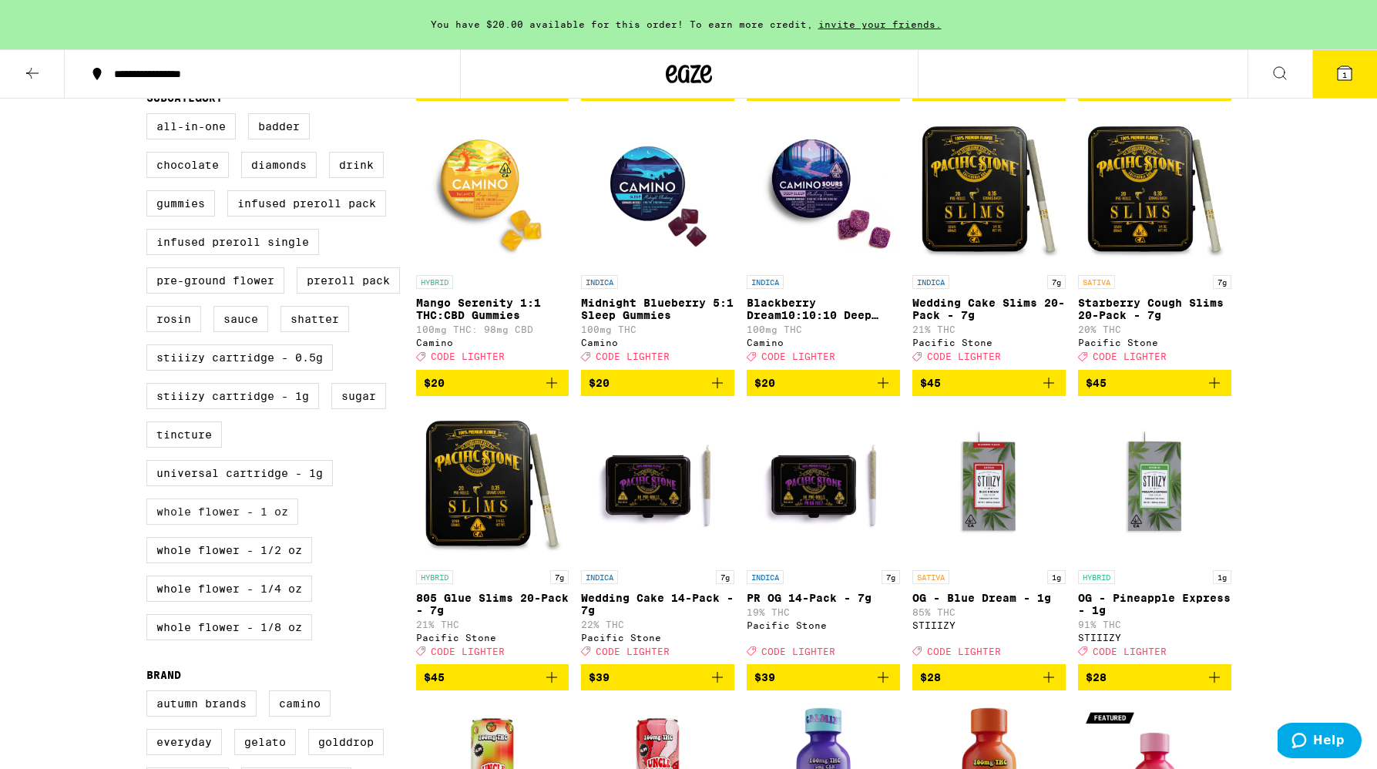
click at [278, 525] on label "Whole Flower - 1 oz" at bounding box center [222, 512] width 152 height 26
click at [150, 116] on input "Whole Flower - 1 oz" at bounding box center [150, 116] width 1 height 1
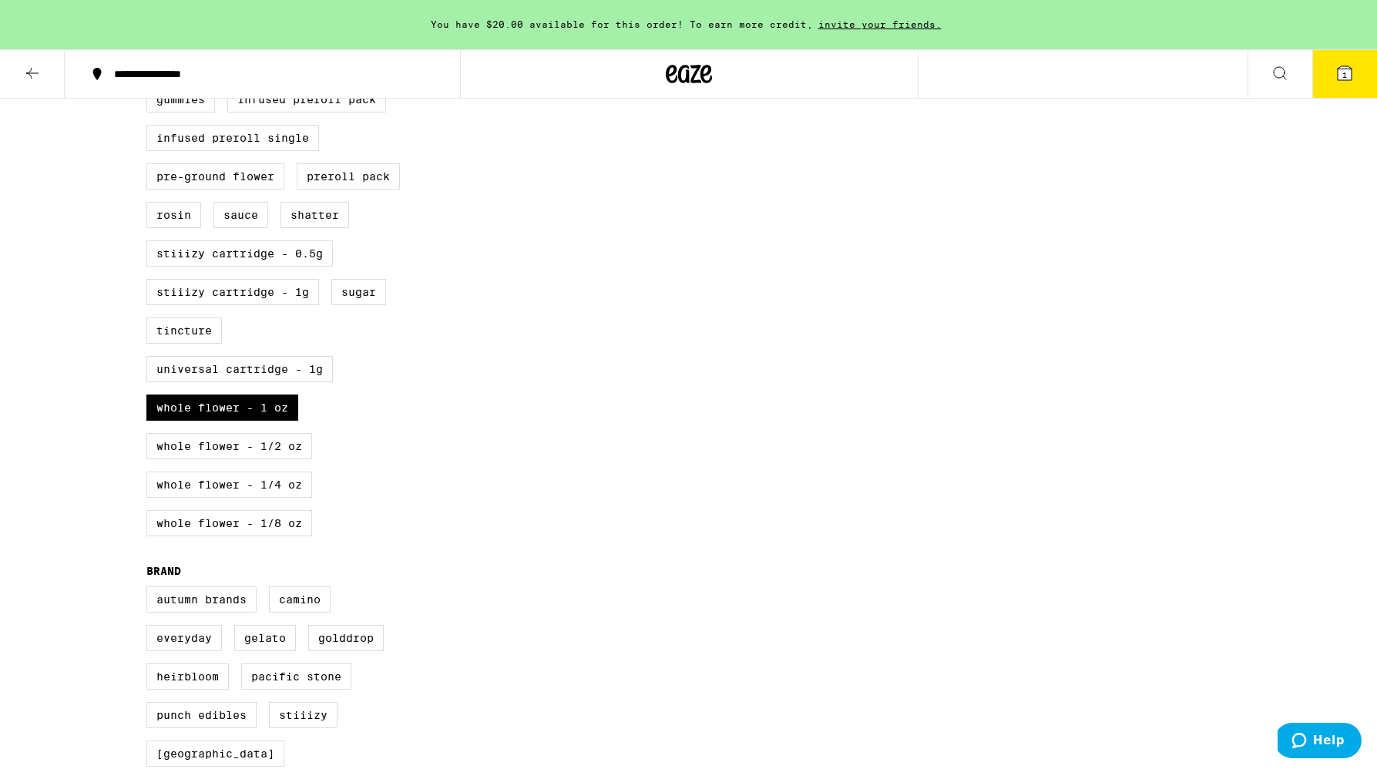
scroll to position [549, 0]
click at [277, 418] on label "Whole Flower - 1 oz" at bounding box center [222, 404] width 152 height 26
click at [150, 9] on input "Whole Flower - 1 oz" at bounding box center [150, 8] width 1 height 1
checkbox input "false"
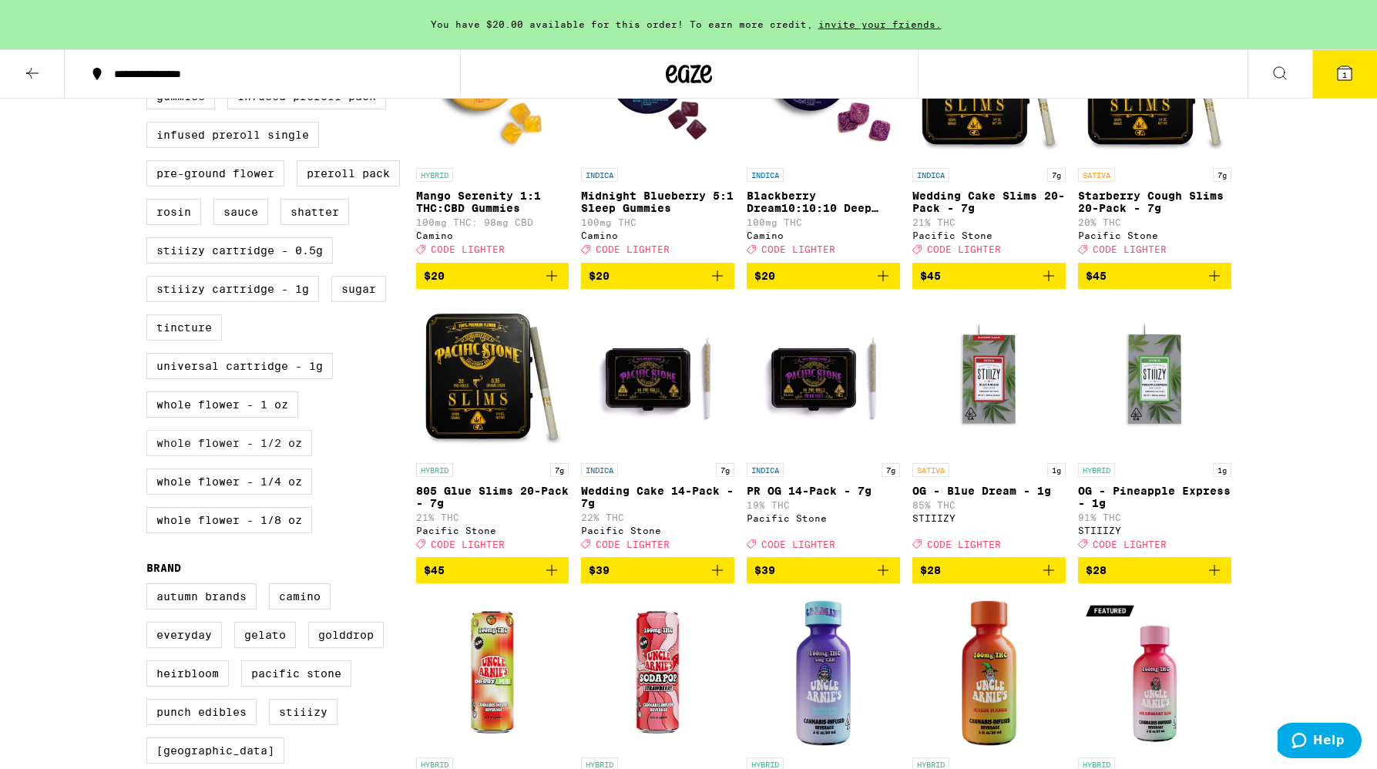
click at [267, 456] on label "Whole Flower - 1/2 oz" at bounding box center [229, 443] width 166 height 26
click at [150, 9] on input "Whole Flower - 1/2 oz" at bounding box center [150, 8] width 1 height 1
checkbox input "true"
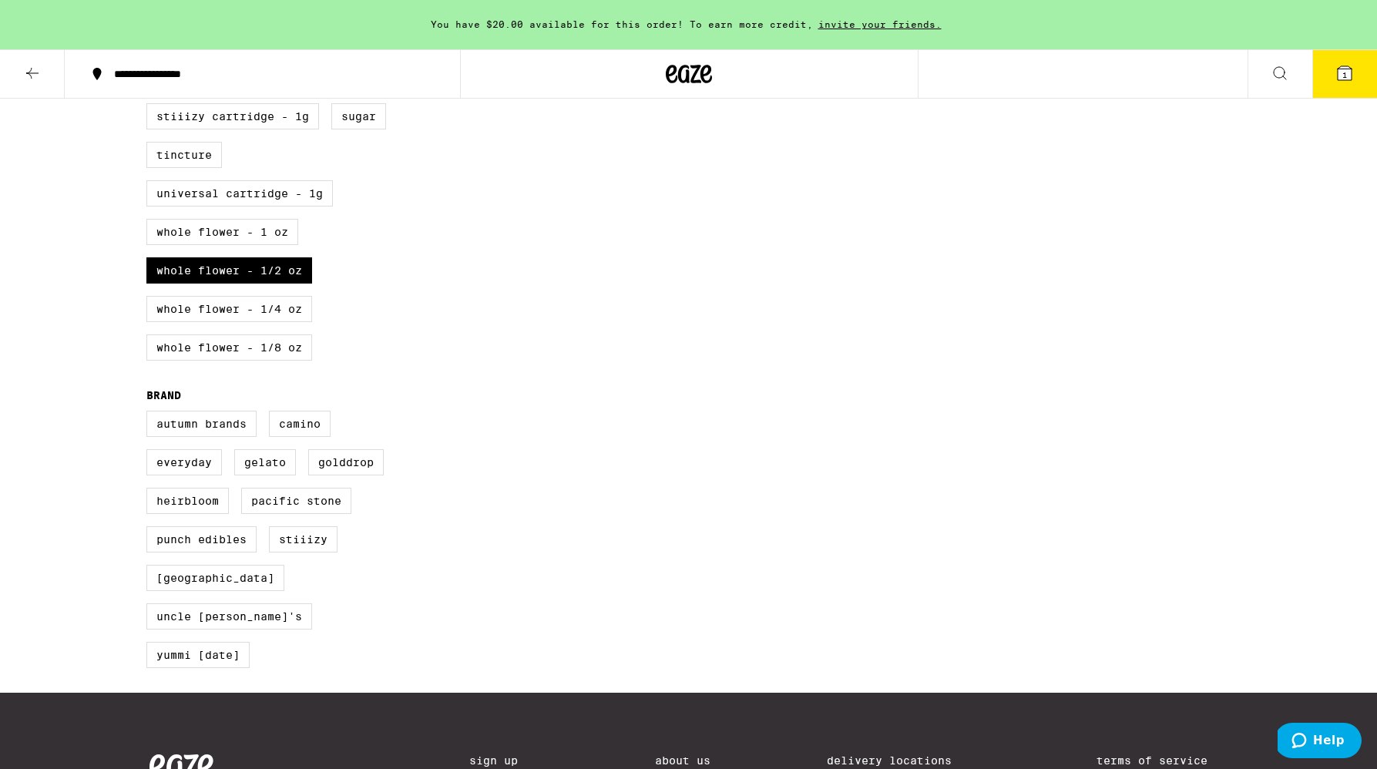
scroll to position [726, 0]
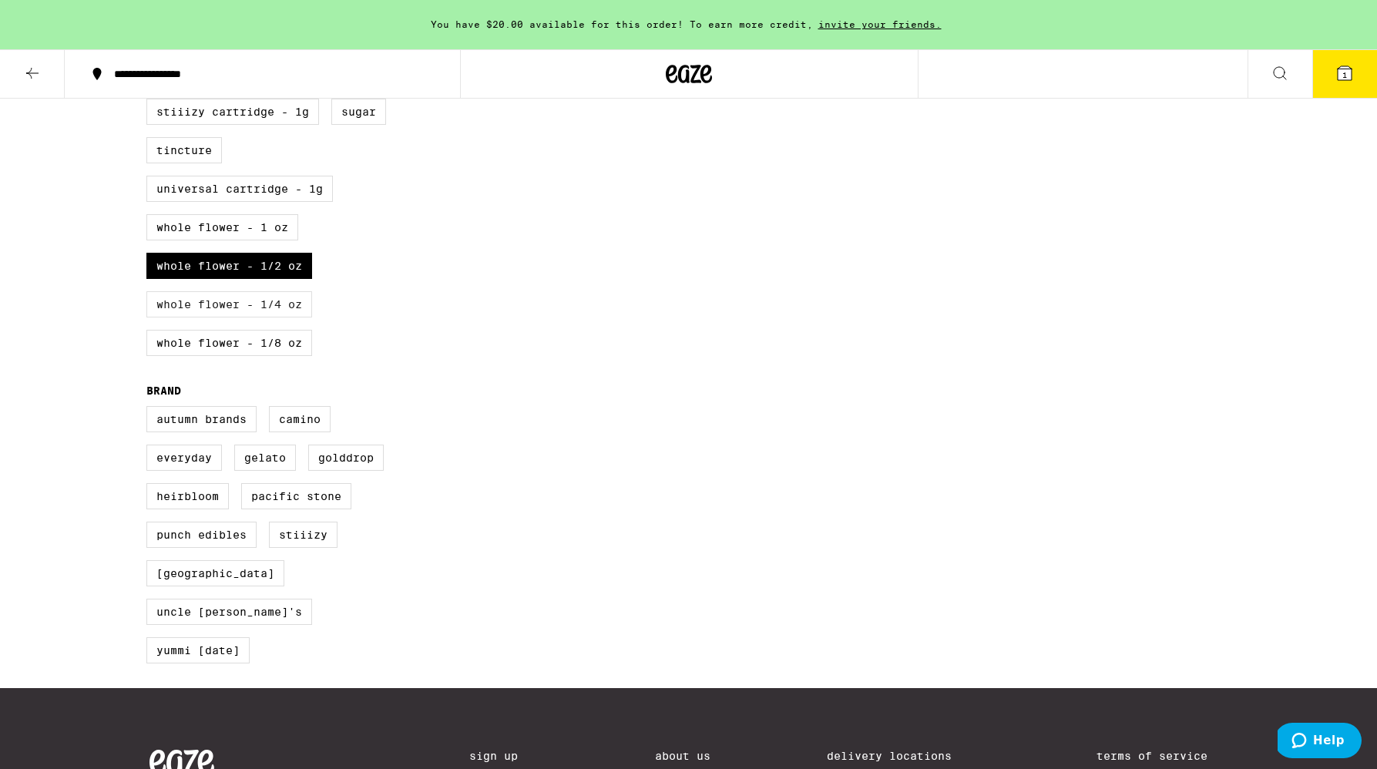
click at [256, 318] on label "Whole Flower - 1/4 oz" at bounding box center [229, 304] width 166 height 26
checkbox input "true"
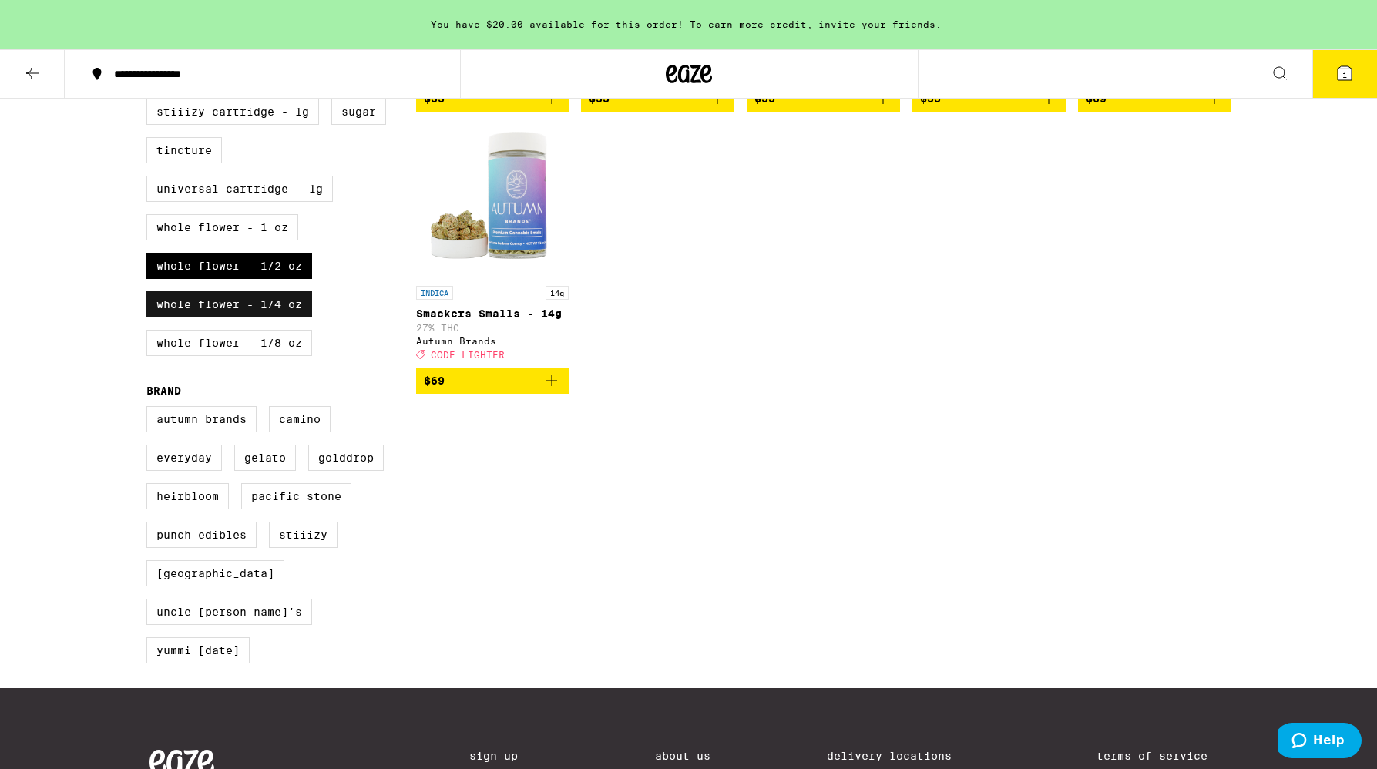
scroll to position [188, 0]
